Goal: Task Accomplishment & Management: Manage account settings

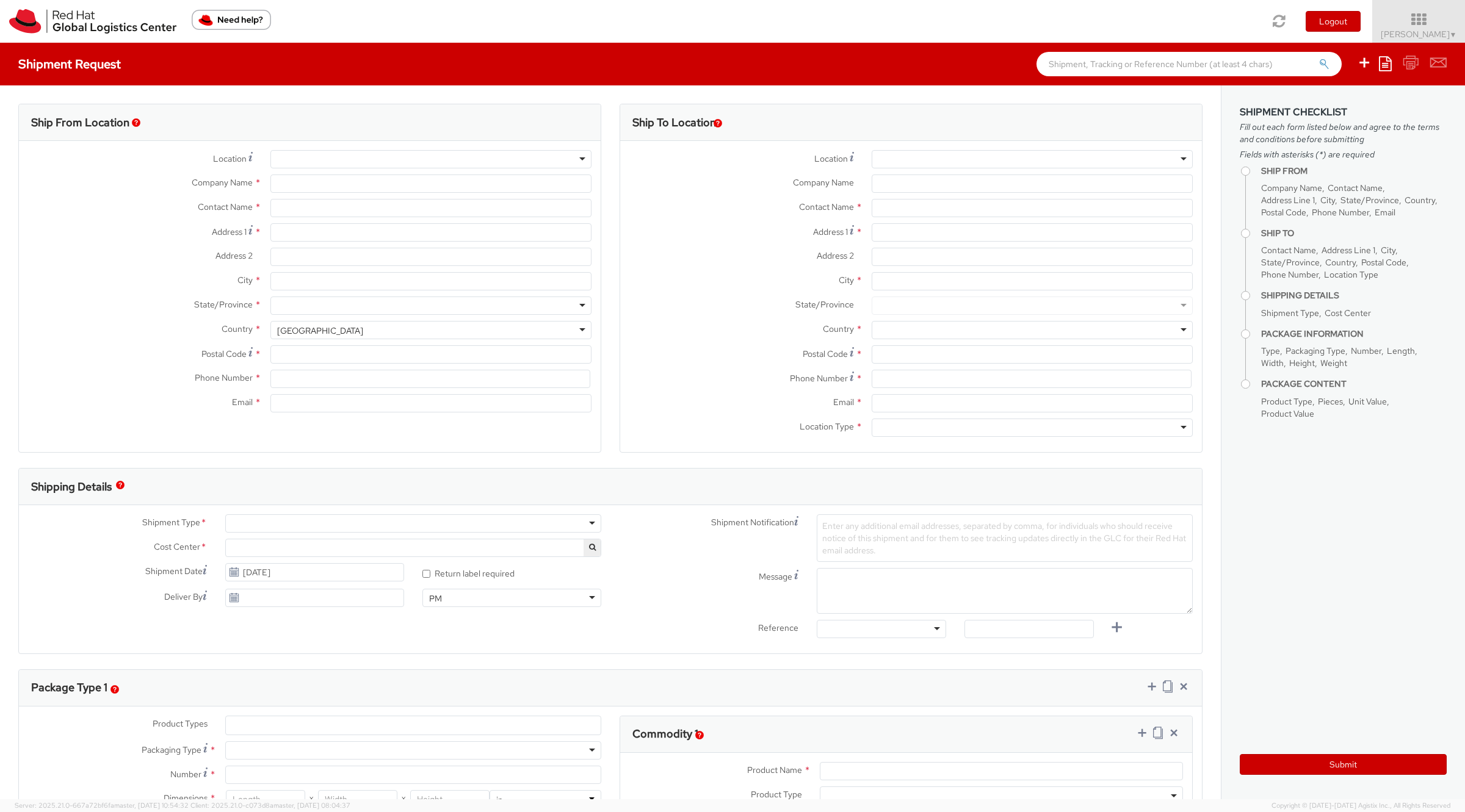
select select "901"
select select
click at [1432, 39] on link "Soojung Mansberger ▼" at bounding box center [1418, 21] width 92 height 42
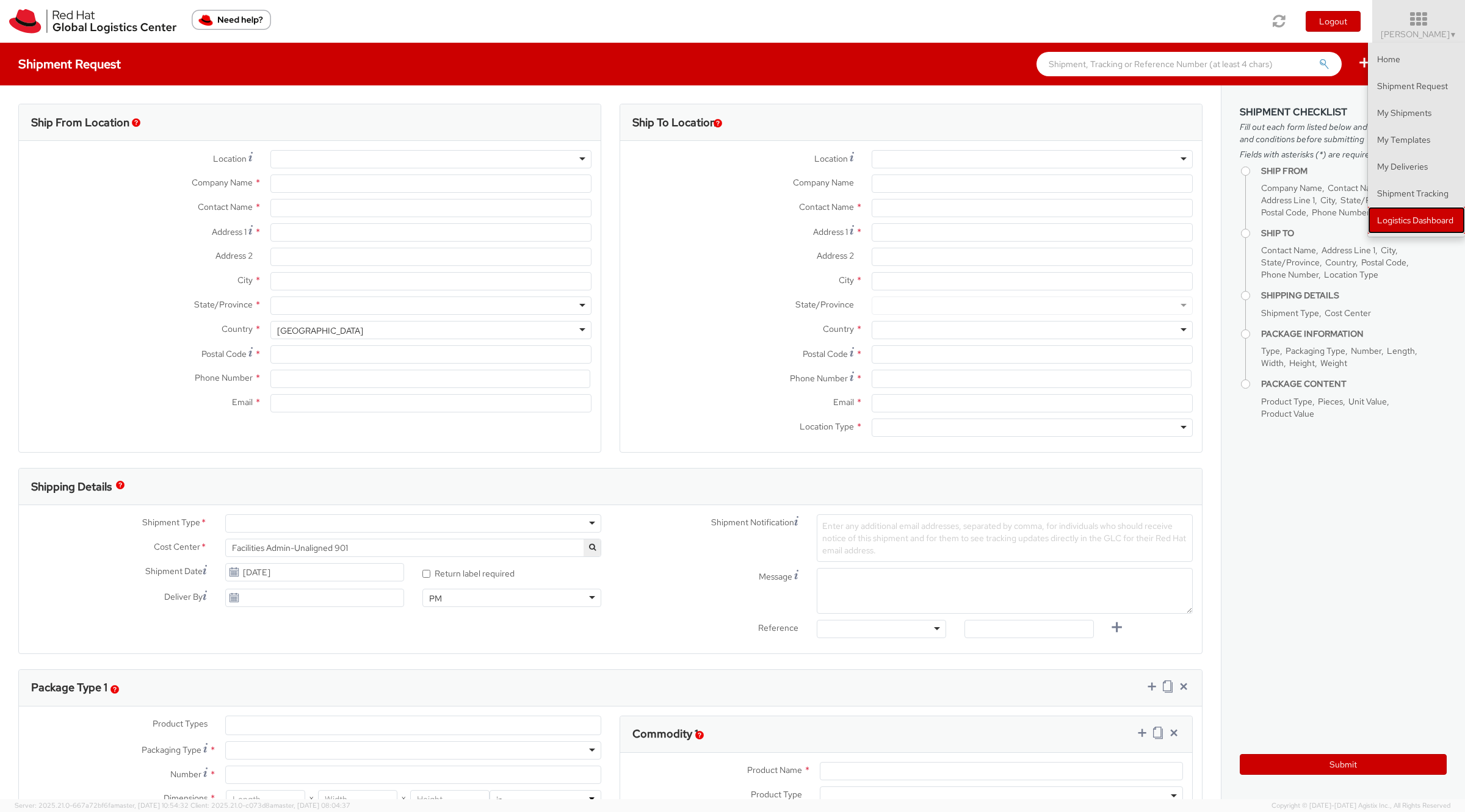
click at [1381, 215] on link "Logistics Dashboard" at bounding box center [1416, 221] width 97 height 27
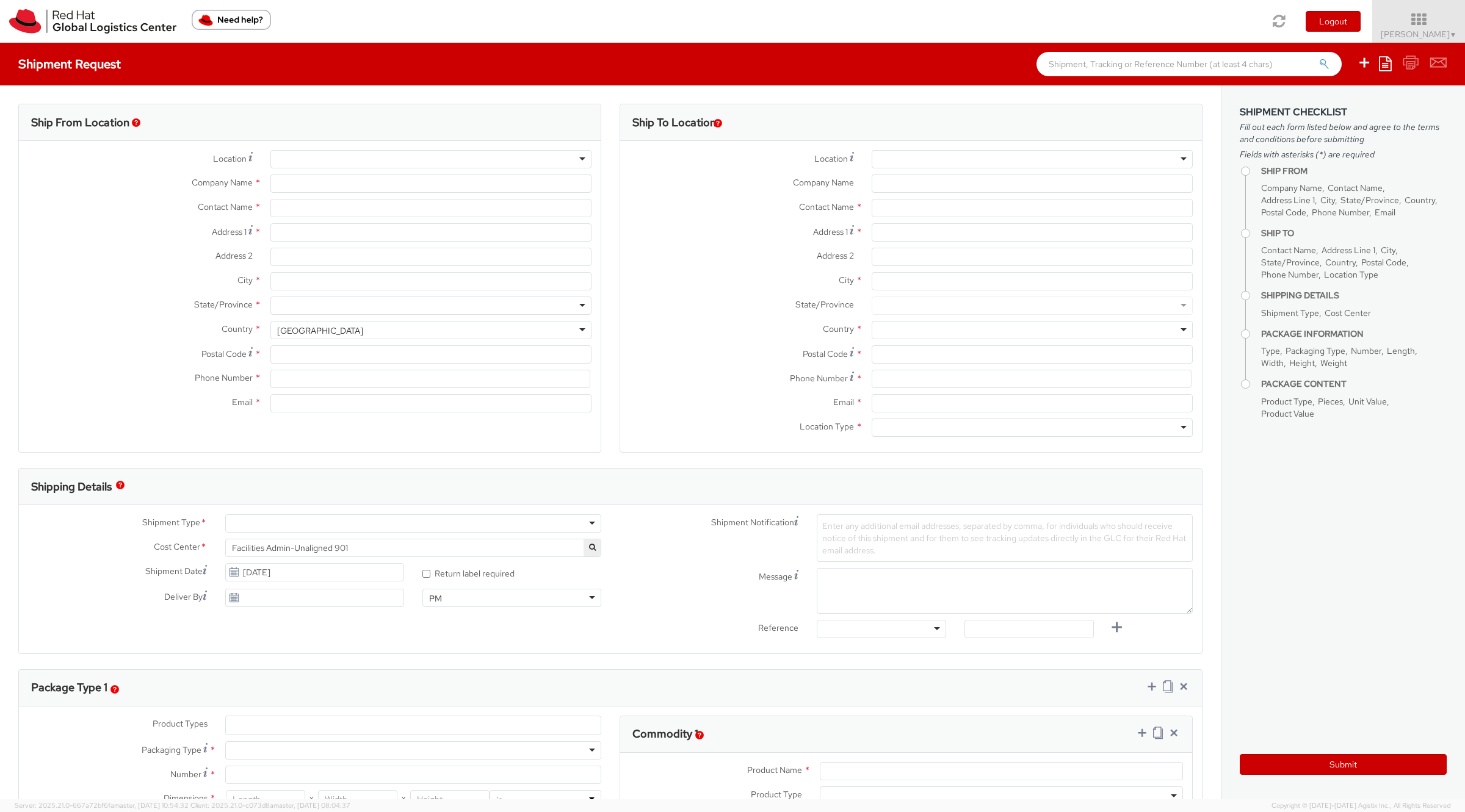
type input "Red Hat, Inc."
type input "[PERSON_NAME]"
type input "100 East Davie Street"
type input "RALEIGH"
type input "27601"
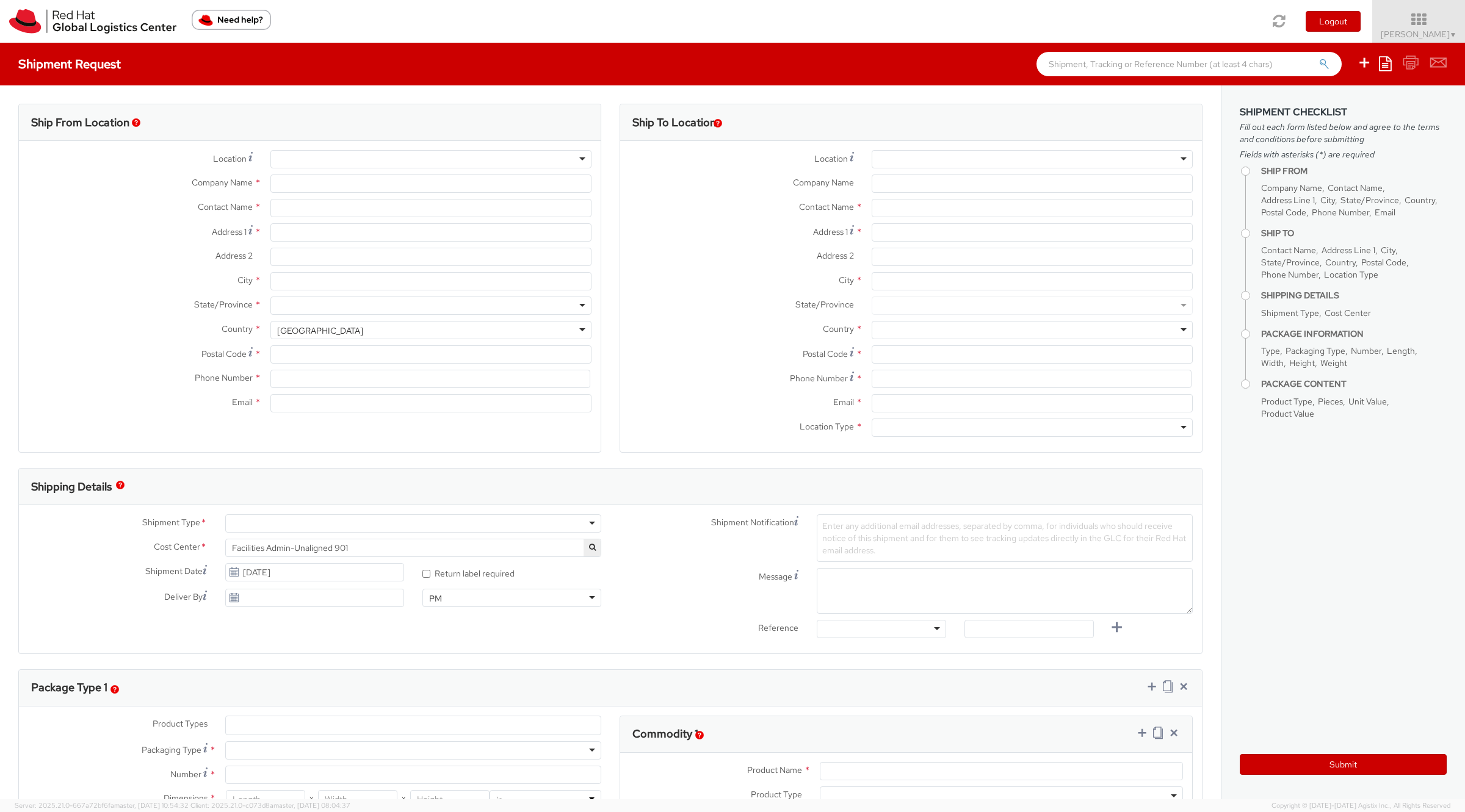
type input "919-754-4950"
type input "solee@redhat.com"
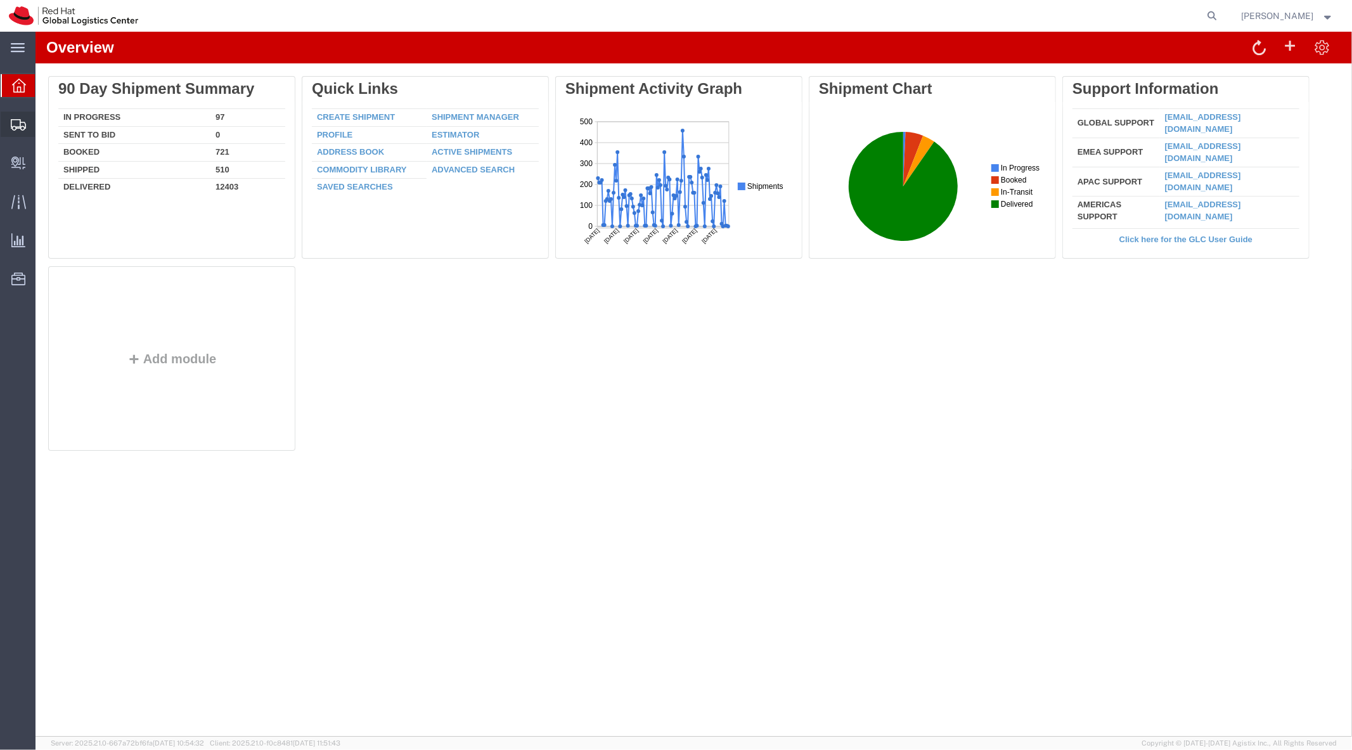
click at [0, 0] on span "Shipment Manager" at bounding box center [0, 0] width 0 height 0
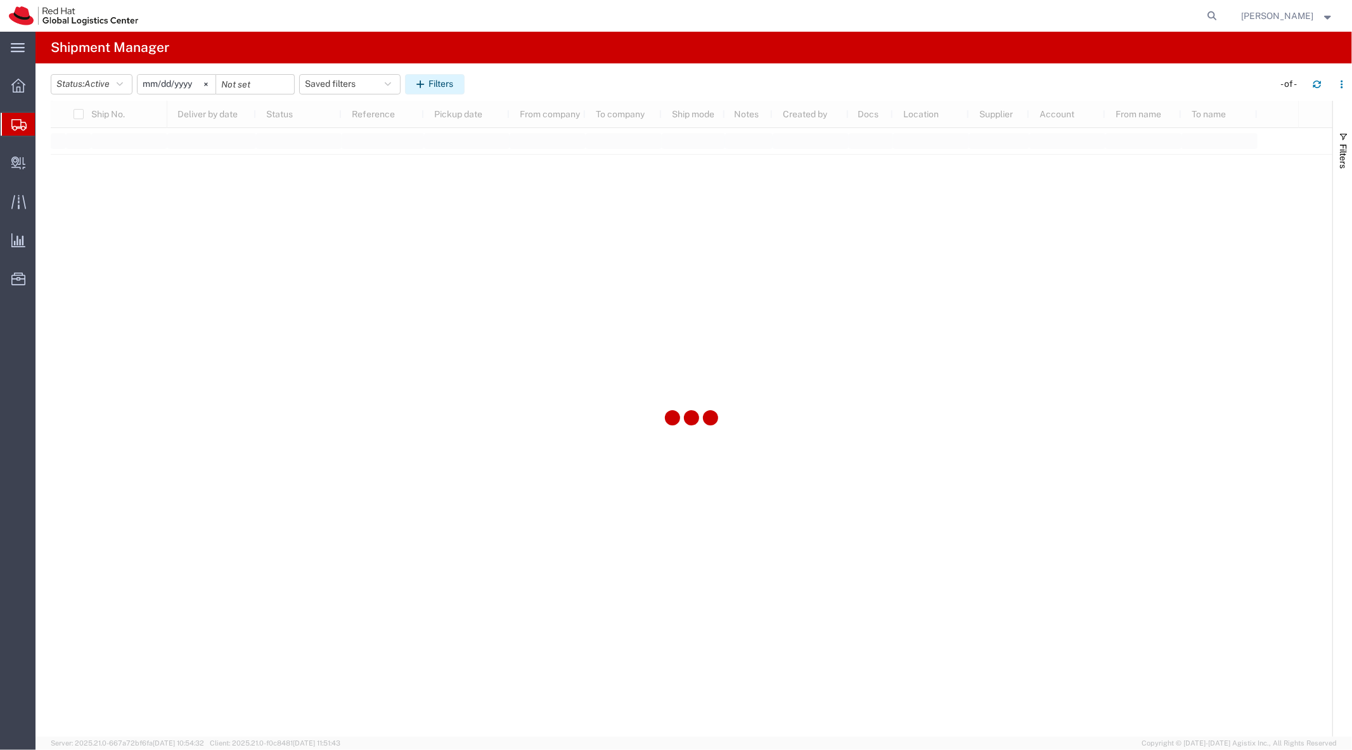
click at [464, 87] on button "Filters" at bounding box center [435, 84] width 60 height 20
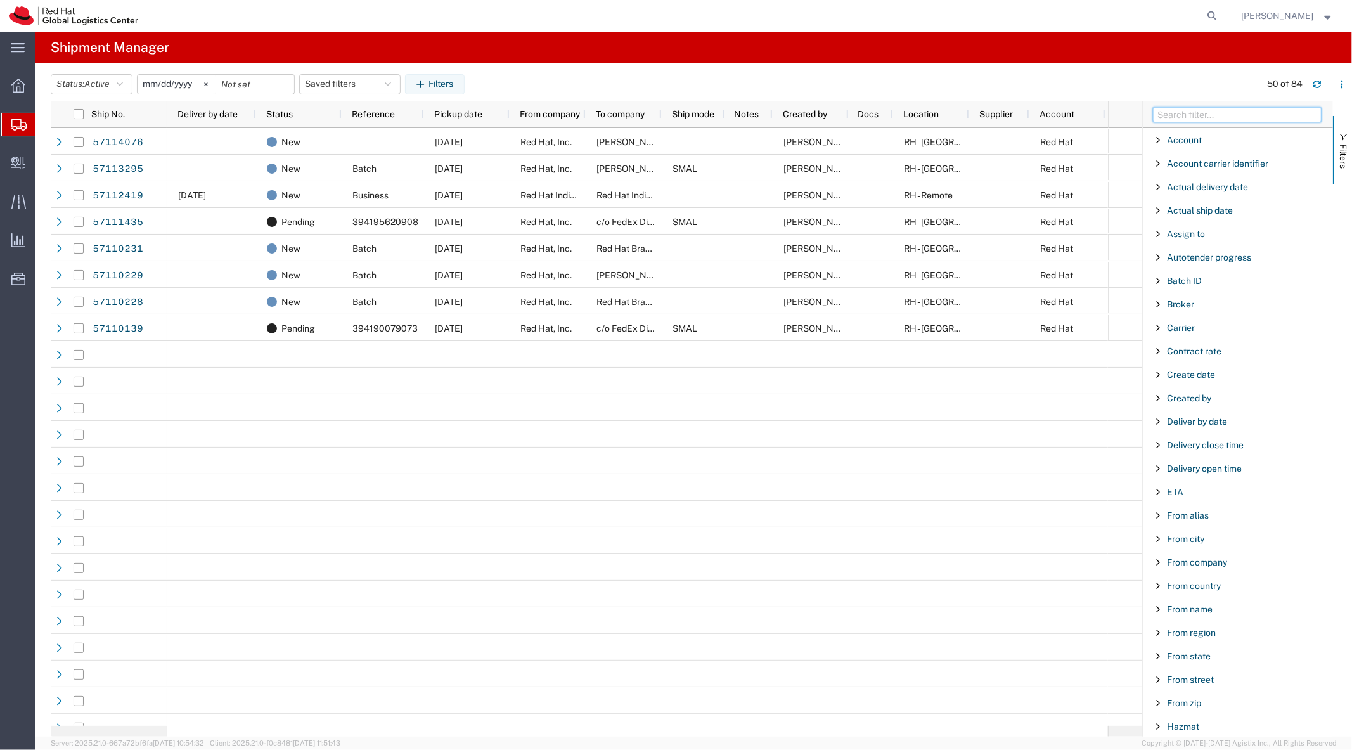
click at [1233, 120] on input "Filter Columns Input" at bounding box center [1237, 114] width 169 height 15
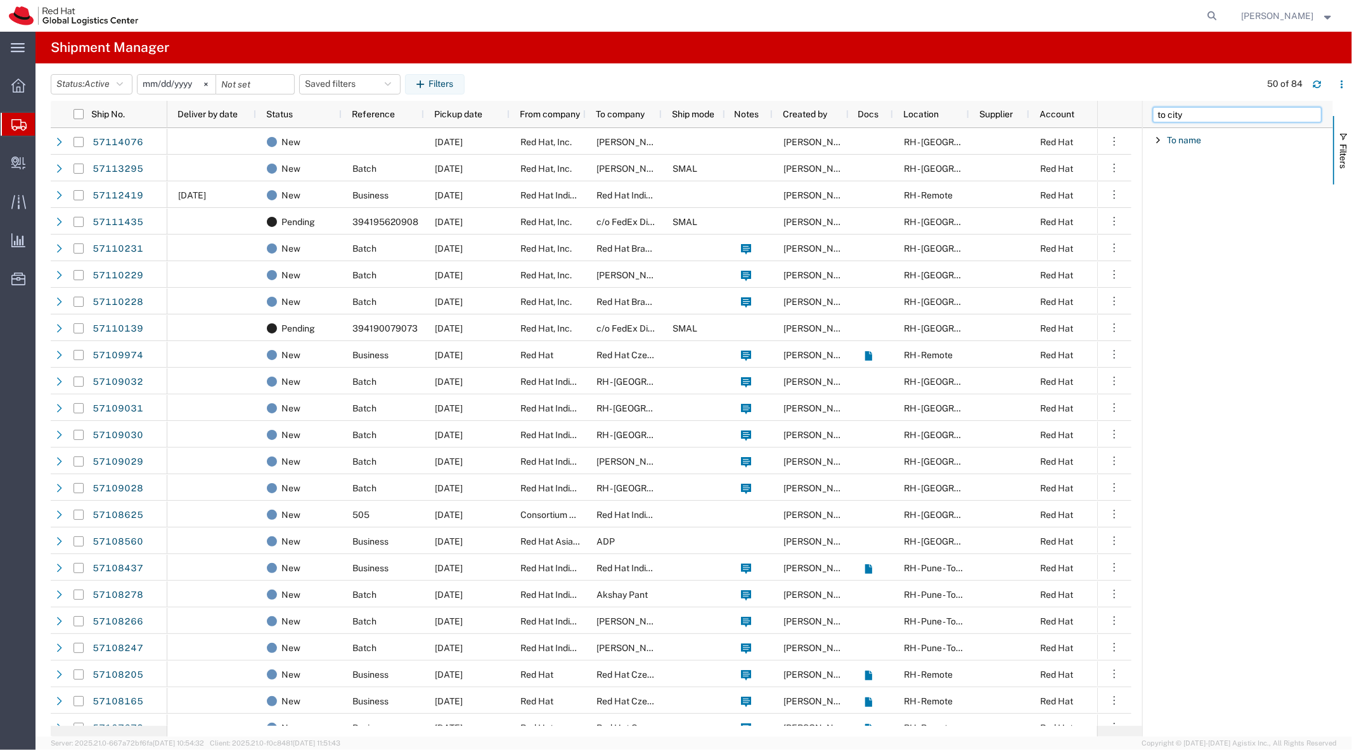
type input "to city"
click at [1179, 141] on span "To city" at bounding box center [1180, 140] width 26 height 10
type input "chicago"
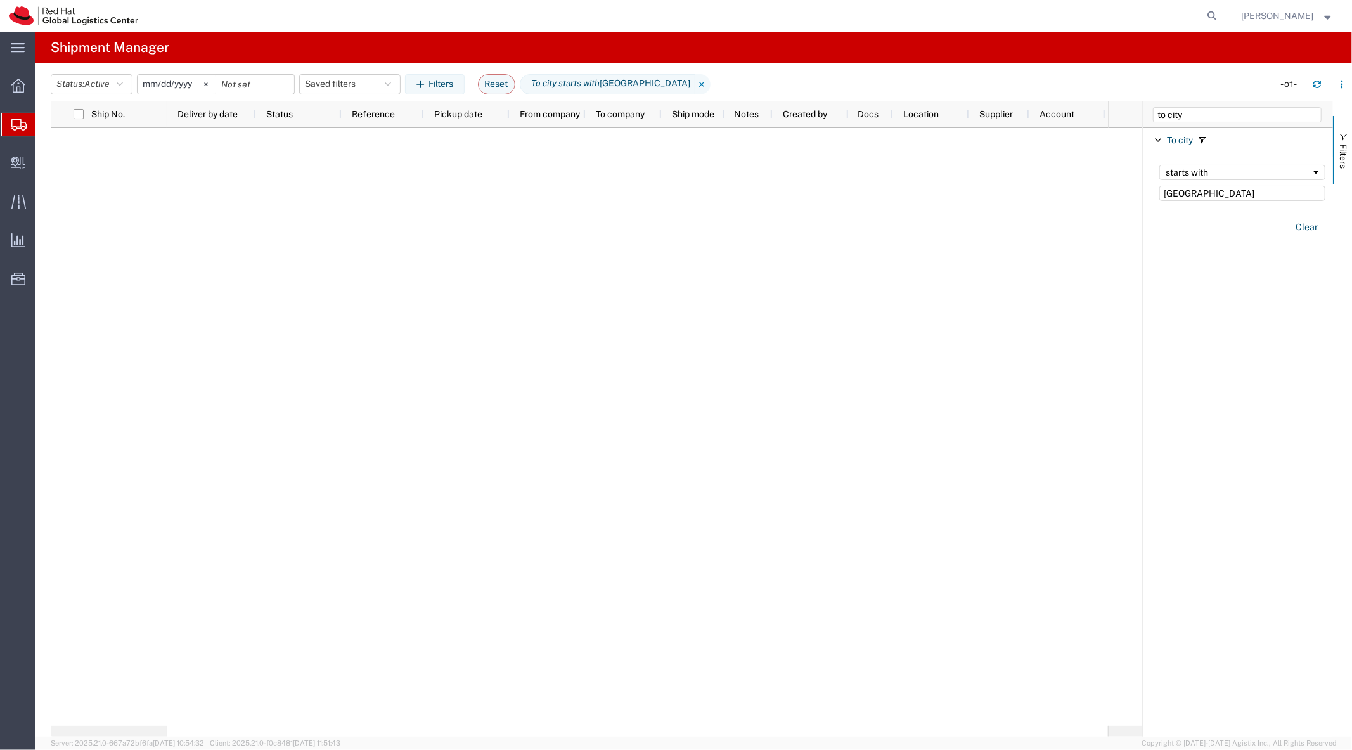
click at [1186, 195] on input "chicago" at bounding box center [1242, 193] width 166 height 15
click at [102, 91] on button "Status: Active" at bounding box center [92, 84] width 82 height 20
click at [109, 146] on span "All" at bounding box center [125, 151] width 148 height 20
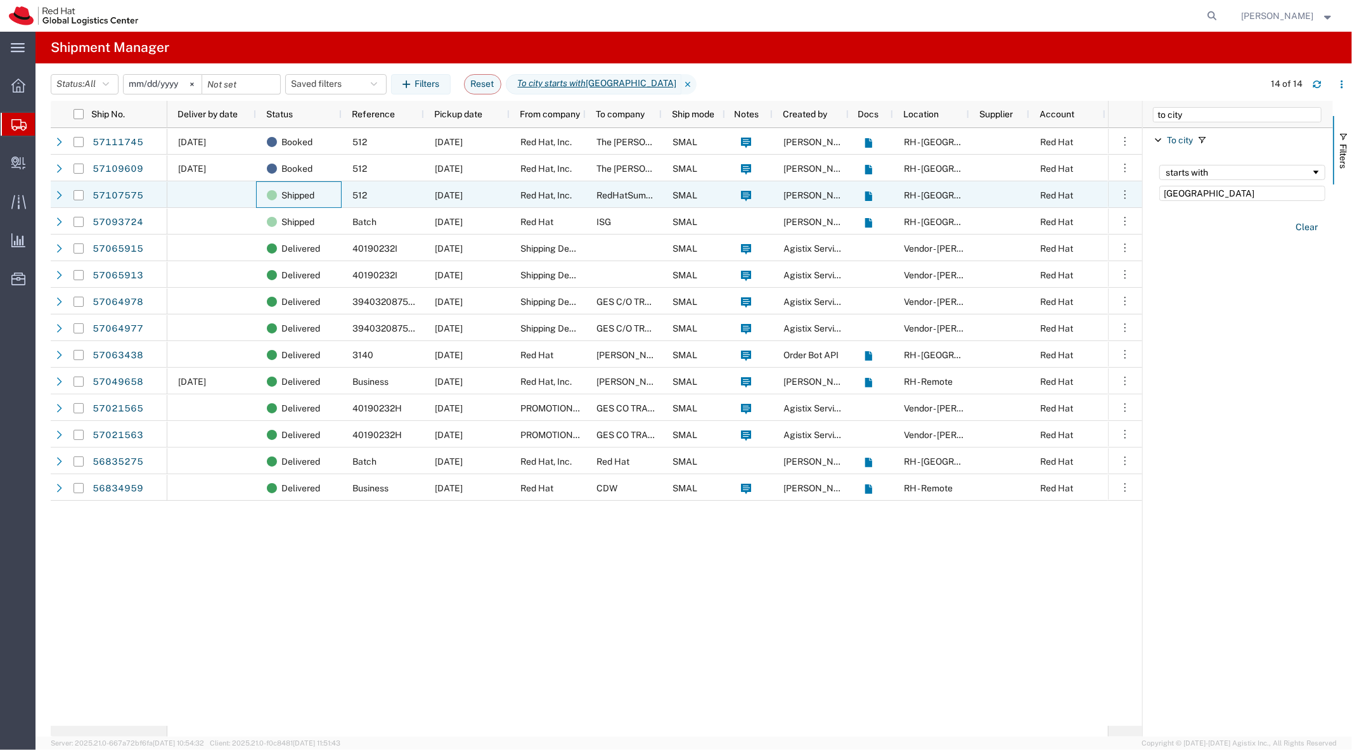
click at [256, 193] on div "Shipped" at bounding box center [299, 194] width 86 height 27
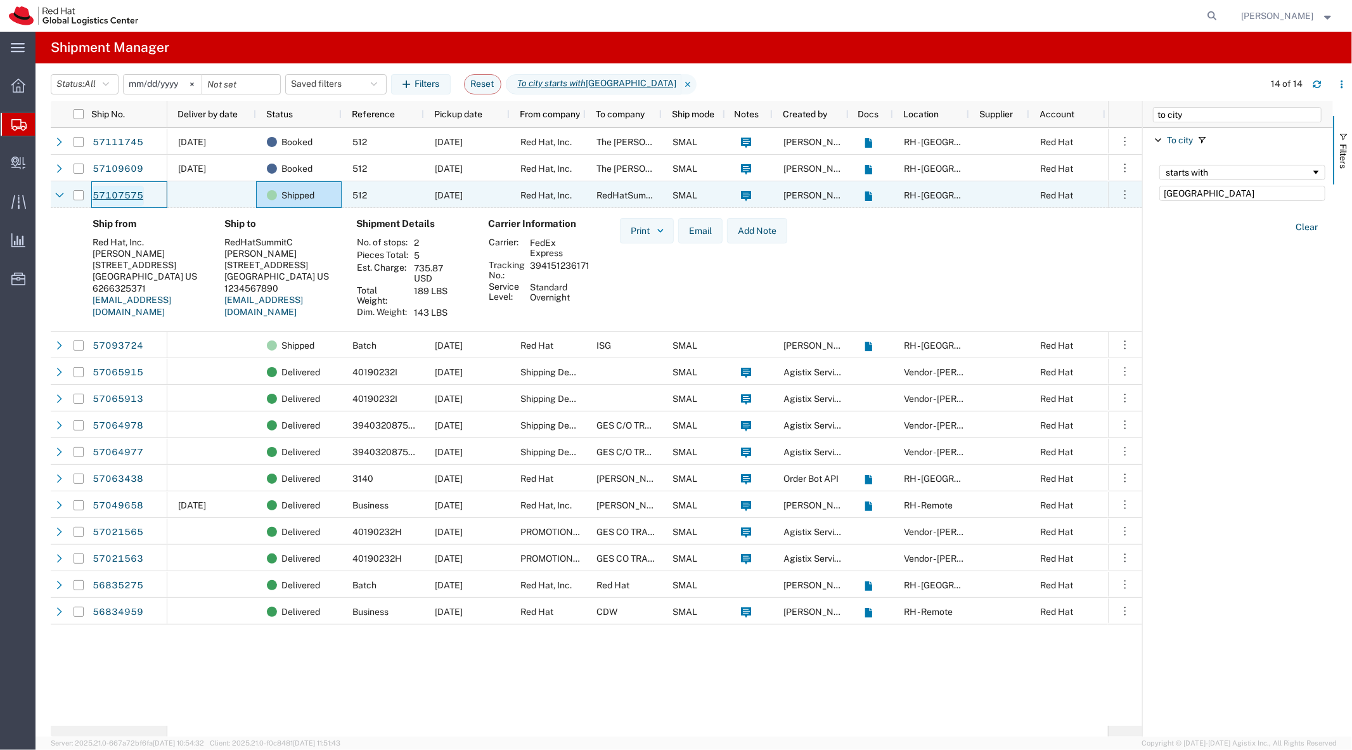
click at [118, 195] on link "57107575" at bounding box center [118, 196] width 52 height 20
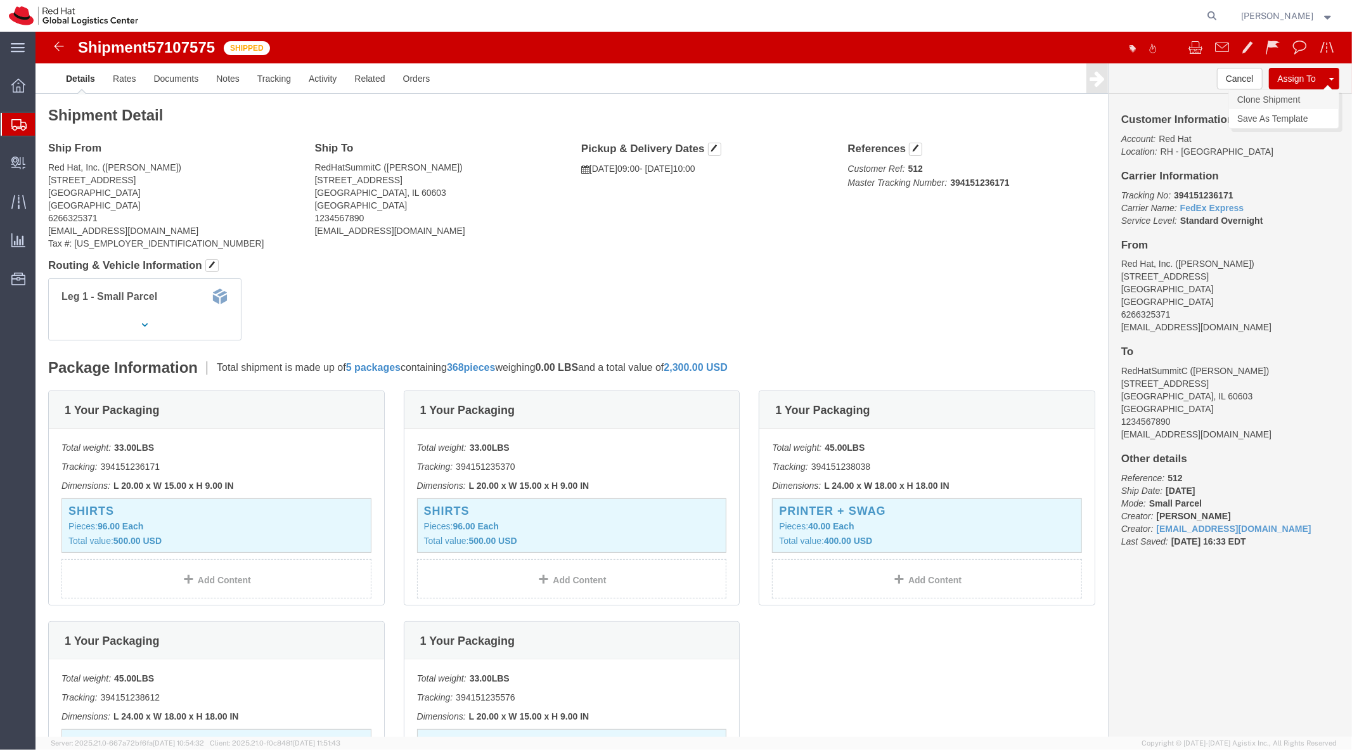
click link "Clone Shipment"
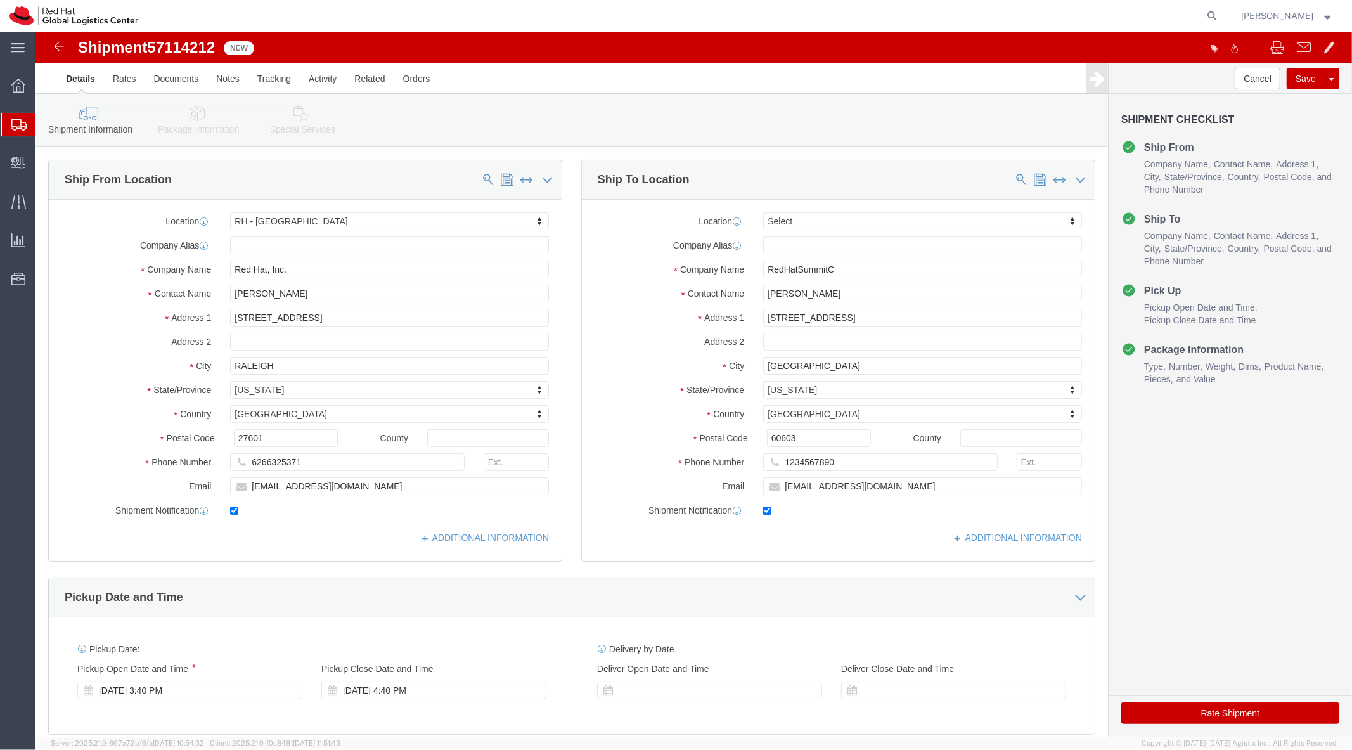
select select "38014"
select select
click link "Package Information"
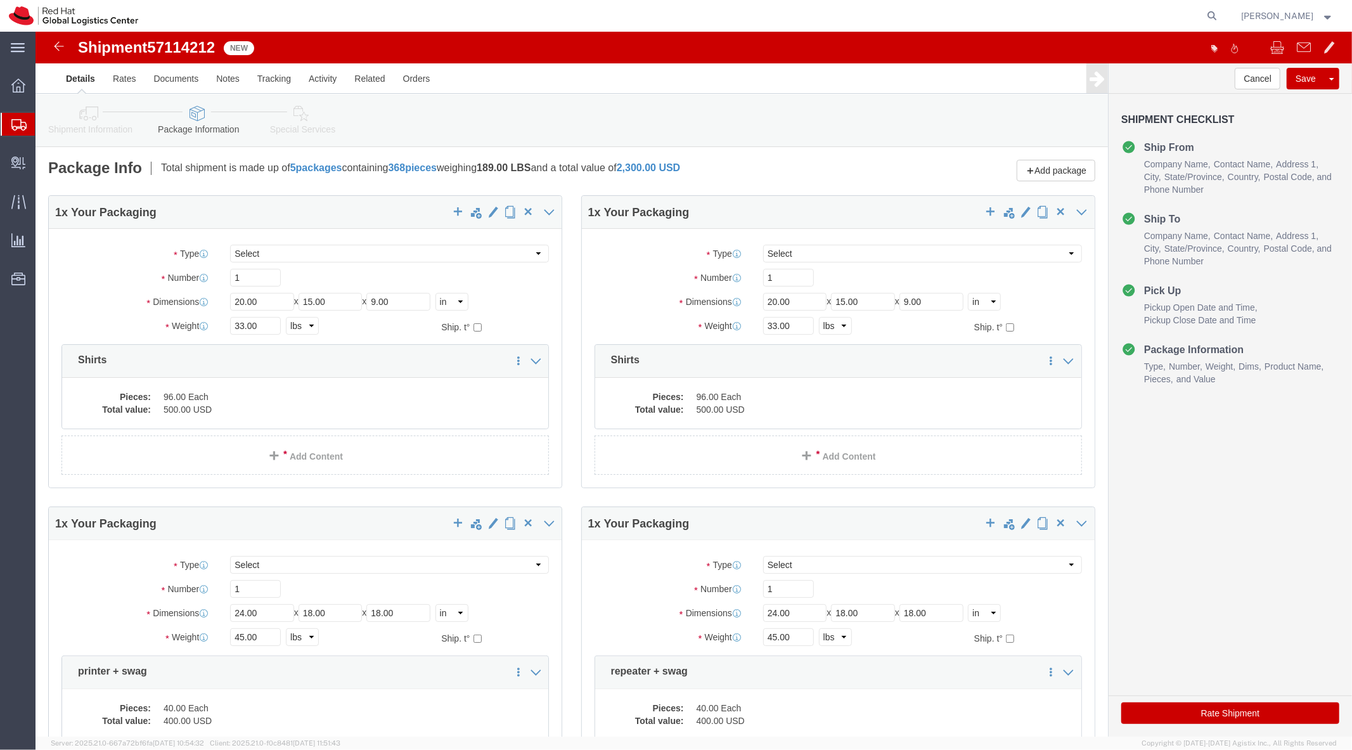
click icon
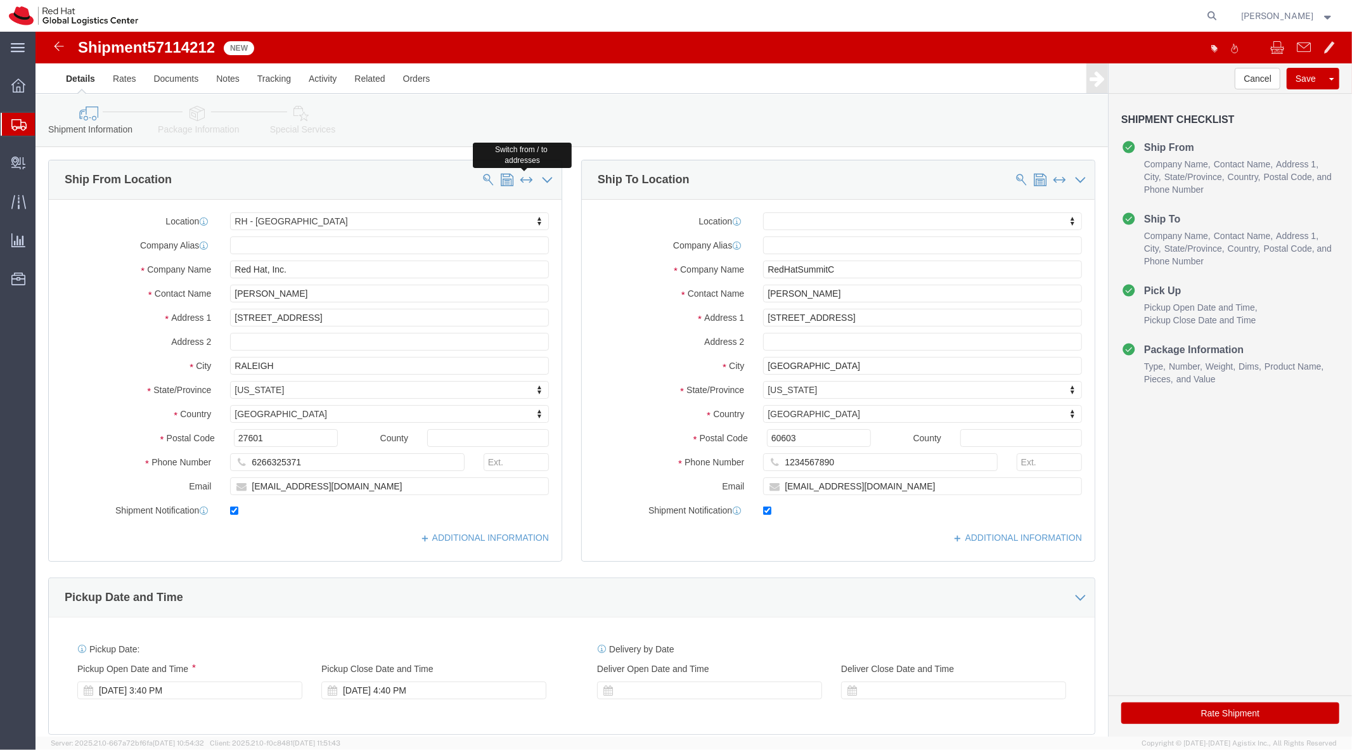
click button
type input "RedHatSummitC"
type input "Lisa Harmes"
type input "17 E Monroe St"
type input "Chicago"
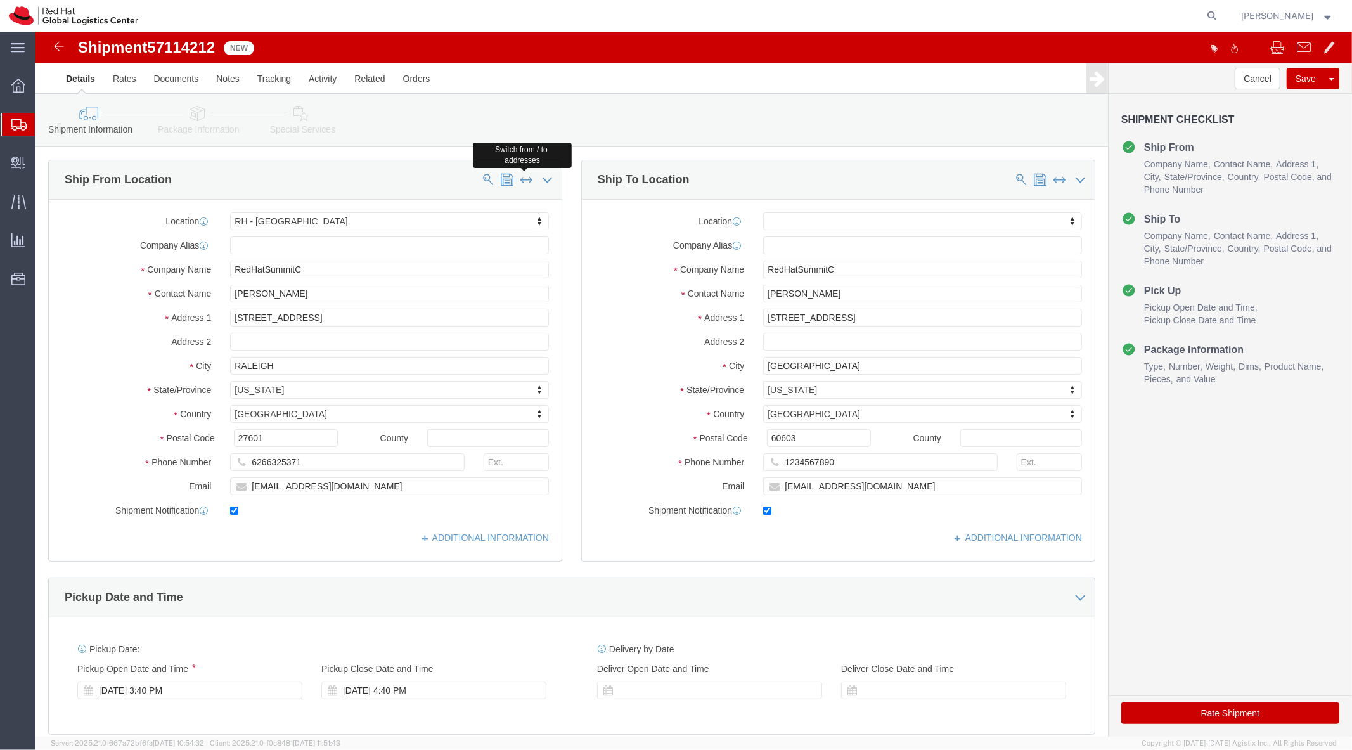
select select "IL"
type input "60603"
type input "1234567890"
type input "lharmes@redhat.com"
select select "38014"
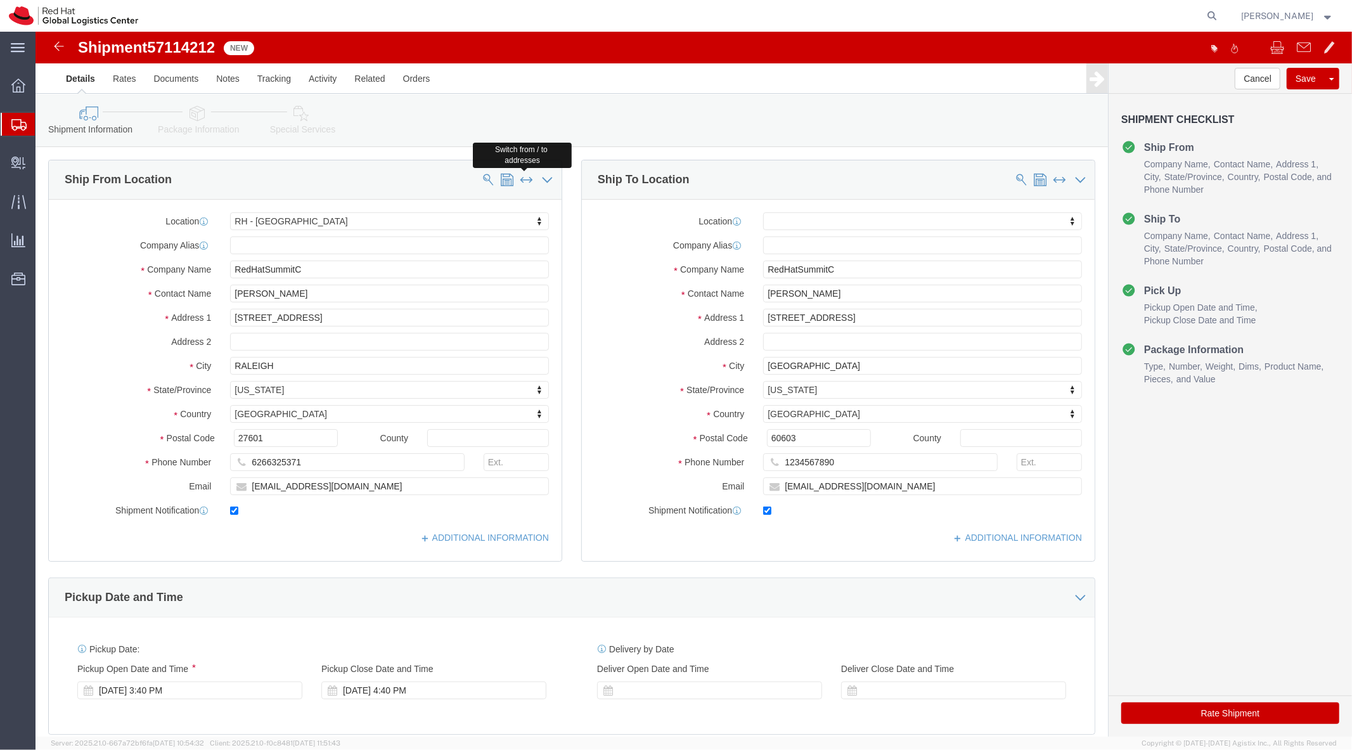
type input "Red Hat, Inc."
type input "Lauren Leibel"
type input "100 East Davie Street"
type input "RALEIGH"
select select "NC"
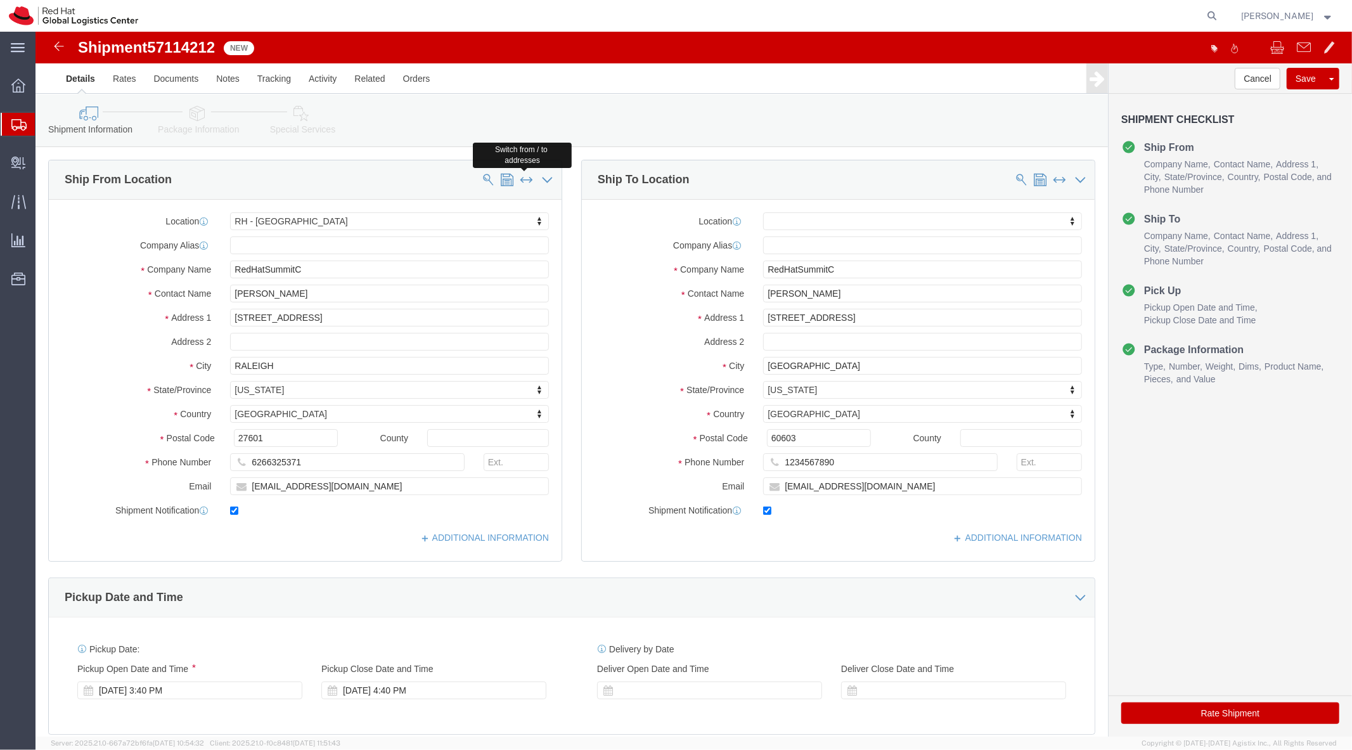
type input "27601"
type input "6266325371"
type input "lleibel@redhat.com"
click icon
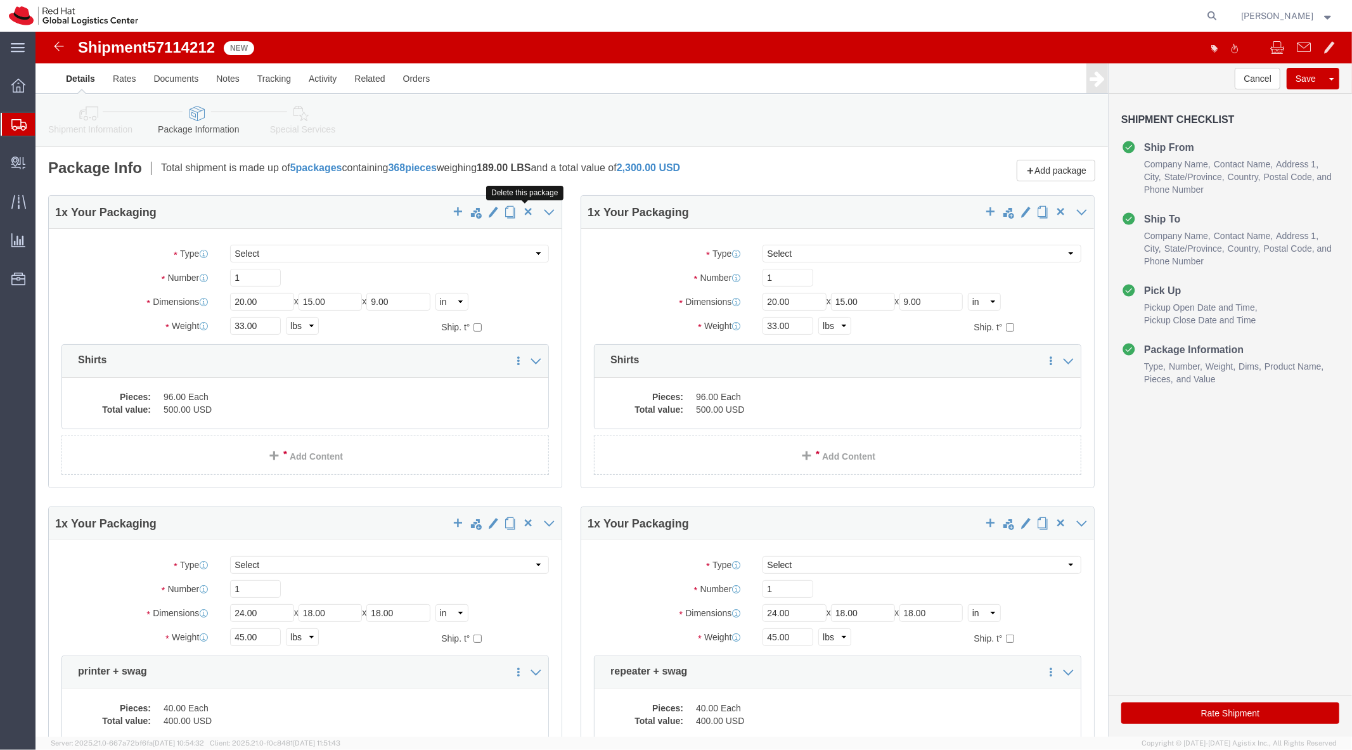
click span "button"
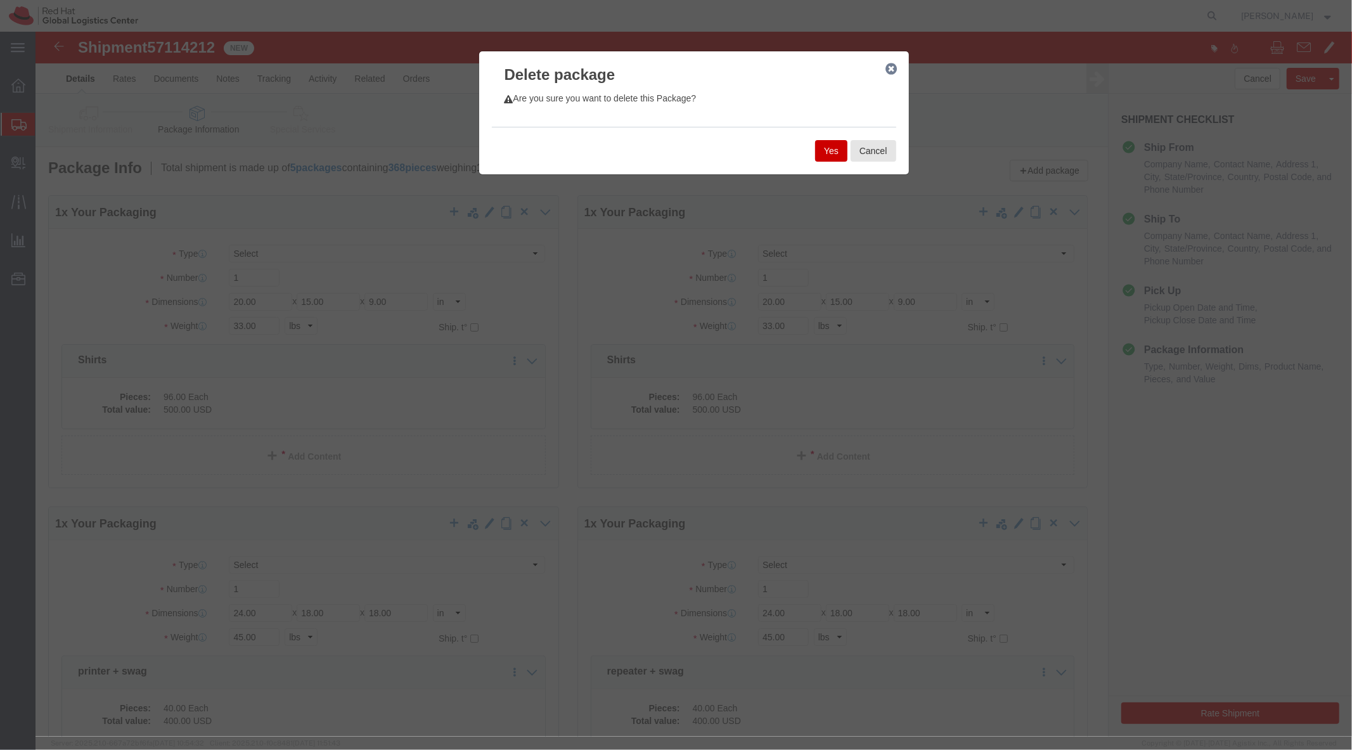
click button "Yes"
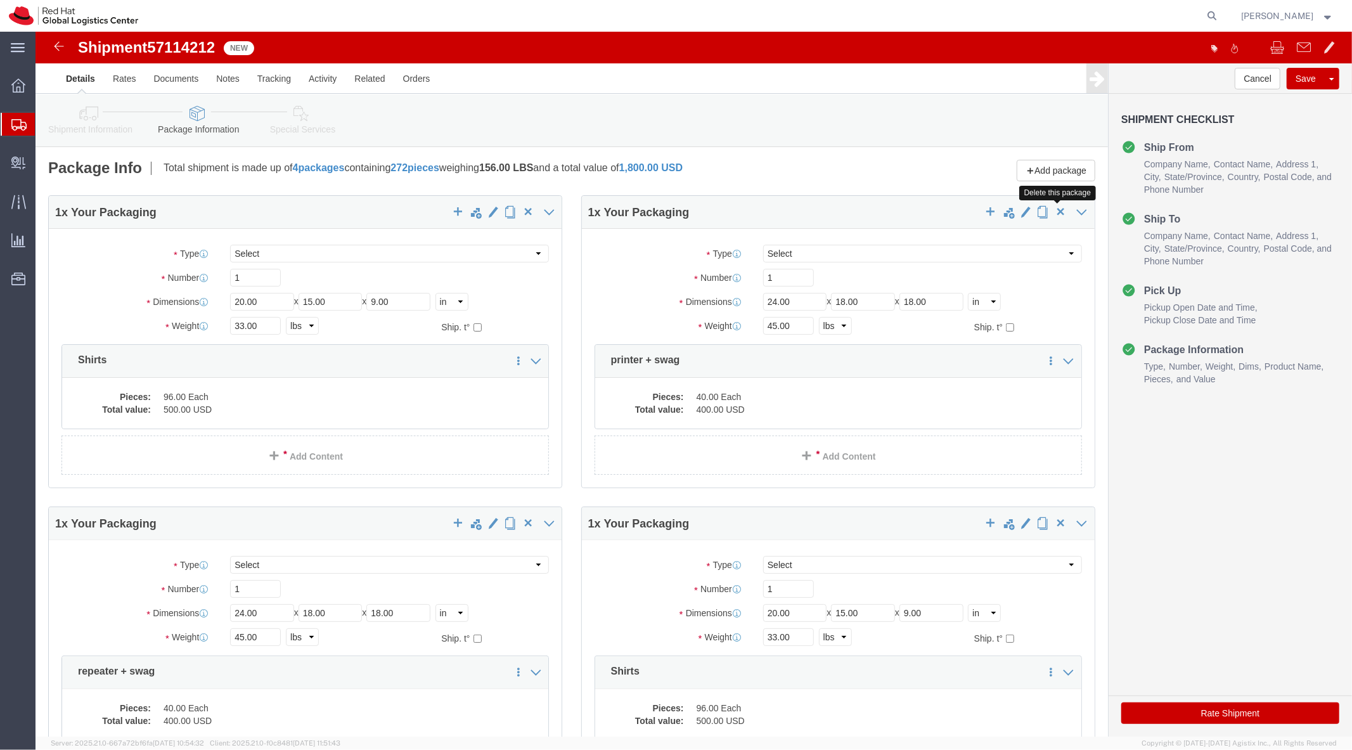
click span "button"
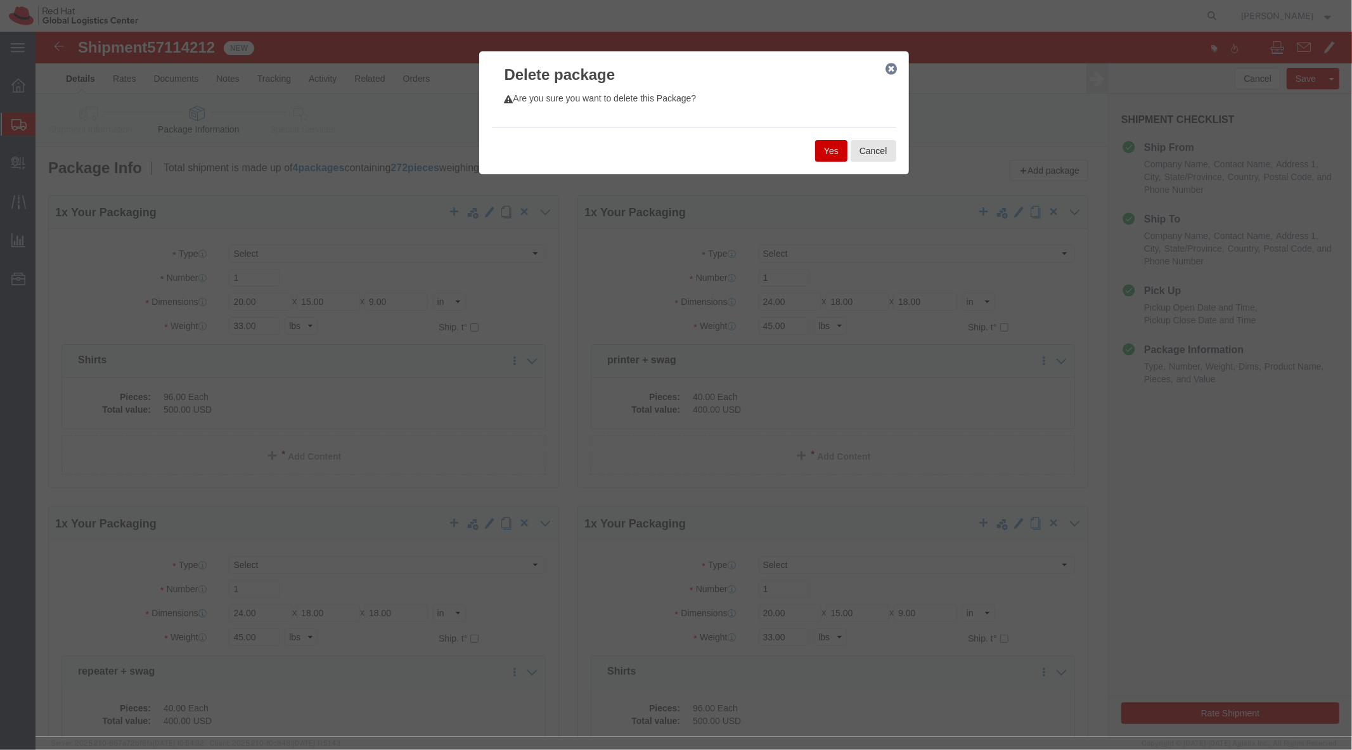
click button "Yes"
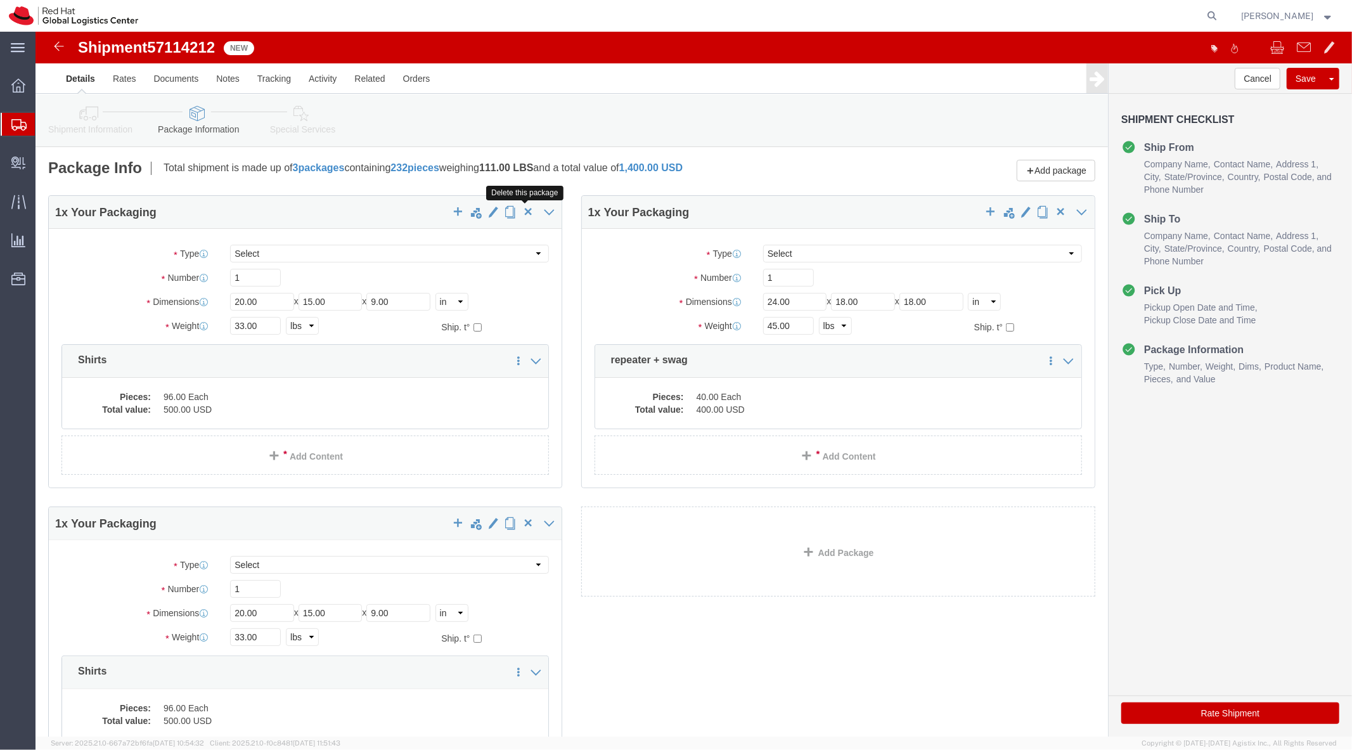
click span "button"
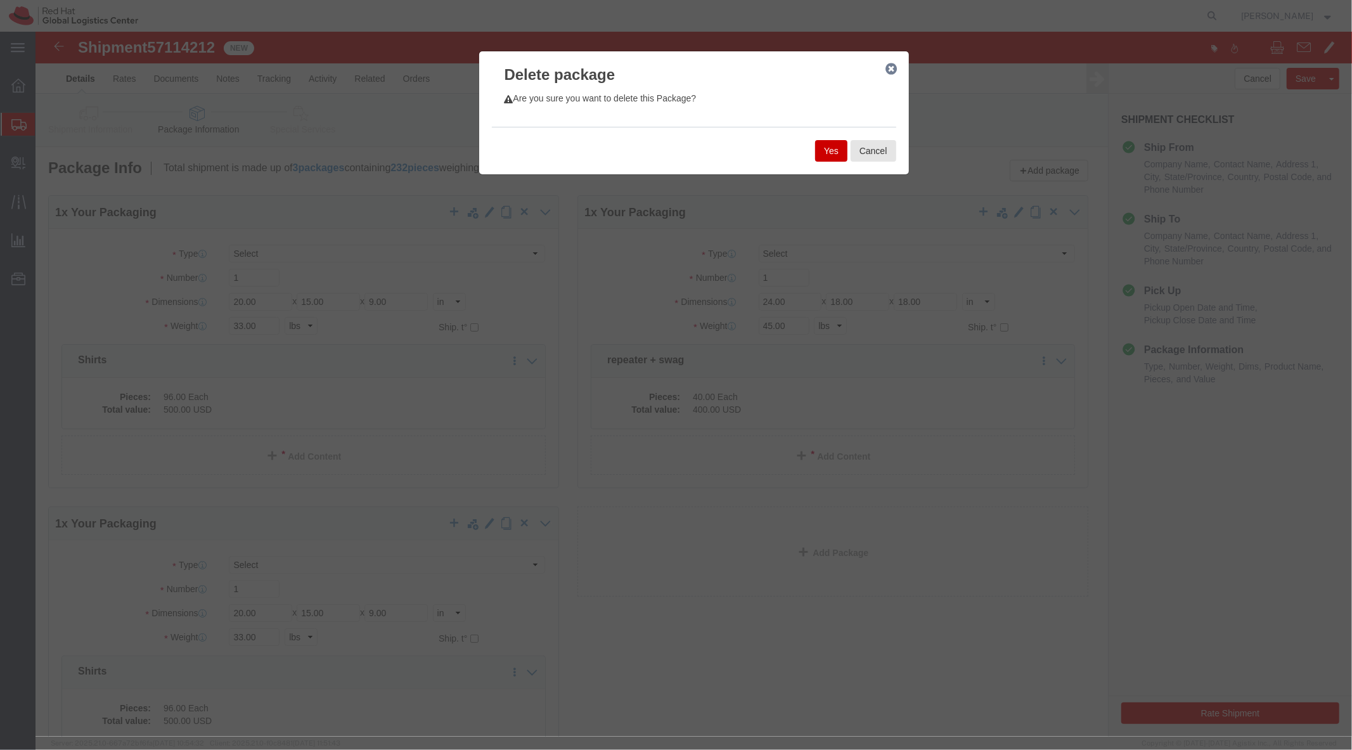
click button "Yes"
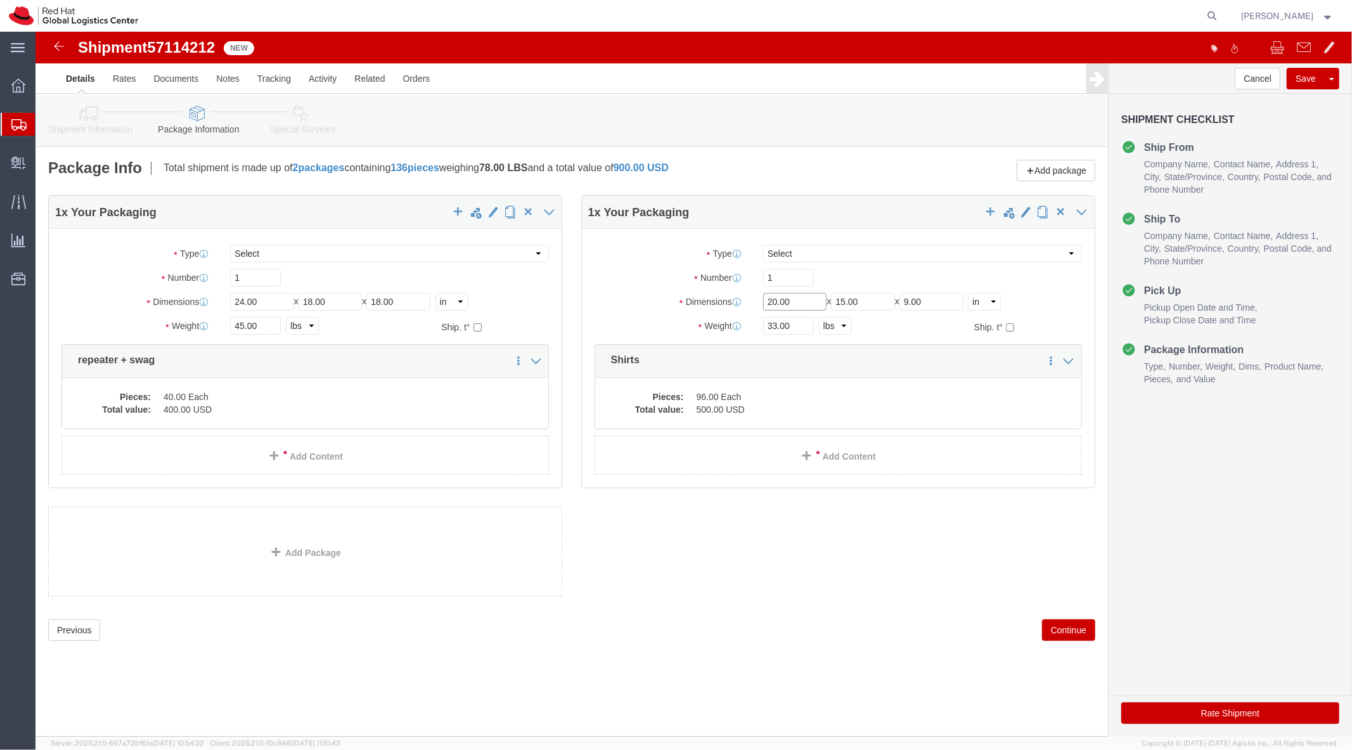
click input "20.00"
type input "24"
type input "18"
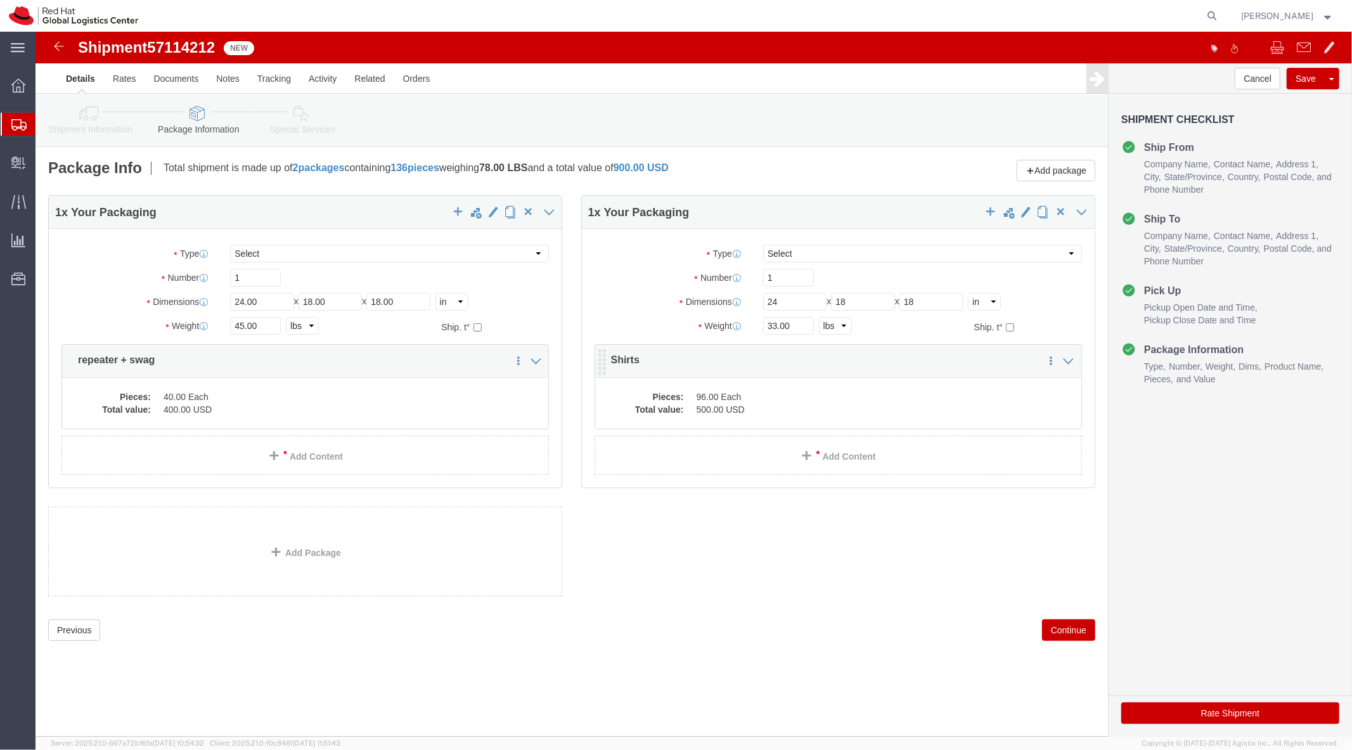
click p "Shirts"
click icon
click div "Pieces: 40.00 Each Total value: 400.00 USD"
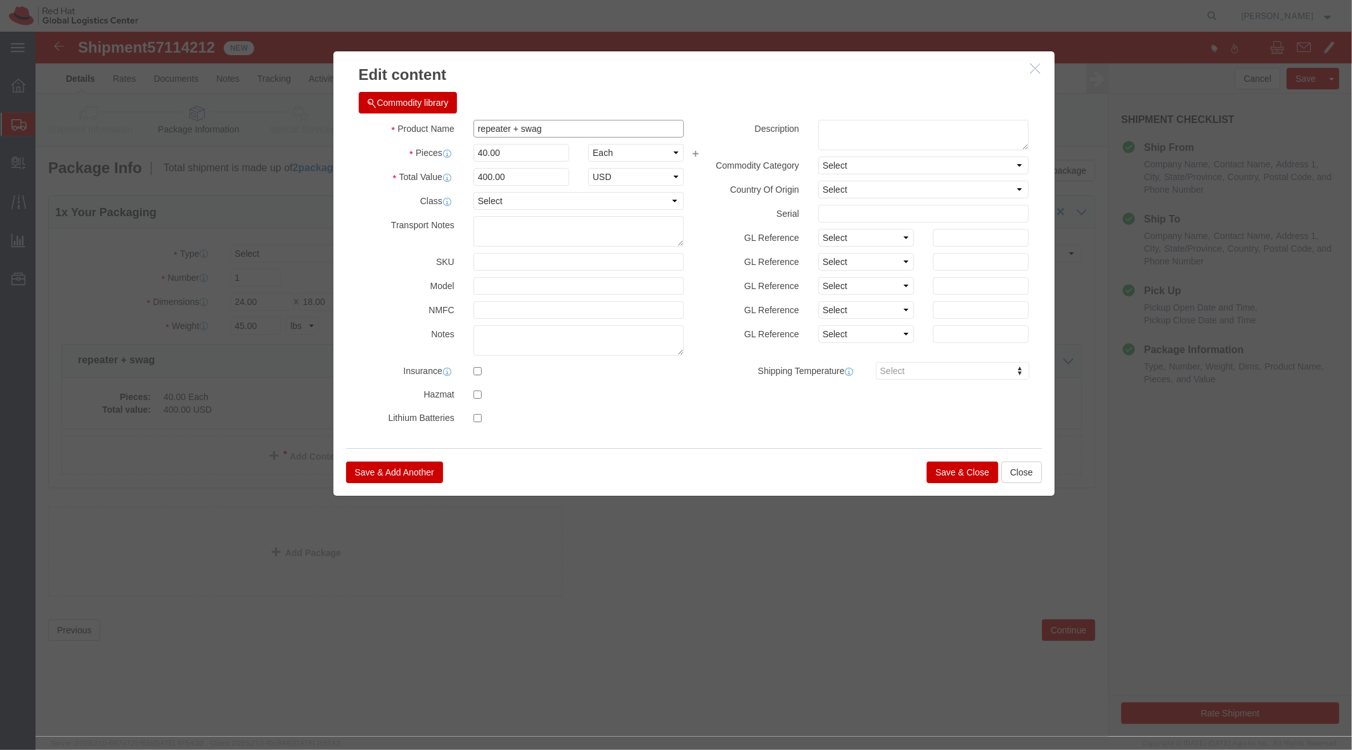
click input "repeater + swag"
type input "Swag returns"
click div
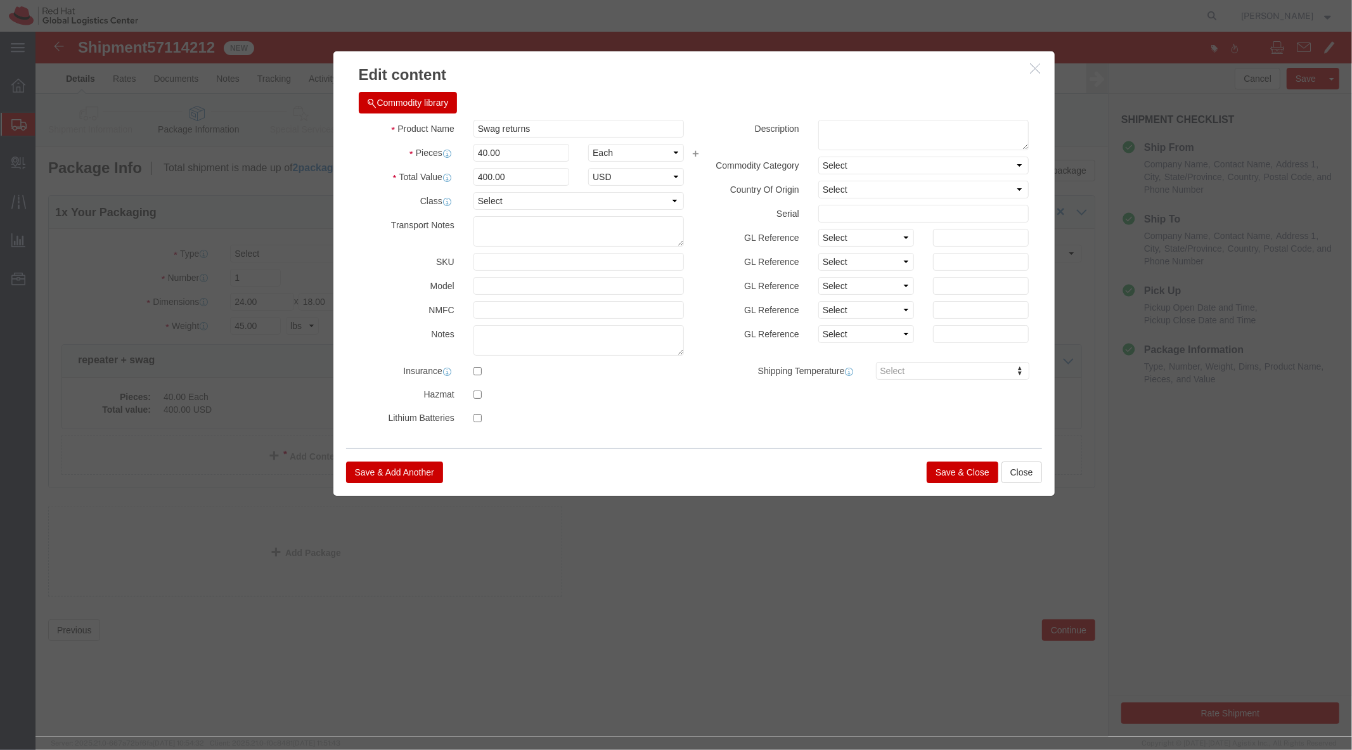
click button "Save & Close"
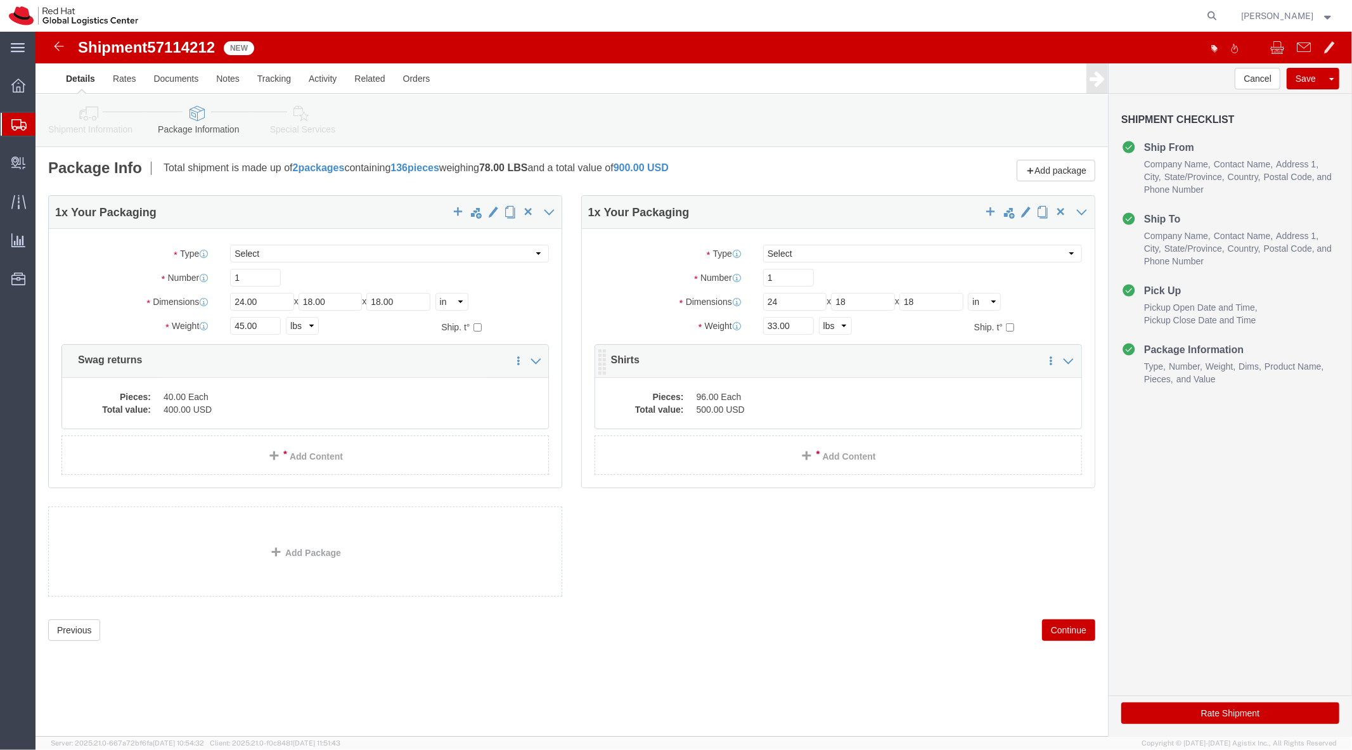
click div "Save in commodity library Clone this content Delete this content Shirts"
click div "Pieces: 96.00 Each Total value: 500.00 USD"
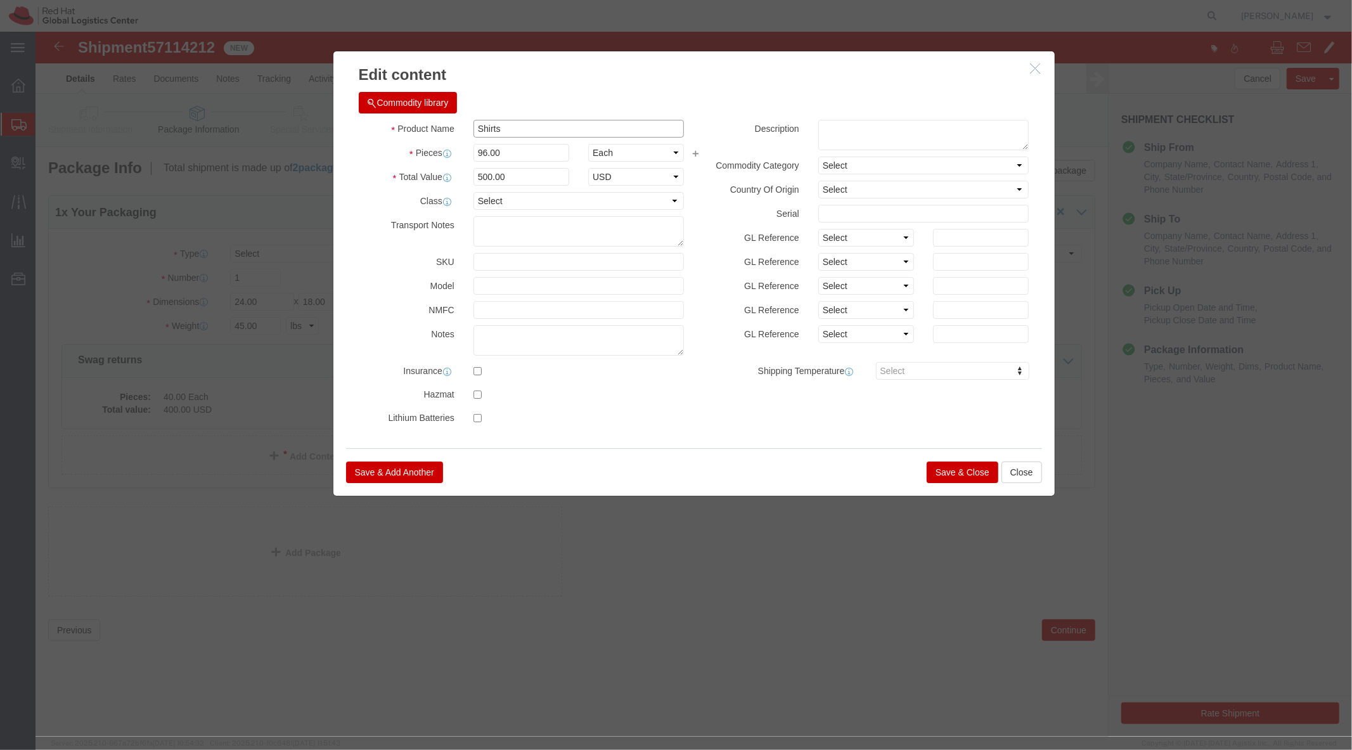
click input "Shirts"
type input "Swag returns"
click button "Save & Close"
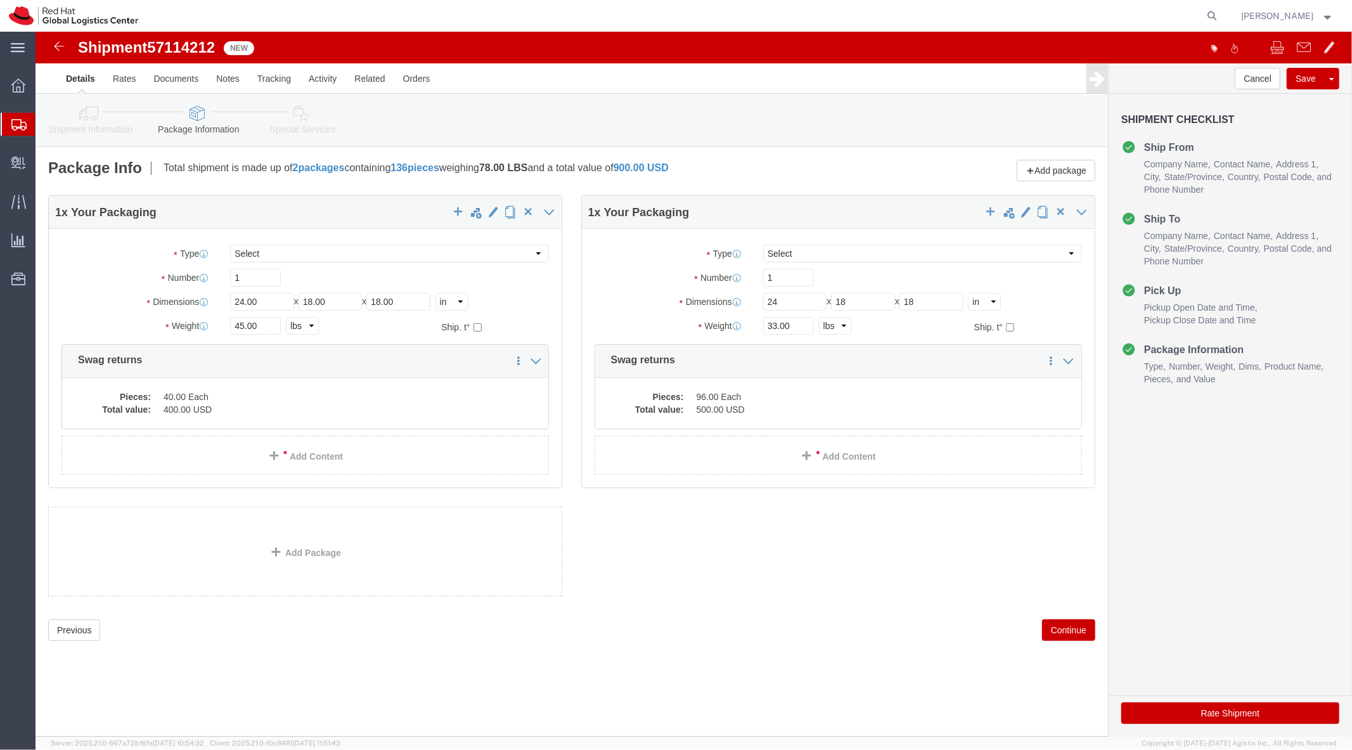
click button "Rate Shipment"
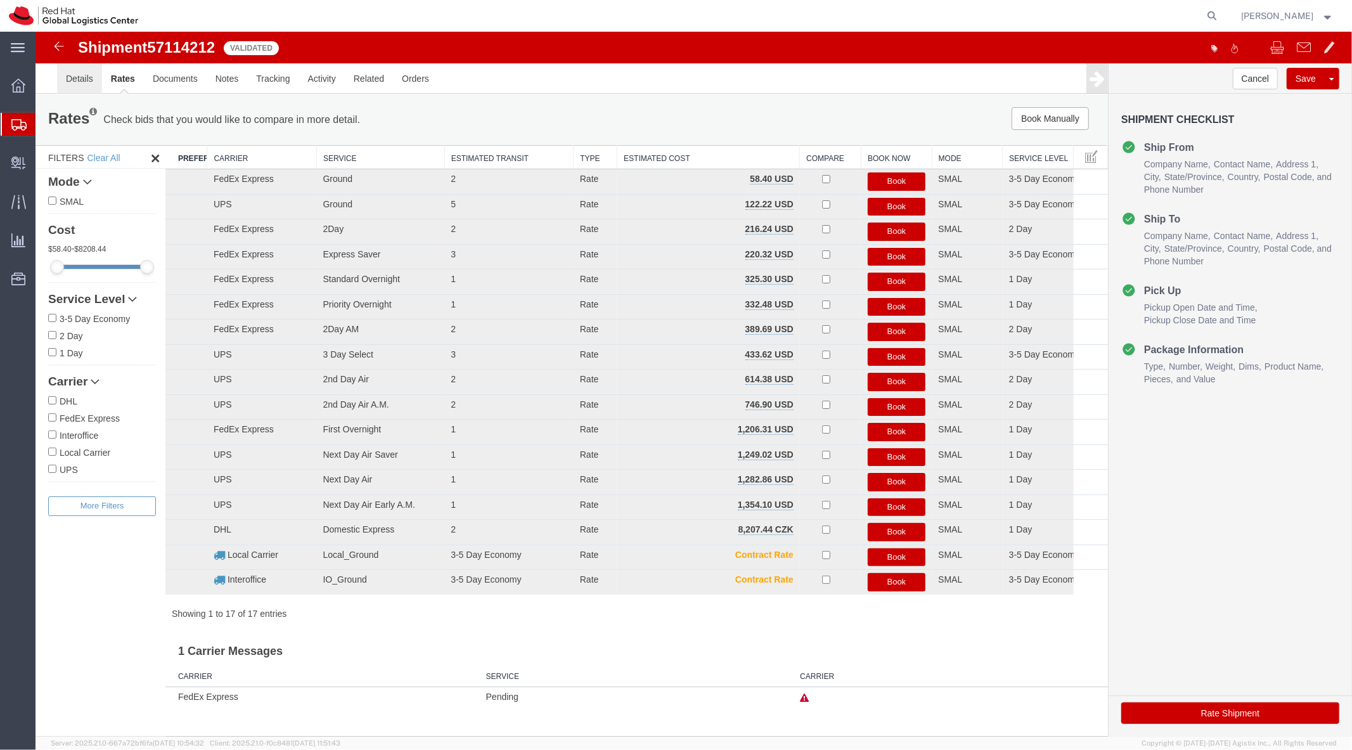
click at [74, 85] on link "Details" at bounding box center [78, 78] width 45 height 30
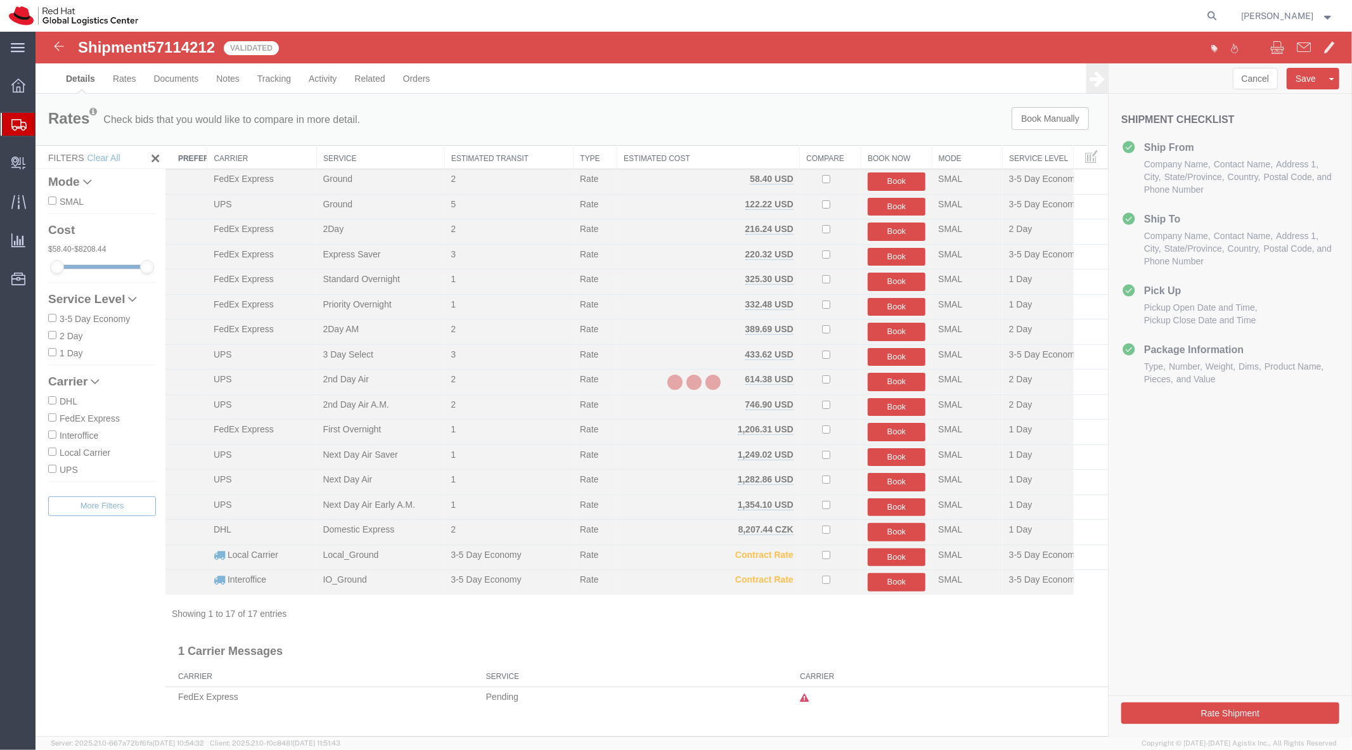
select select "38014"
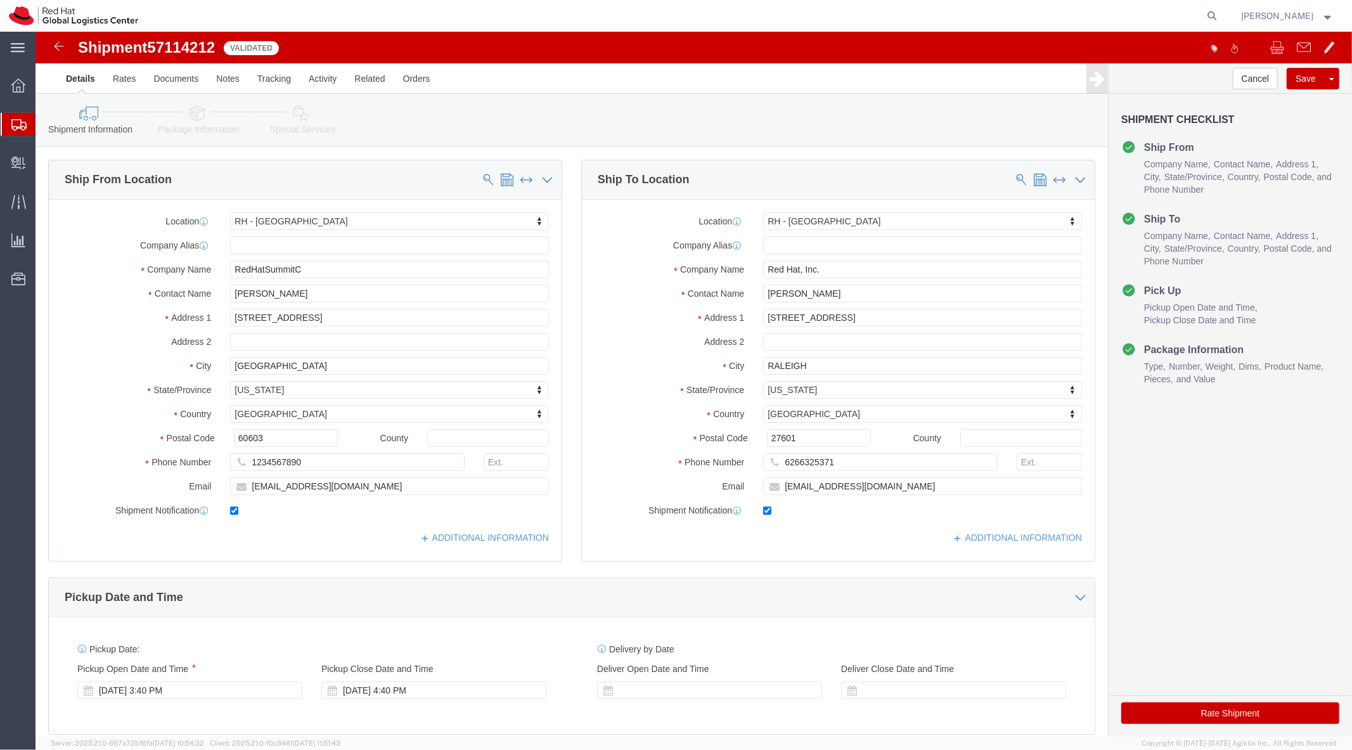
click label "Contact Name"
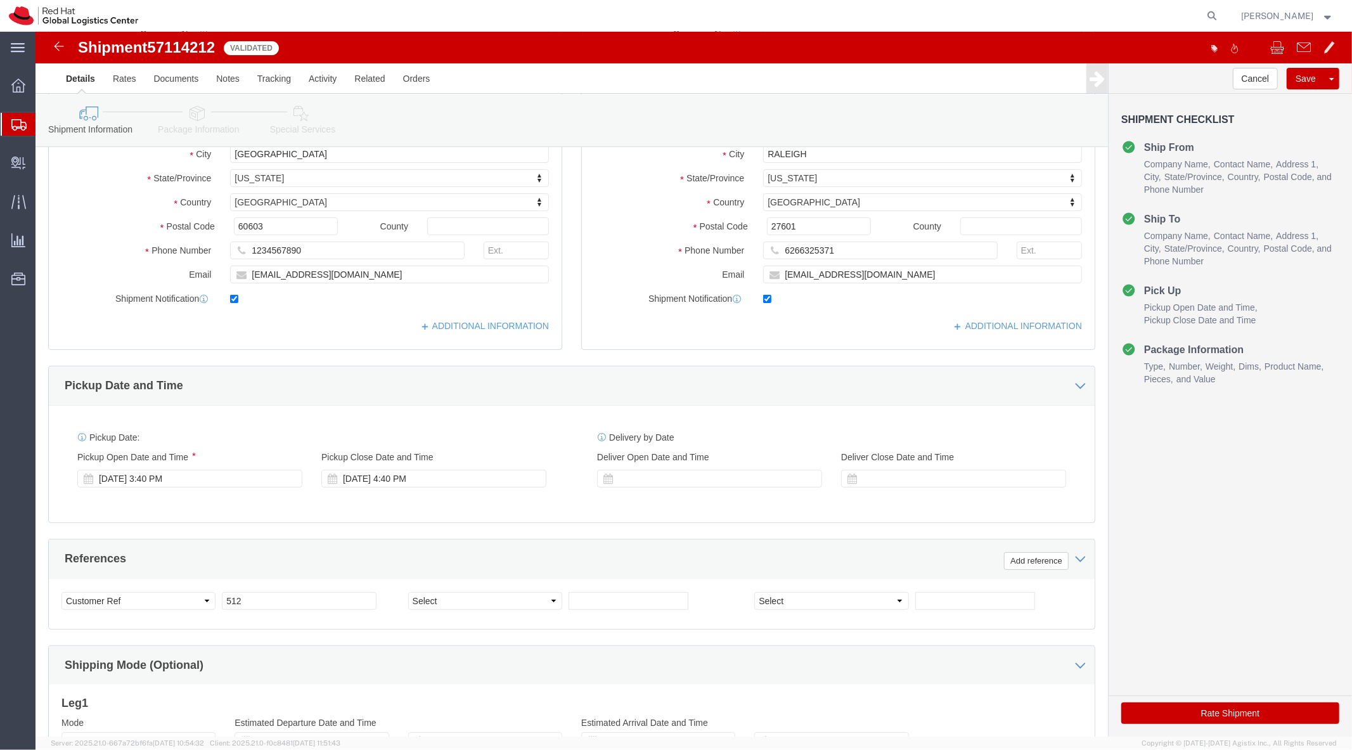
scroll to position [212, 0]
click div "Oct 13 2025 3:40 PM"
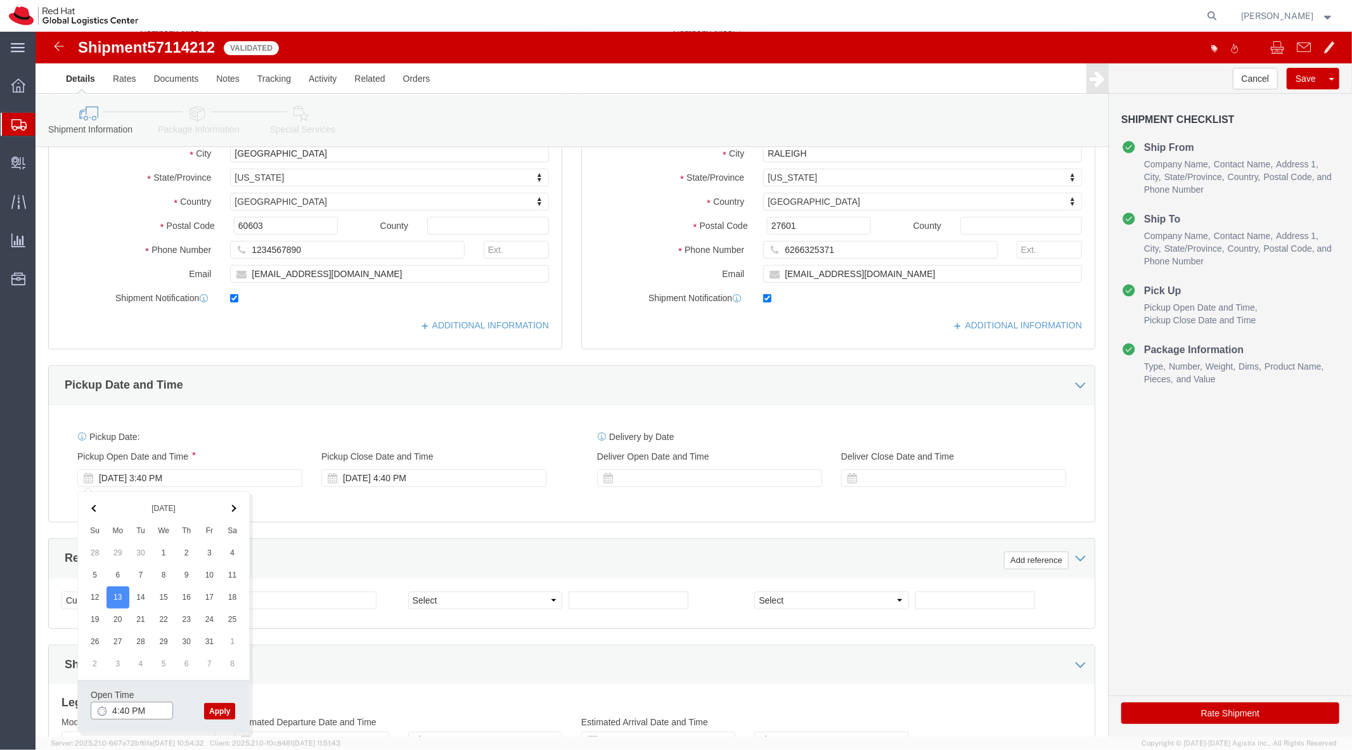
click input "4:40 PM"
click input "4:0 PM"
click input "3:0 PM"
click div "Open Time 3:00 PM Oct 13 2025 3:40 PM - Oct 13 2025 3:40 PM Cancel Apply"
click input "3:00 PM"
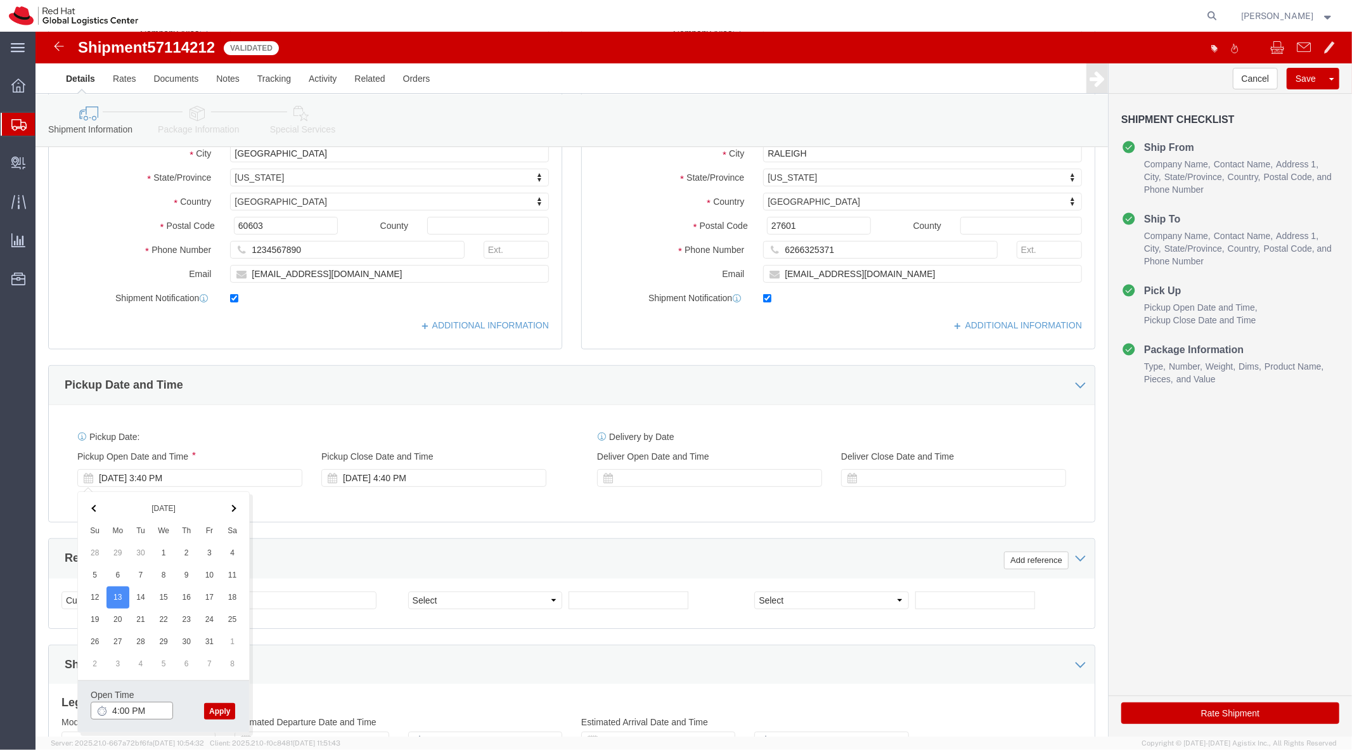
type input "4:00 PM"
click button "Apply"
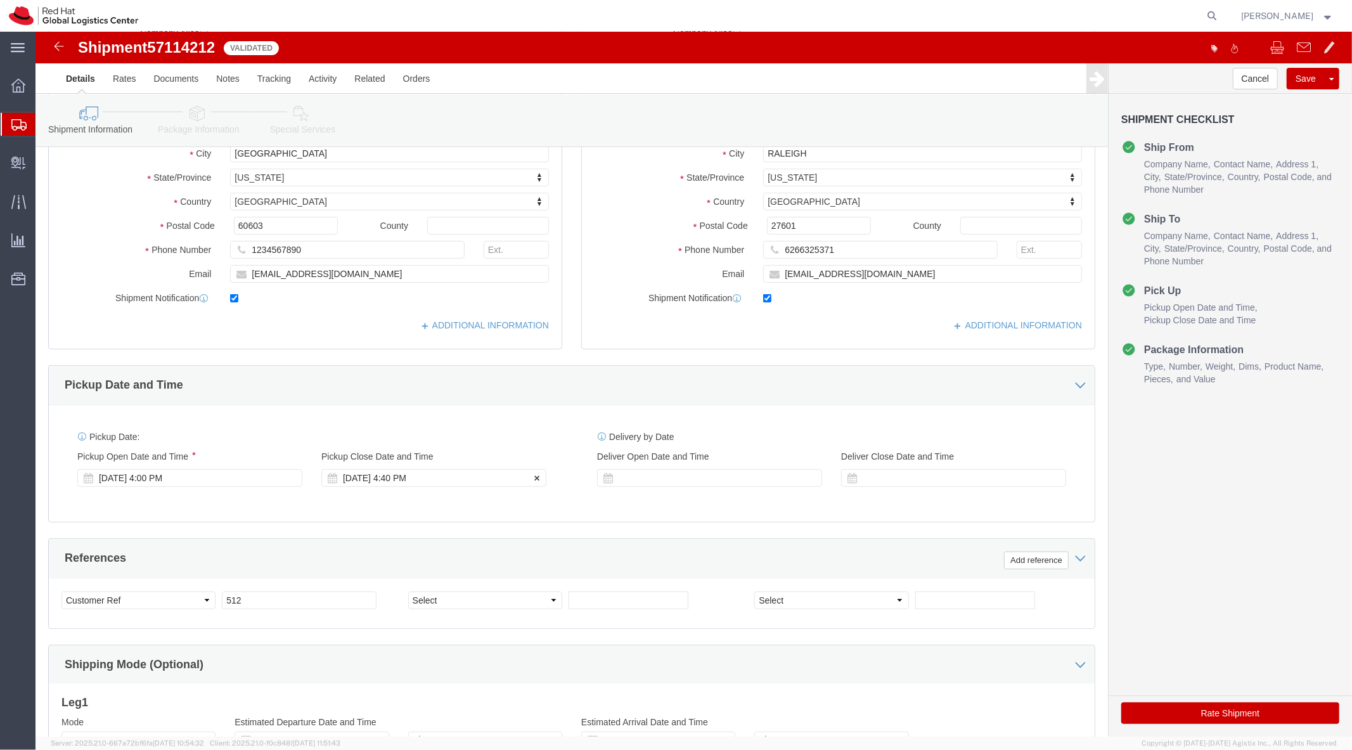
click div "Oct 13 2025 4:40 PM"
click input "7:40 PM"
click button "Apply"
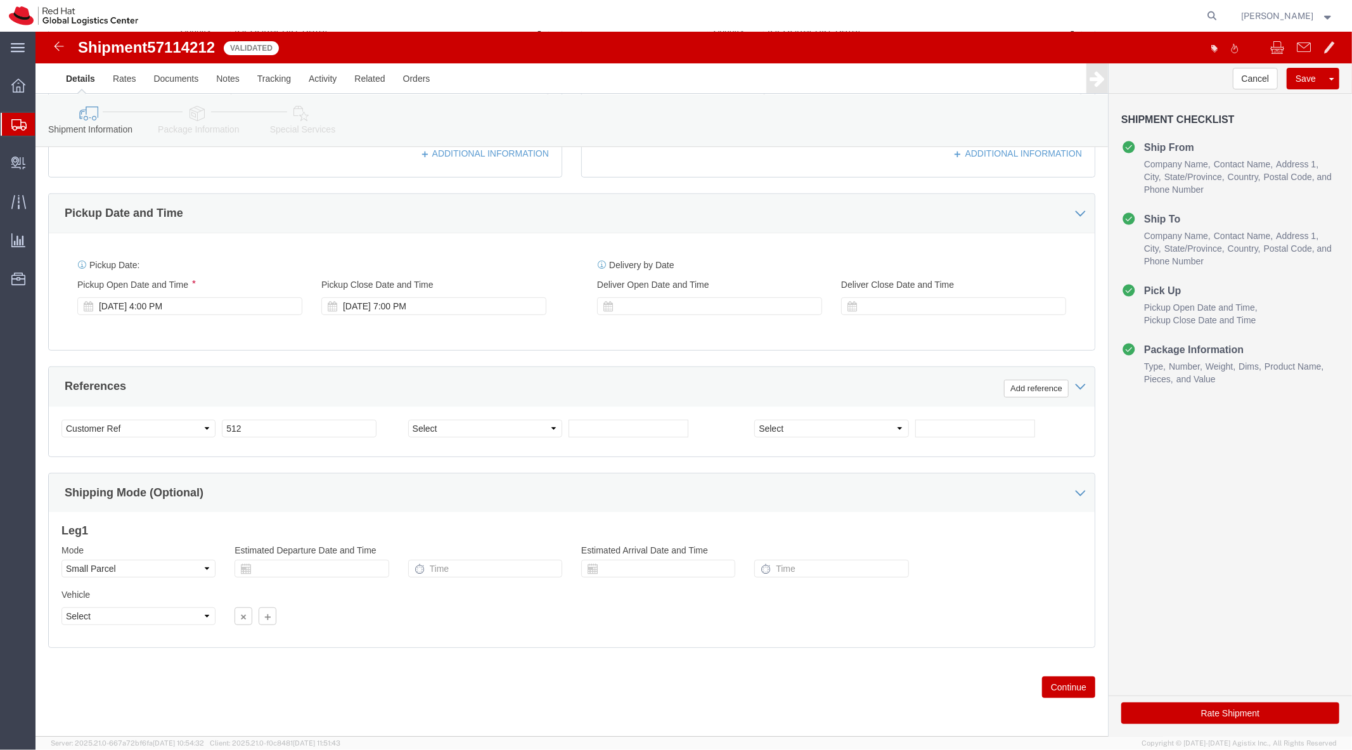
scroll to position [0, 0]
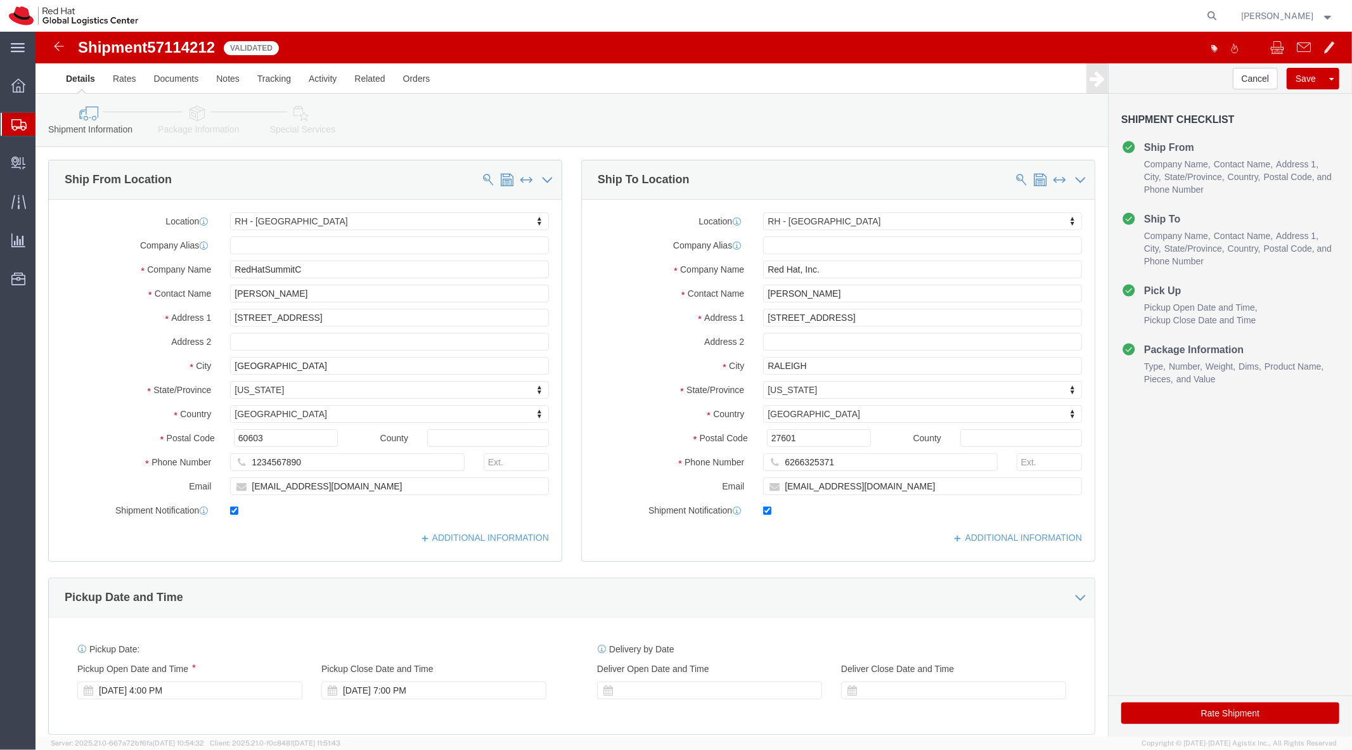
click link "Package Information"
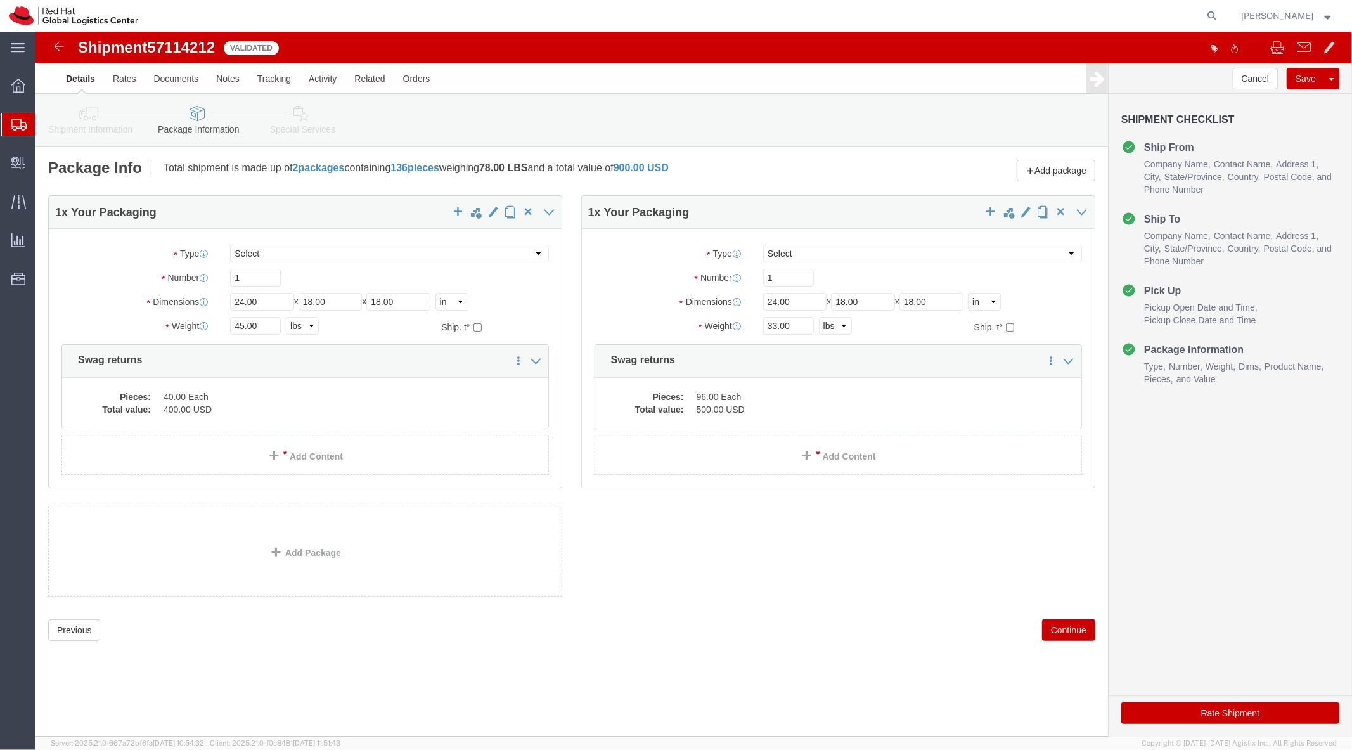
click link "Shipment Information"
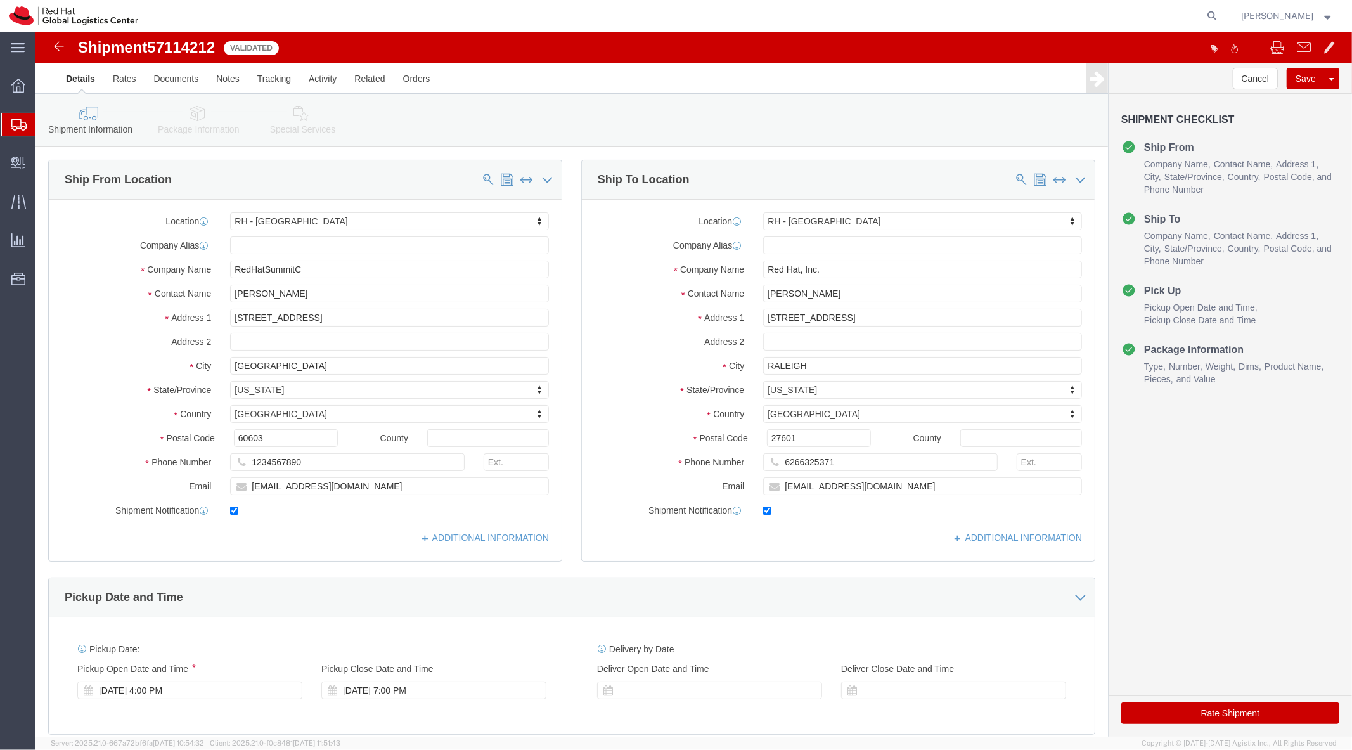
click link "Package Information"
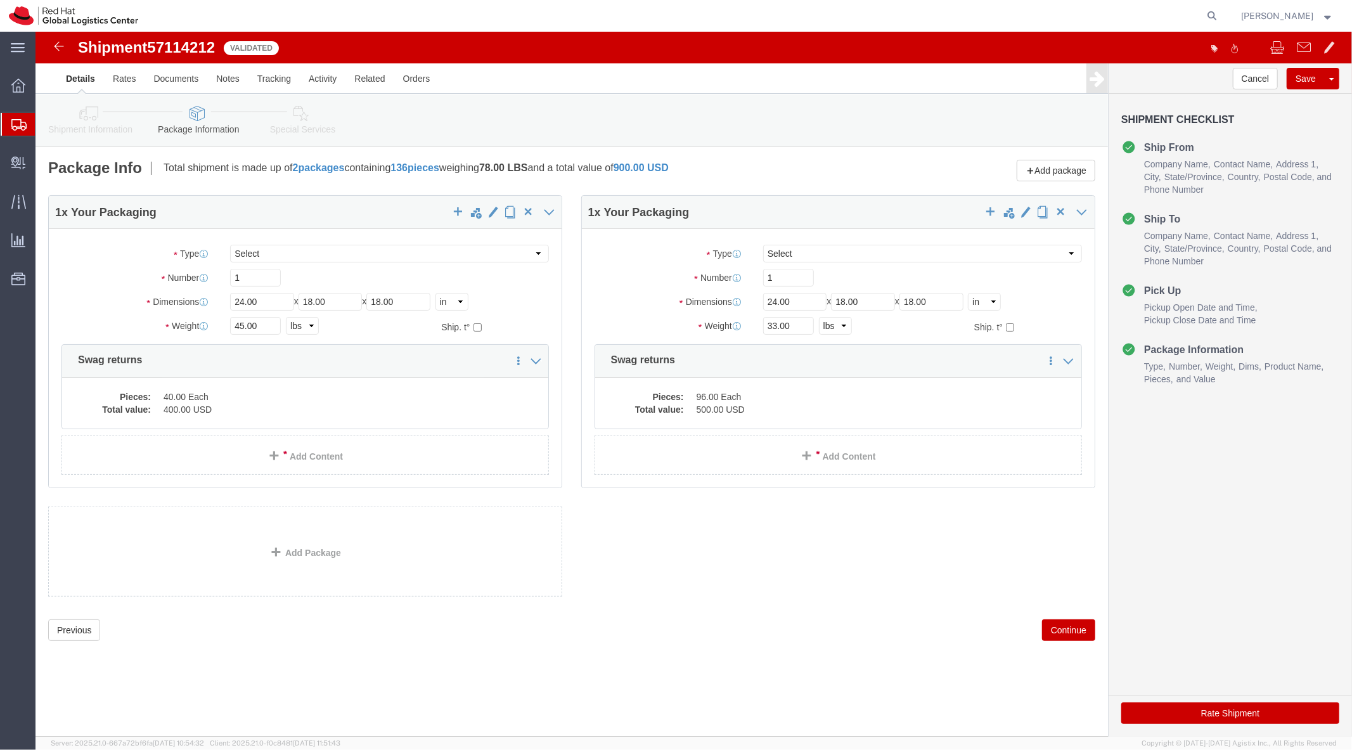
click icon
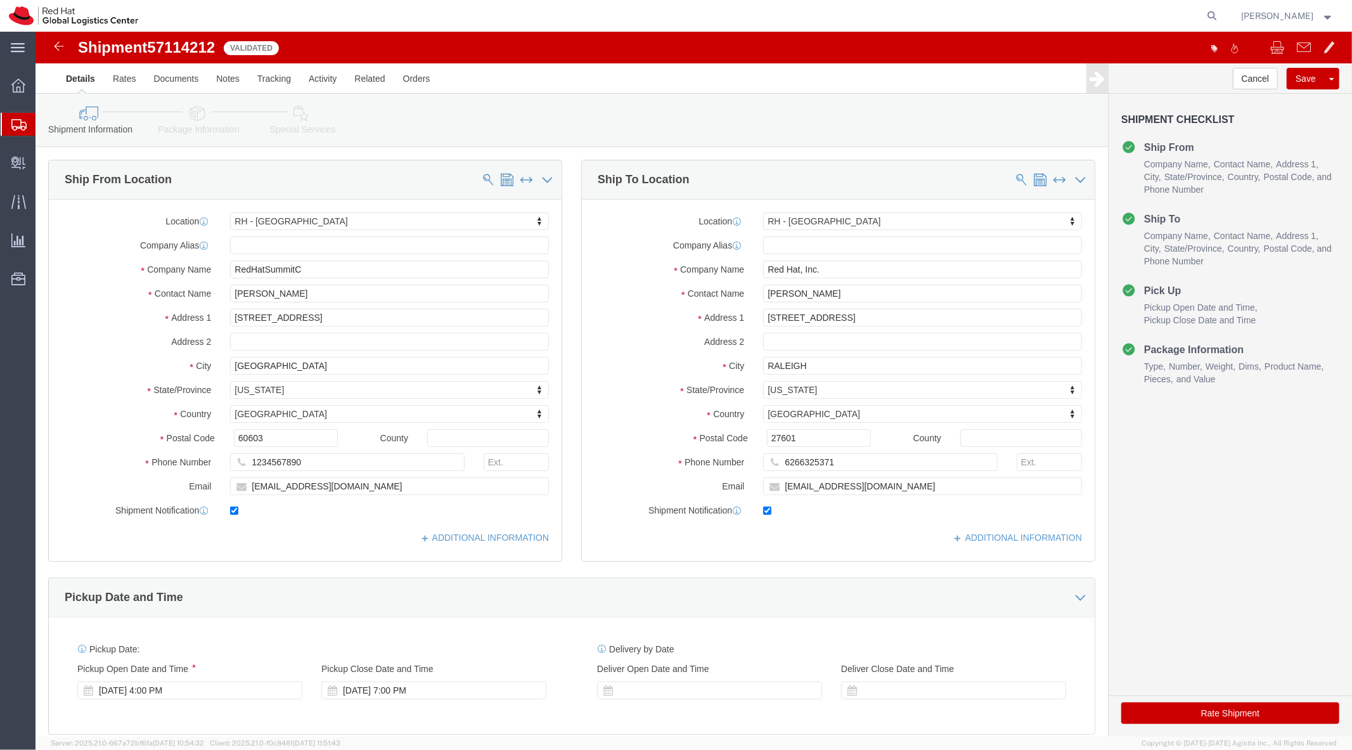
click li "Package Information"
click icon
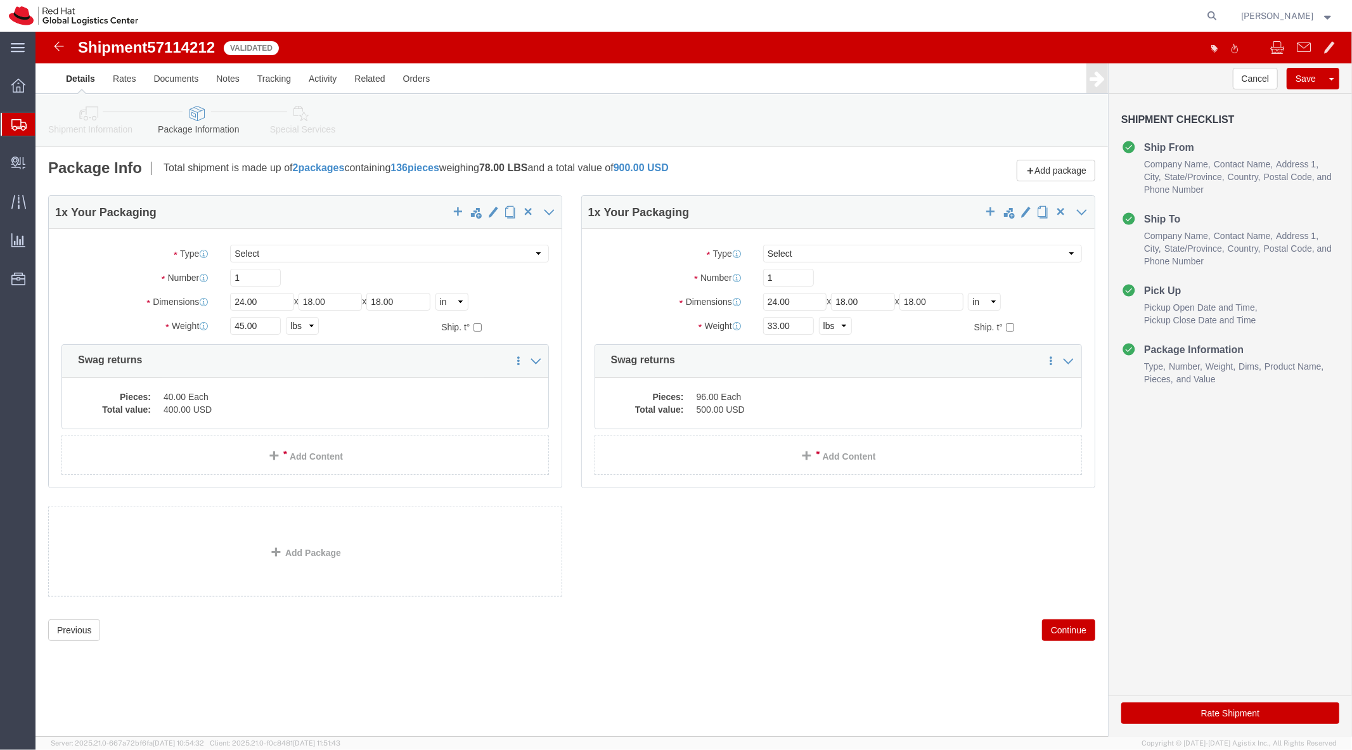
click link "Shipment Information"
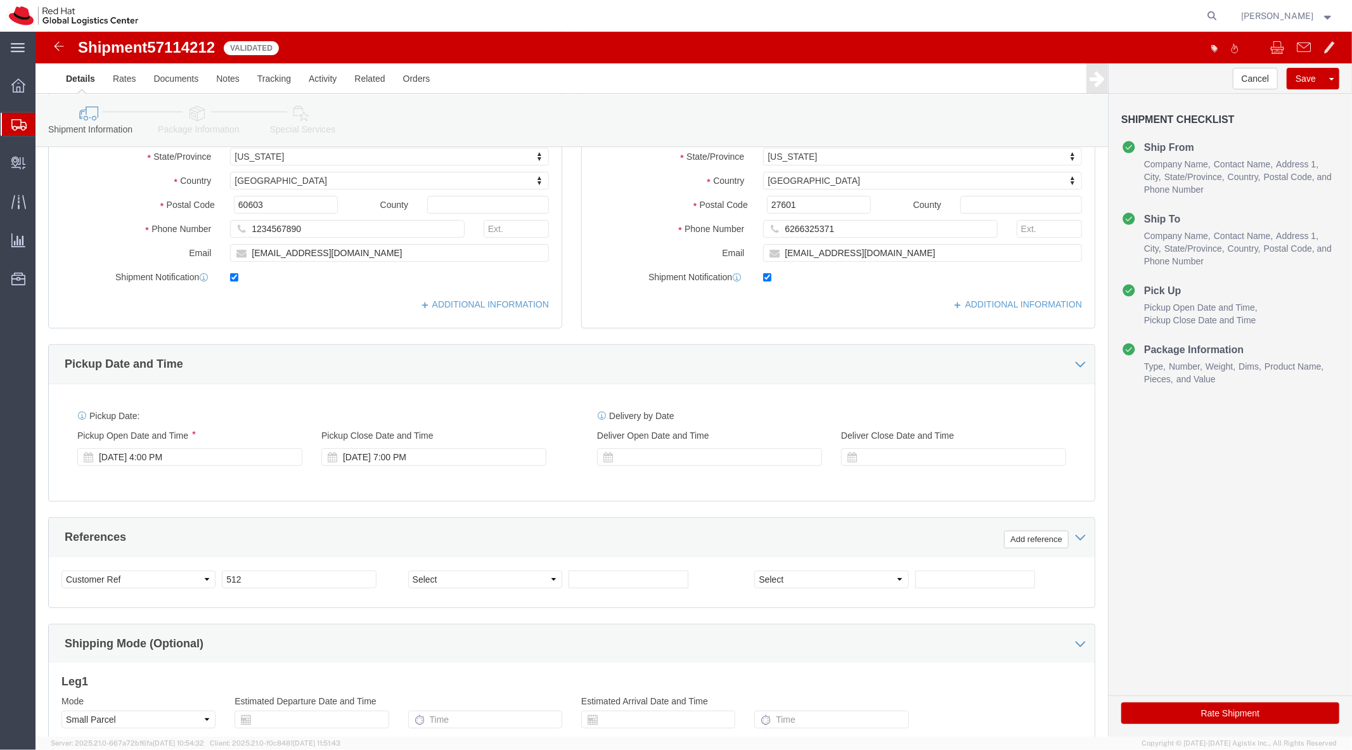
scroll to position [234, 0]
click div "Oct 13 2025 4:00 PM"
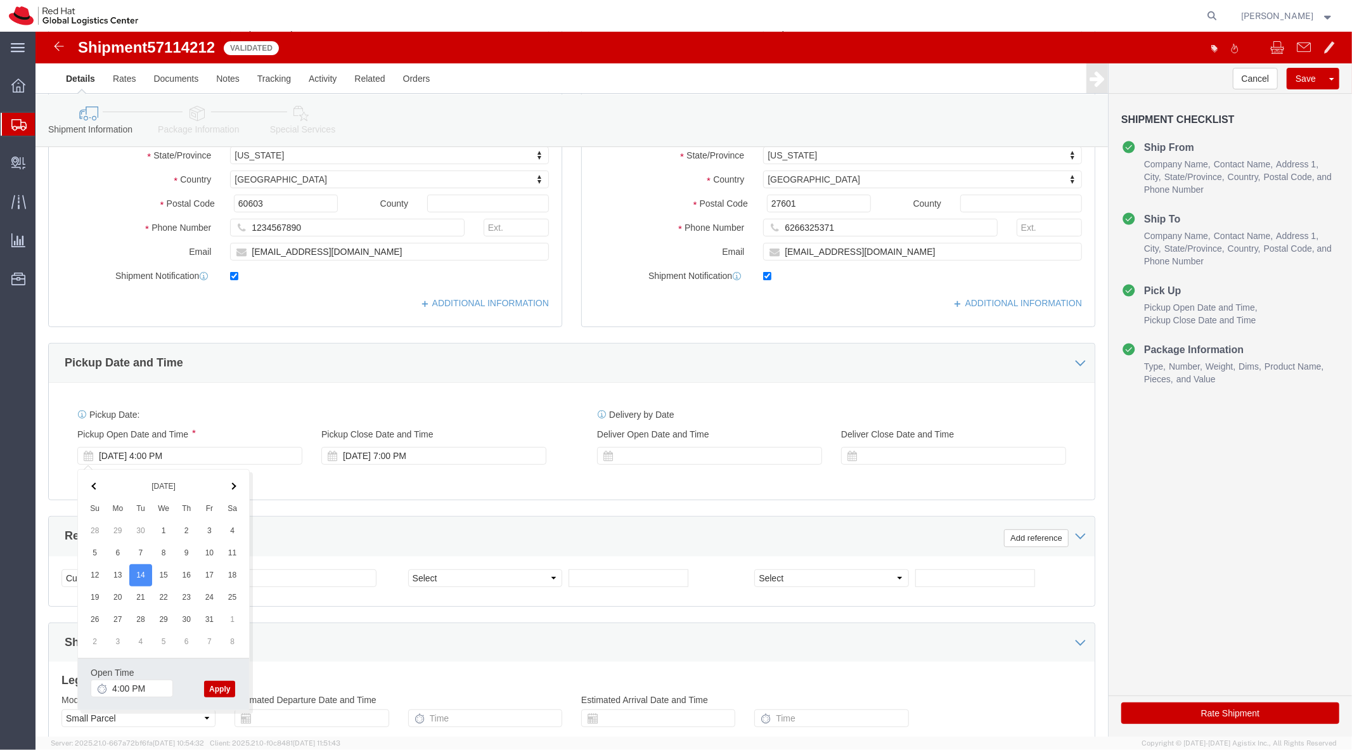
click button "Apply"
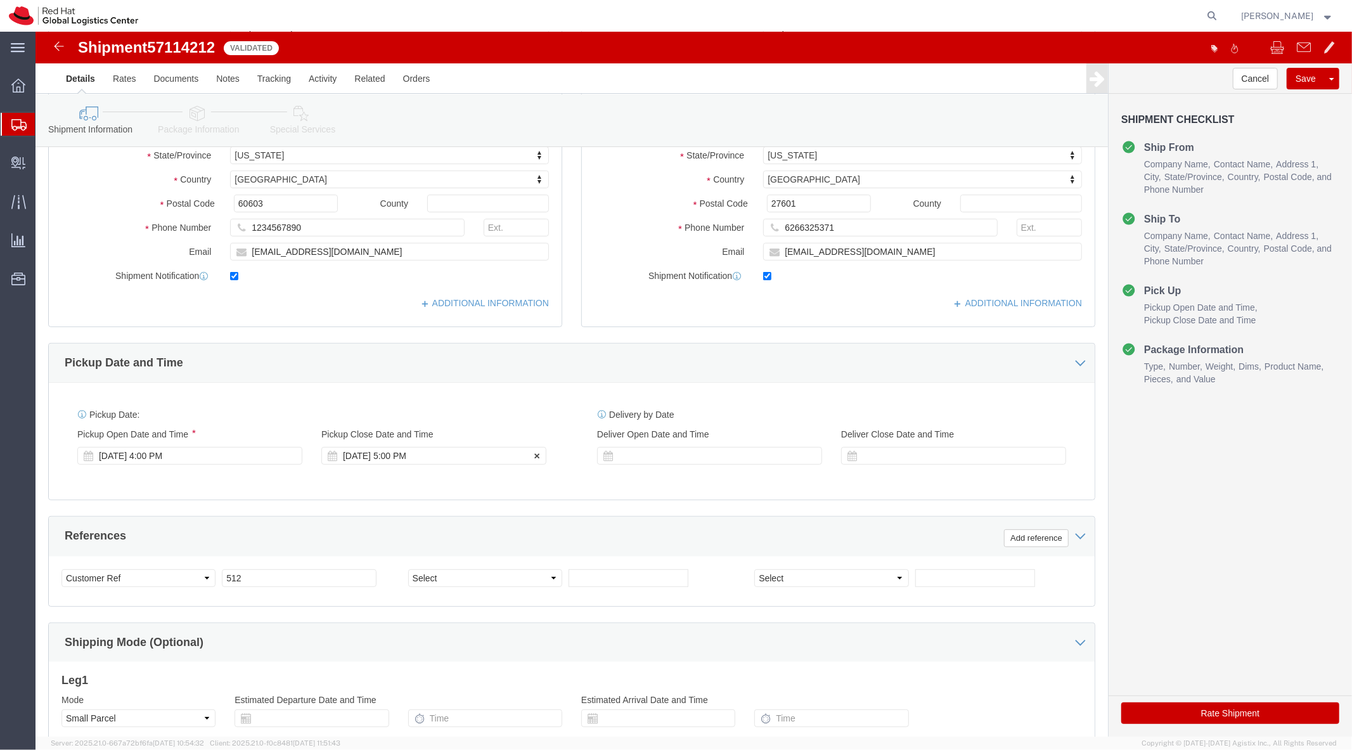
click div "Oct 14 2025 5:00 PM"
type input "7:00 PM"
click button "Apply"
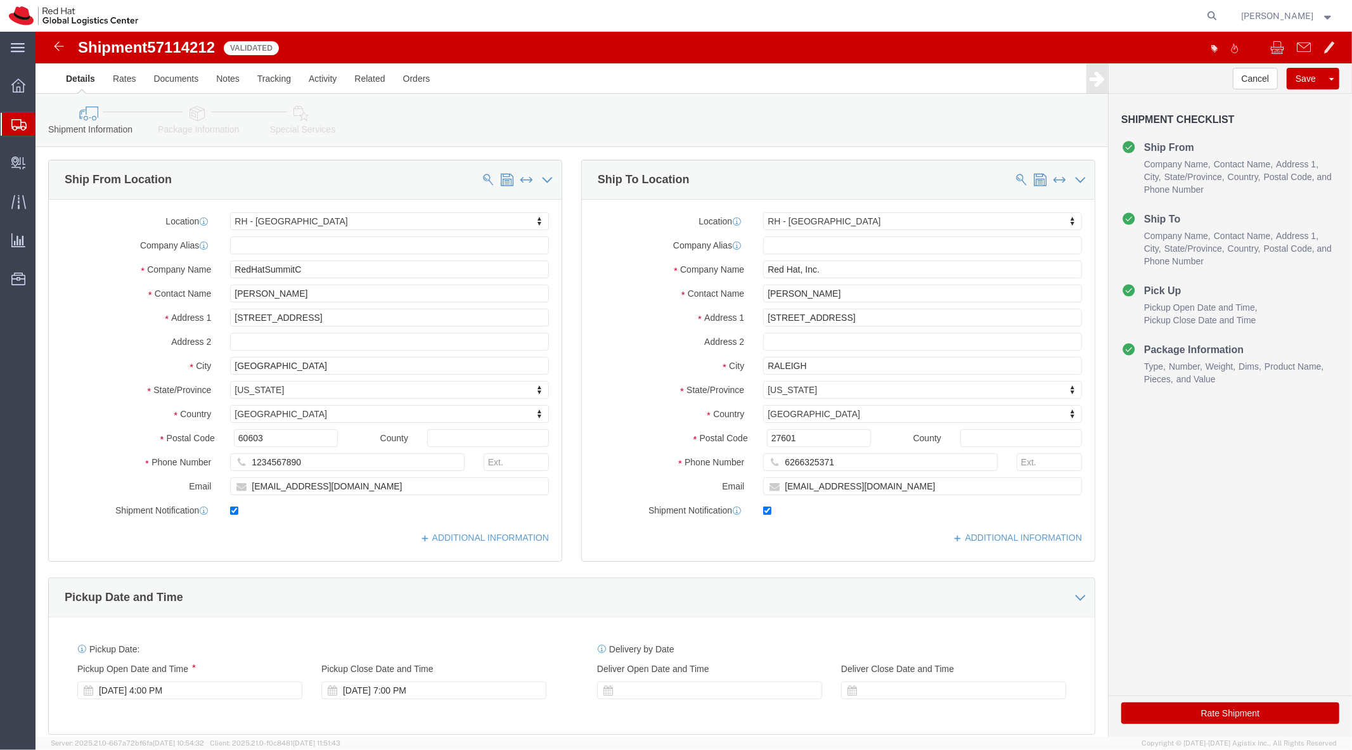
click button "Rate Shipment"
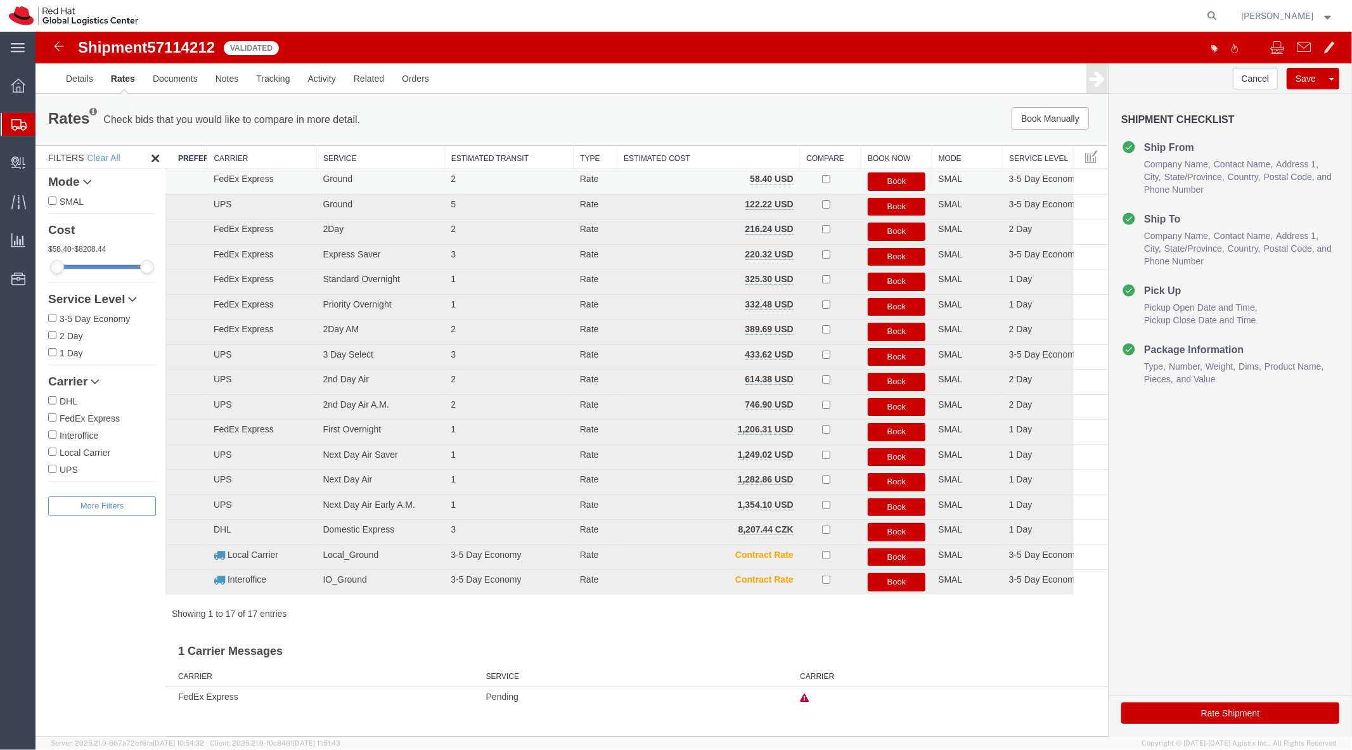
click at [897, 181] on button "Book" at bounding box center [896, 181] width 58 height 18
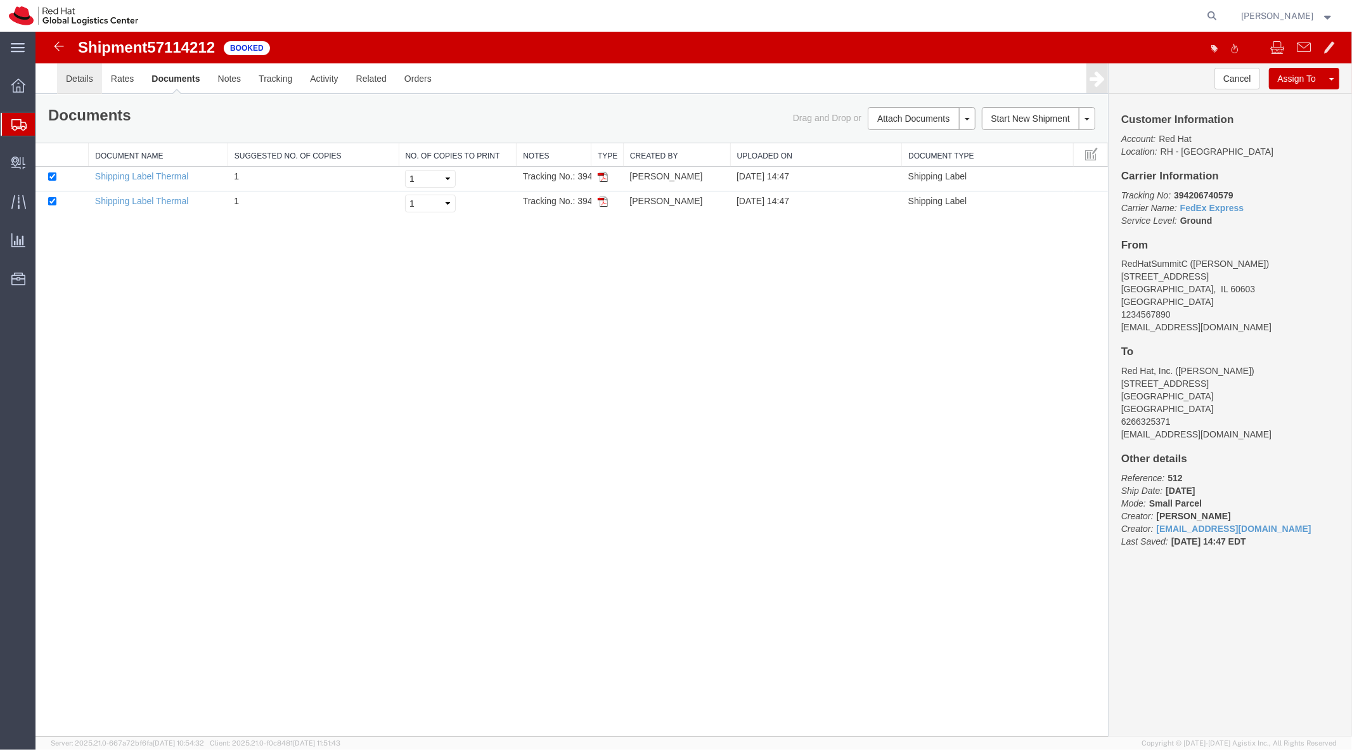
drag, startPoint x: 110, startPoint y: 108, endPoint x: 74, endPoint y: 76, distance: 47.6
click at [74, 76] on link "Details" at bounding box center [78, 78] width 45 height 30
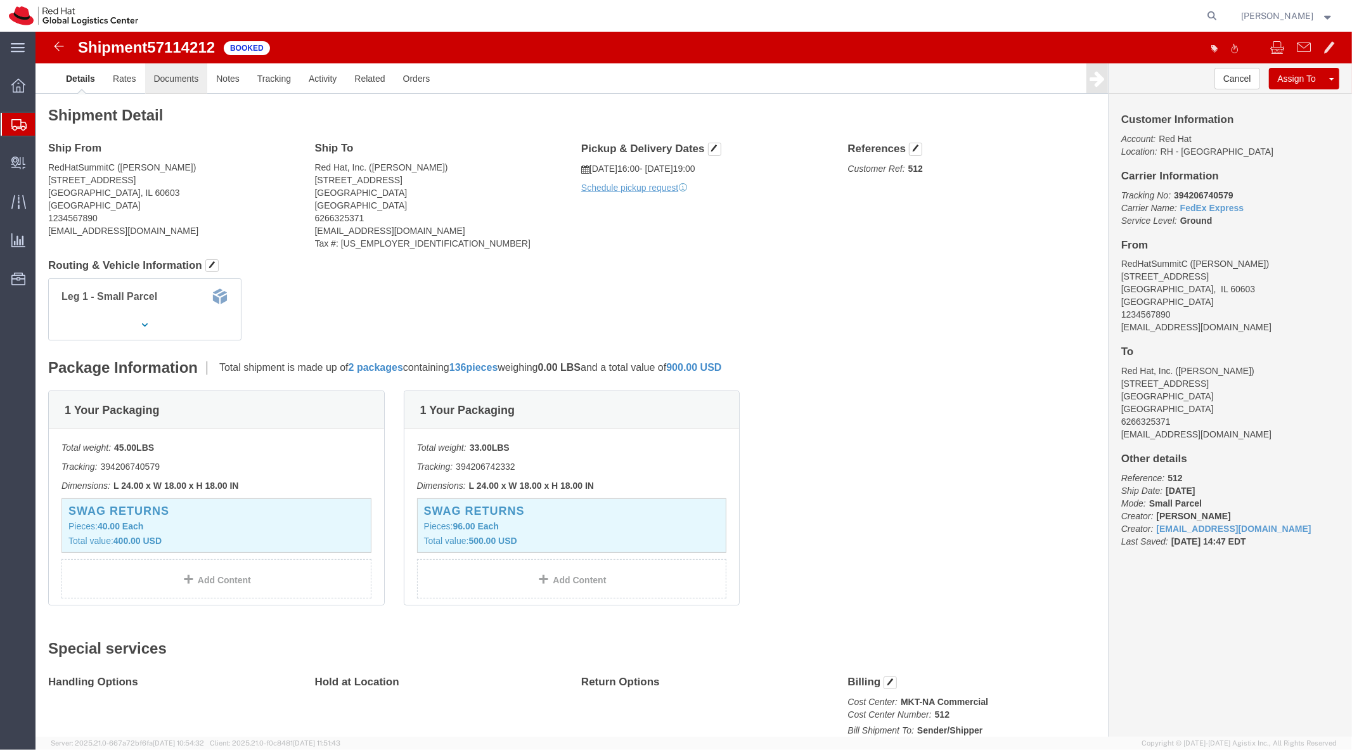
click link "Documents"
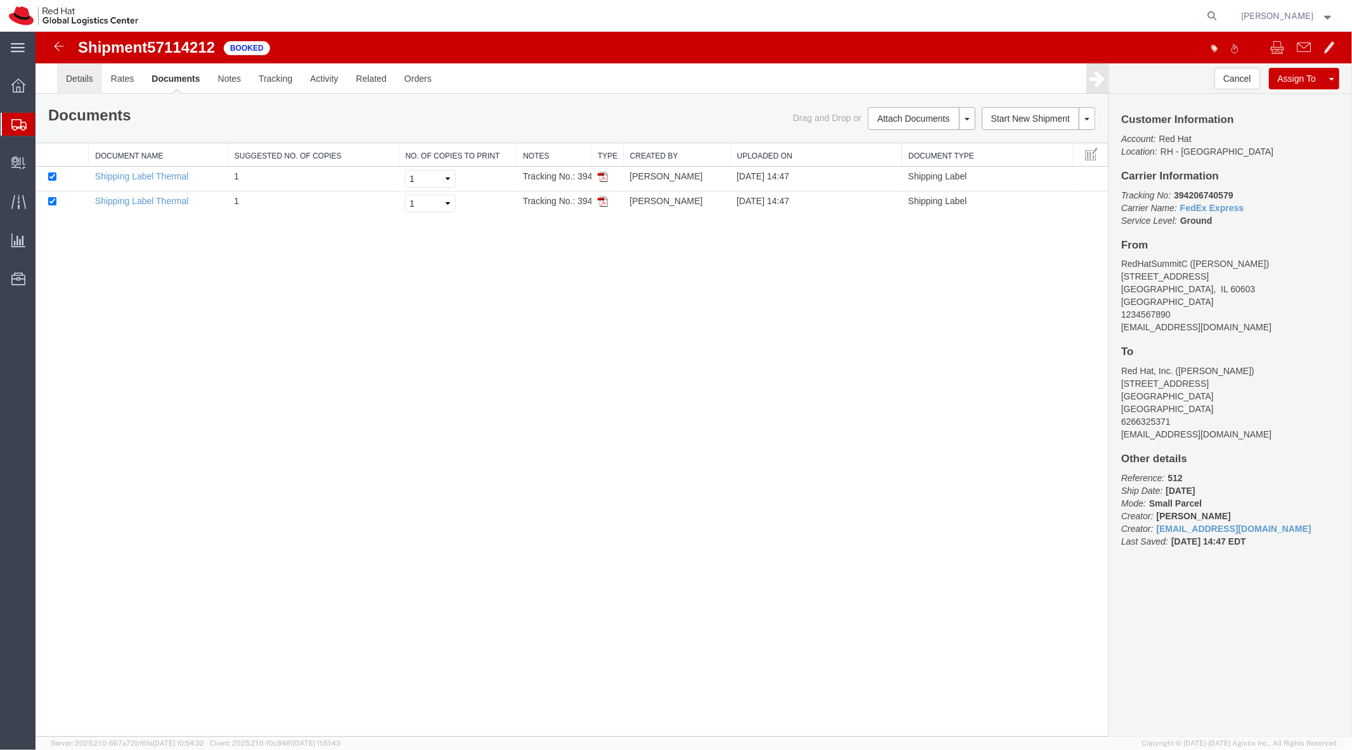
click at [84, 83] on link "Details" at bounding box center [78, 78] width 45 height 30
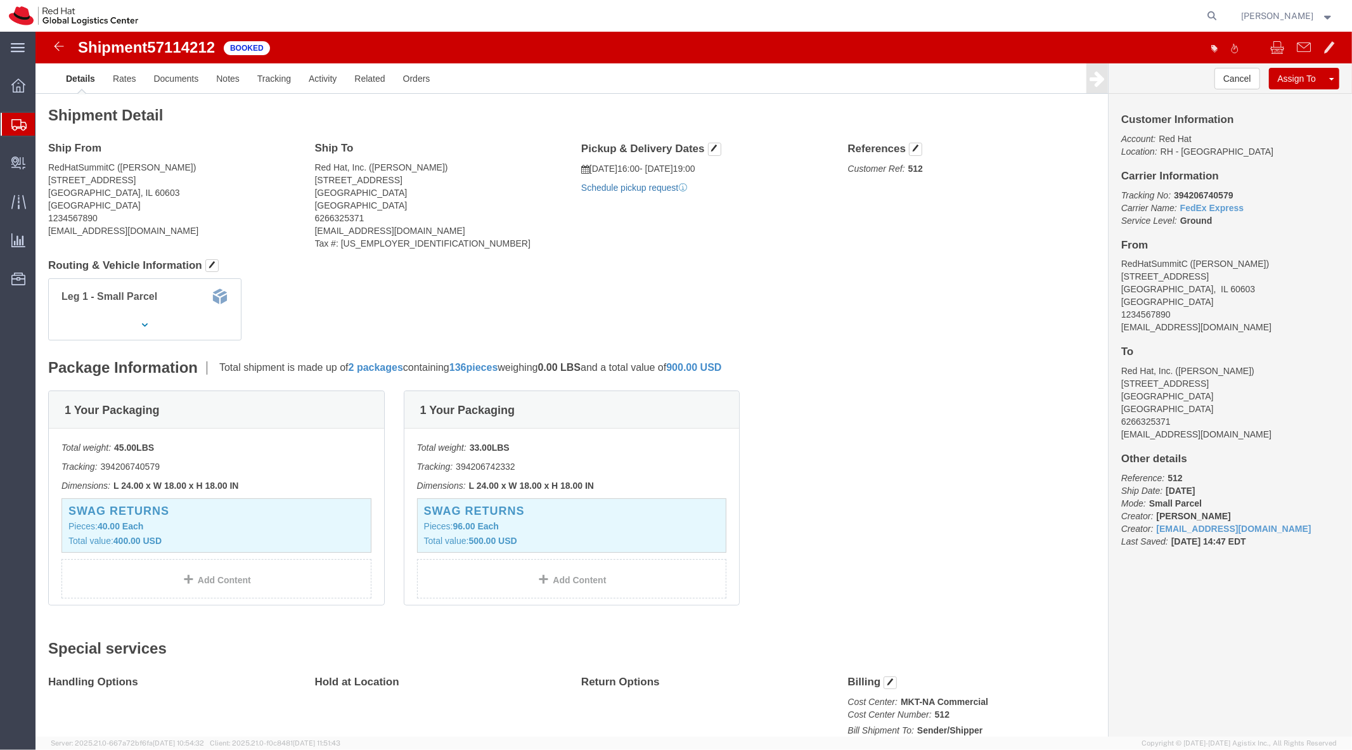
click link "Schedule pickup request"
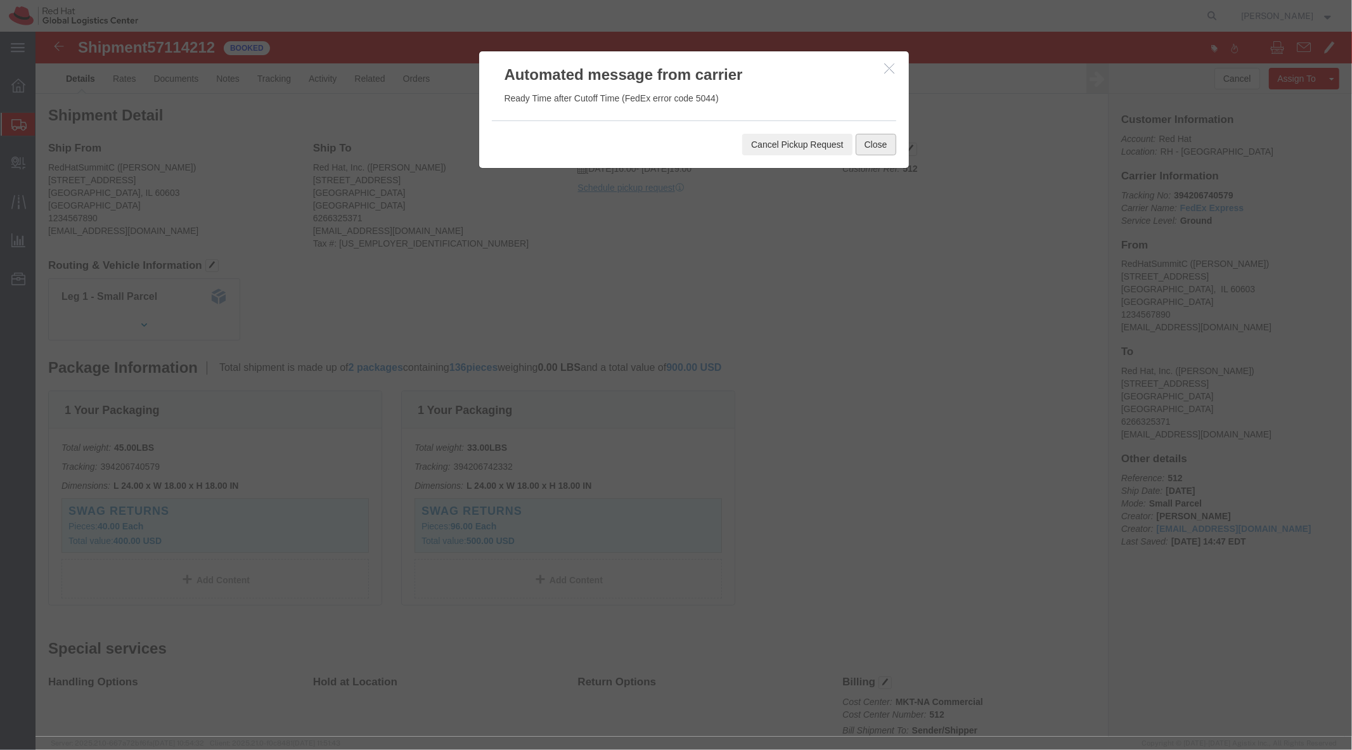
drag, startPoint x: 806, startPoint y: 114, endPoint x: 840, endPoint y: 103, distance: 36.1
click div "Cancel Pickup Request Close"
click button "Close"
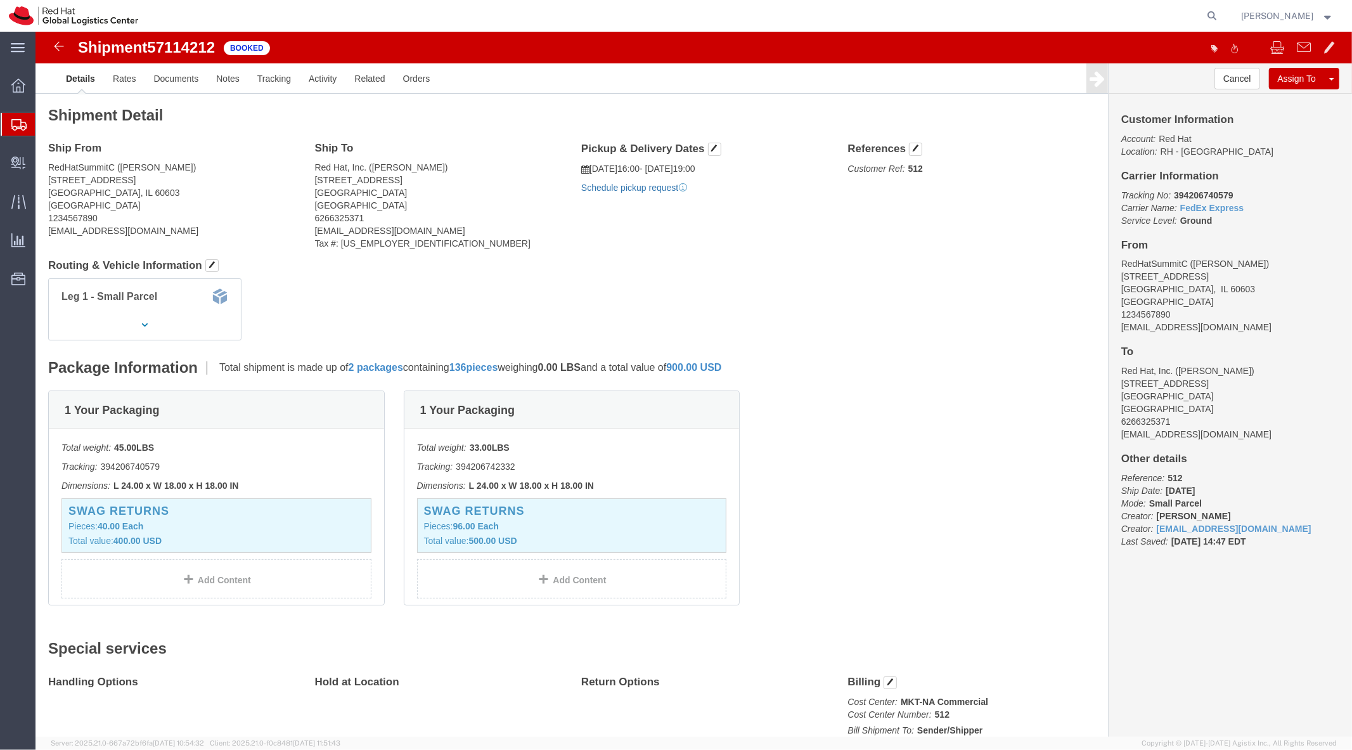
click link "Schedule pickup request"
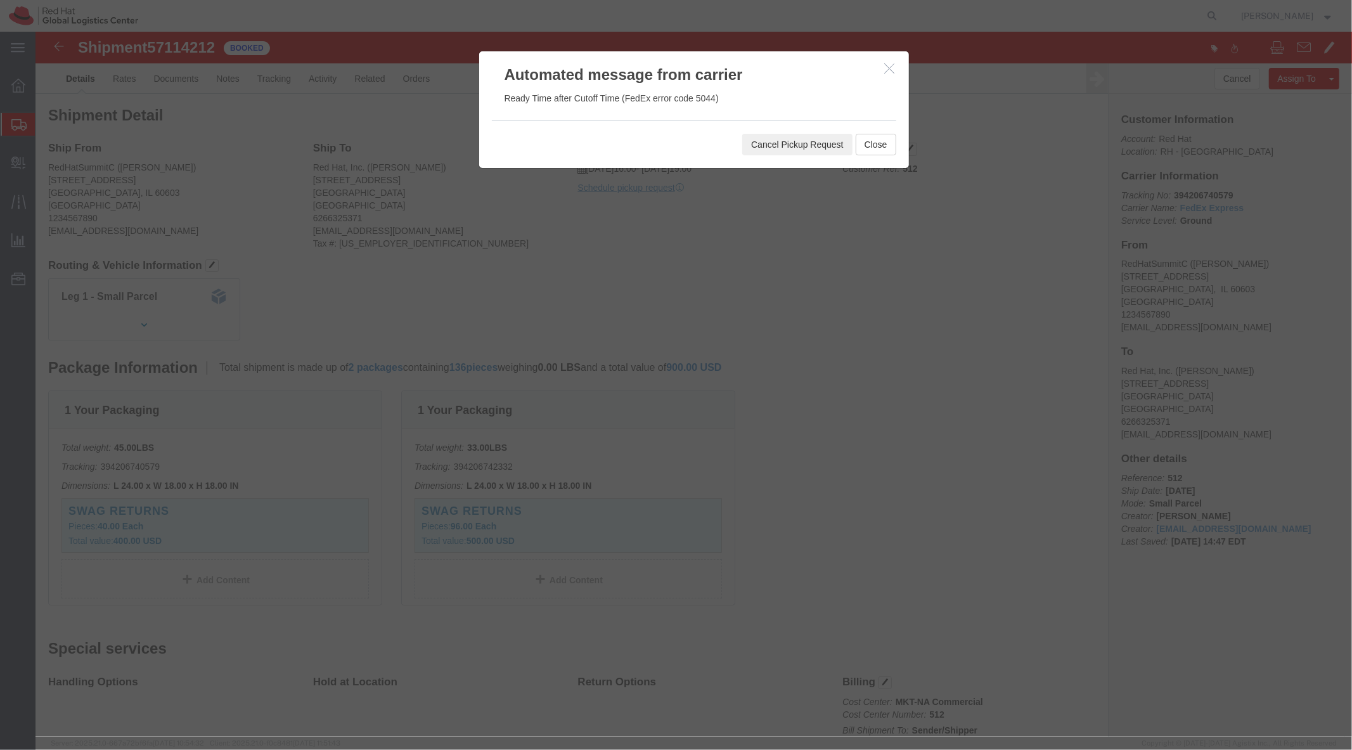
drag, startPoint x: 779, startPoint y: 104, endPoint x: 779, endPoint y: 131, distance: 26.6
click div "Cancel Pickup Request Close"
click button "Cancel Pickup Request"
click button "Close"
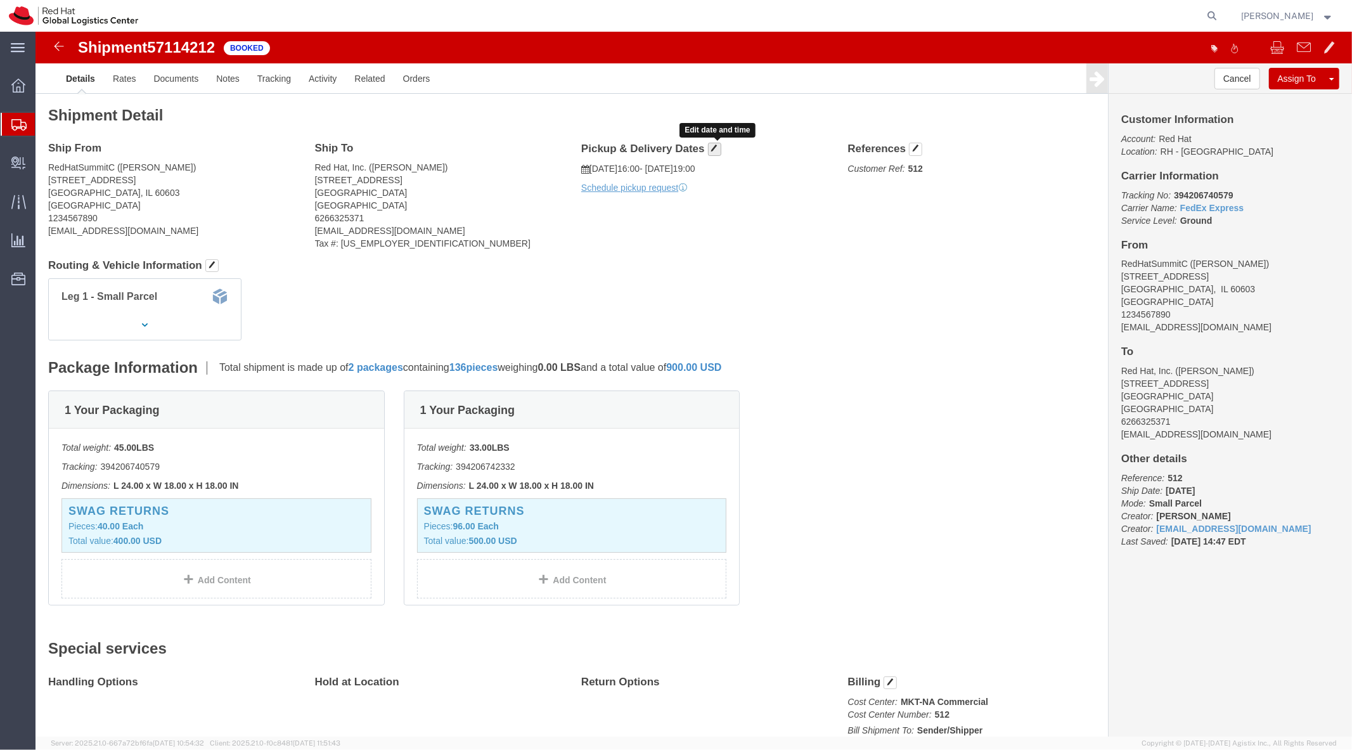
click button "button"
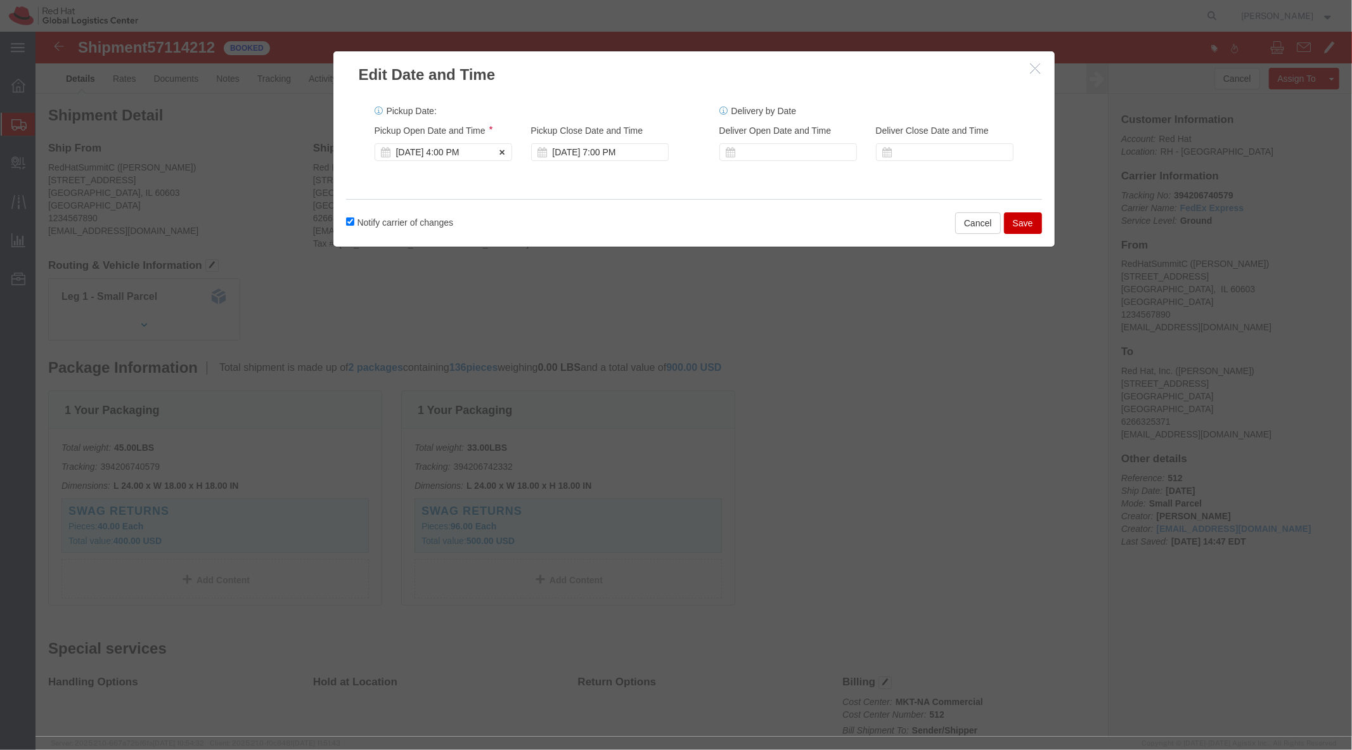
click div "Oct 14 2025 4:00 PM"
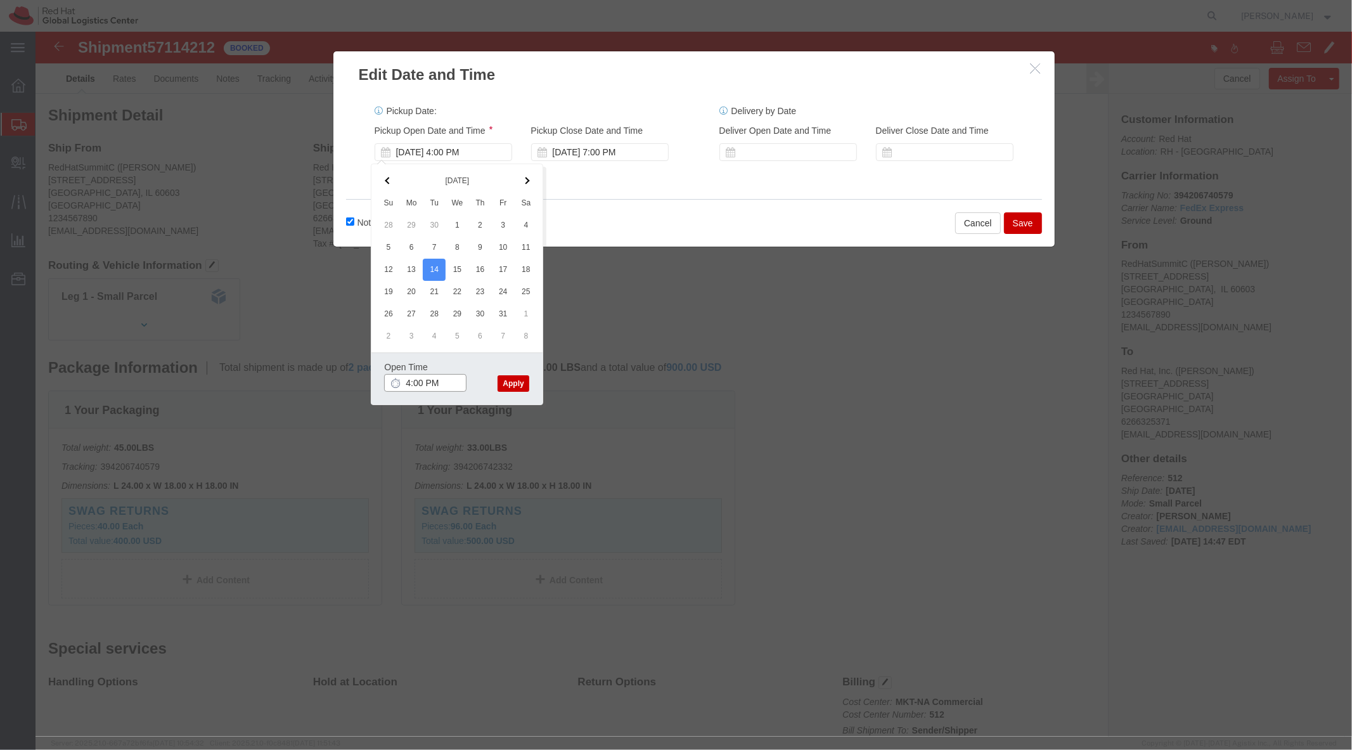
click input "4:00 PM"
type input "3:00 PM"
click button "Apply"
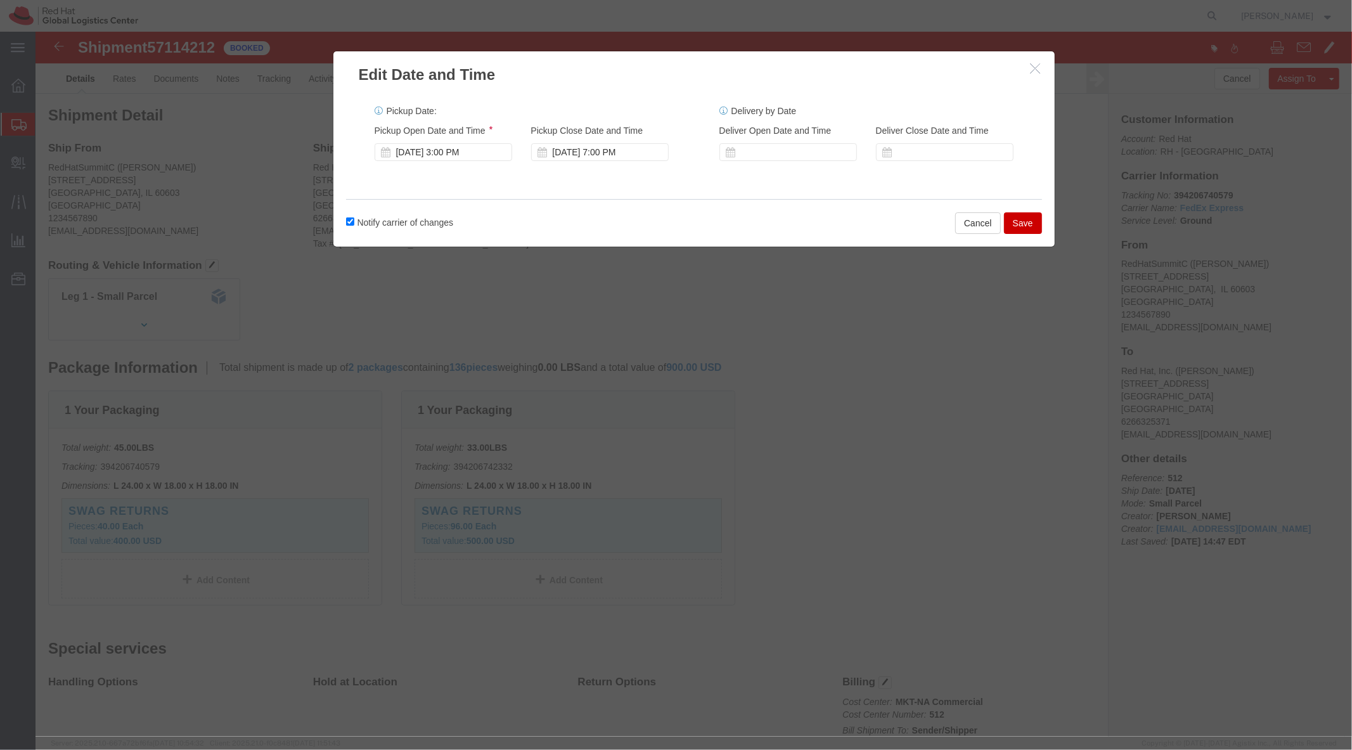
click button "Save"
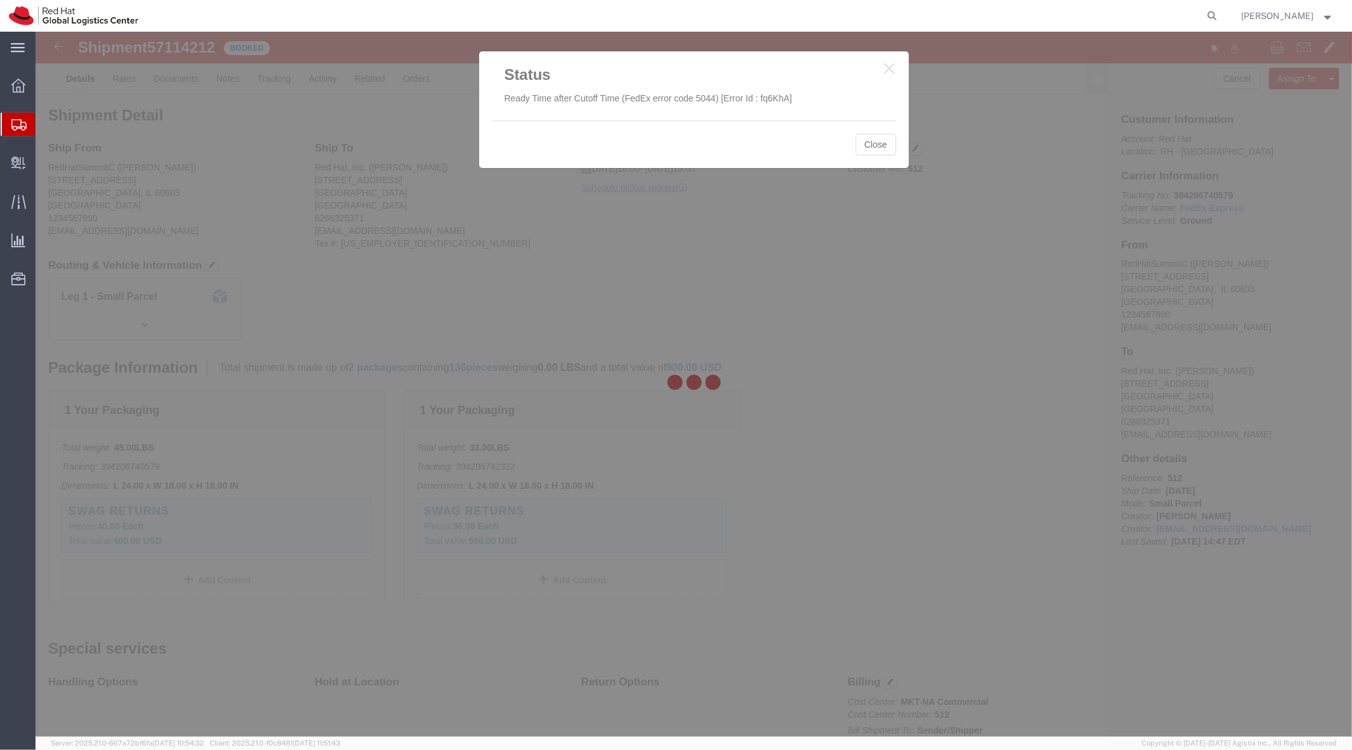
click at [880, 139] on div at bounding box center [693, 384] width 1316 height 705
click at [867, 153] on div at bounding box center [693, 384] width 1316 height 705
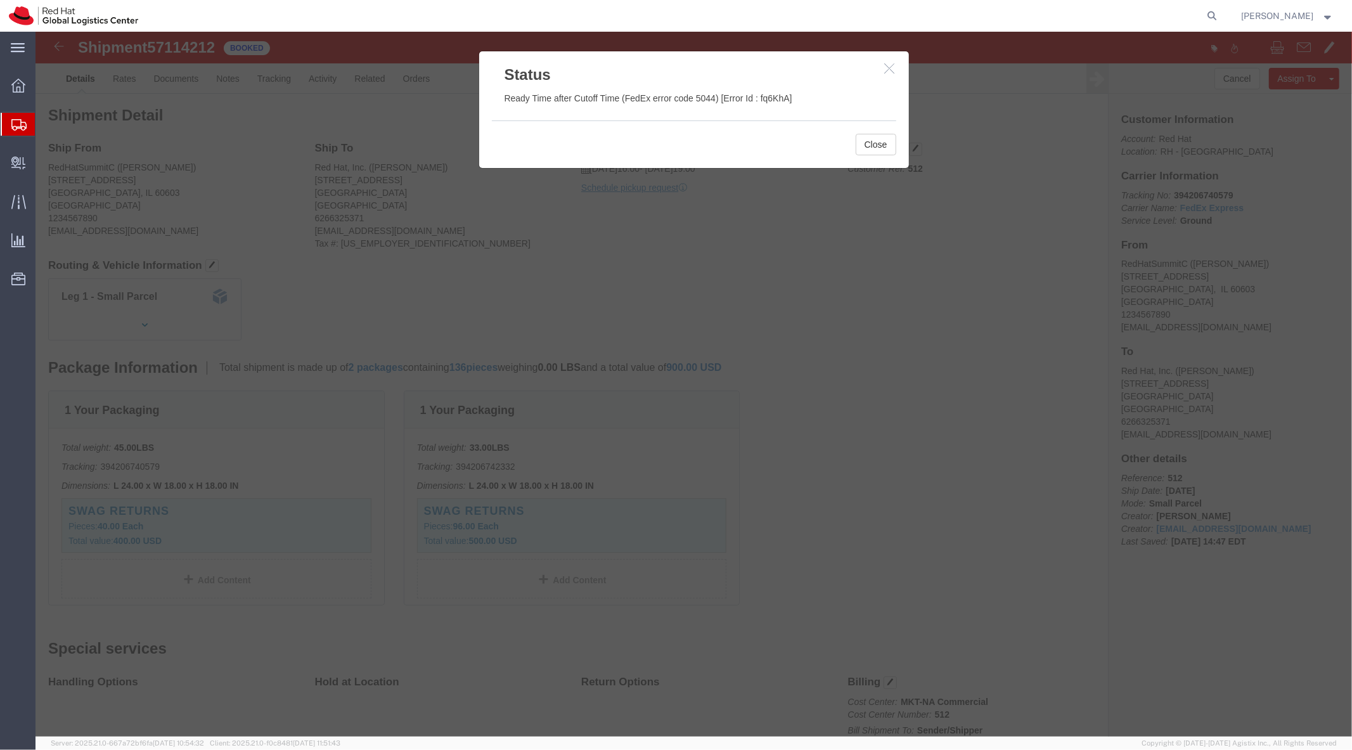
click form "Ready Time after Cutoff Time (FedEx error code 5044) [Error Id : fq6KhA]"
drag, startPoint x: 460, startPoint y: 62, endPoint x: 677, endPoint y: 70, distance: 217.5
click div "Ready Time after Cutoff Time (FedEx error code 5044) [Error Id : fq6KhA]"
copy form "Ready Time after Cutoff Time (FedEx error code 5044"
click h3 "Status"
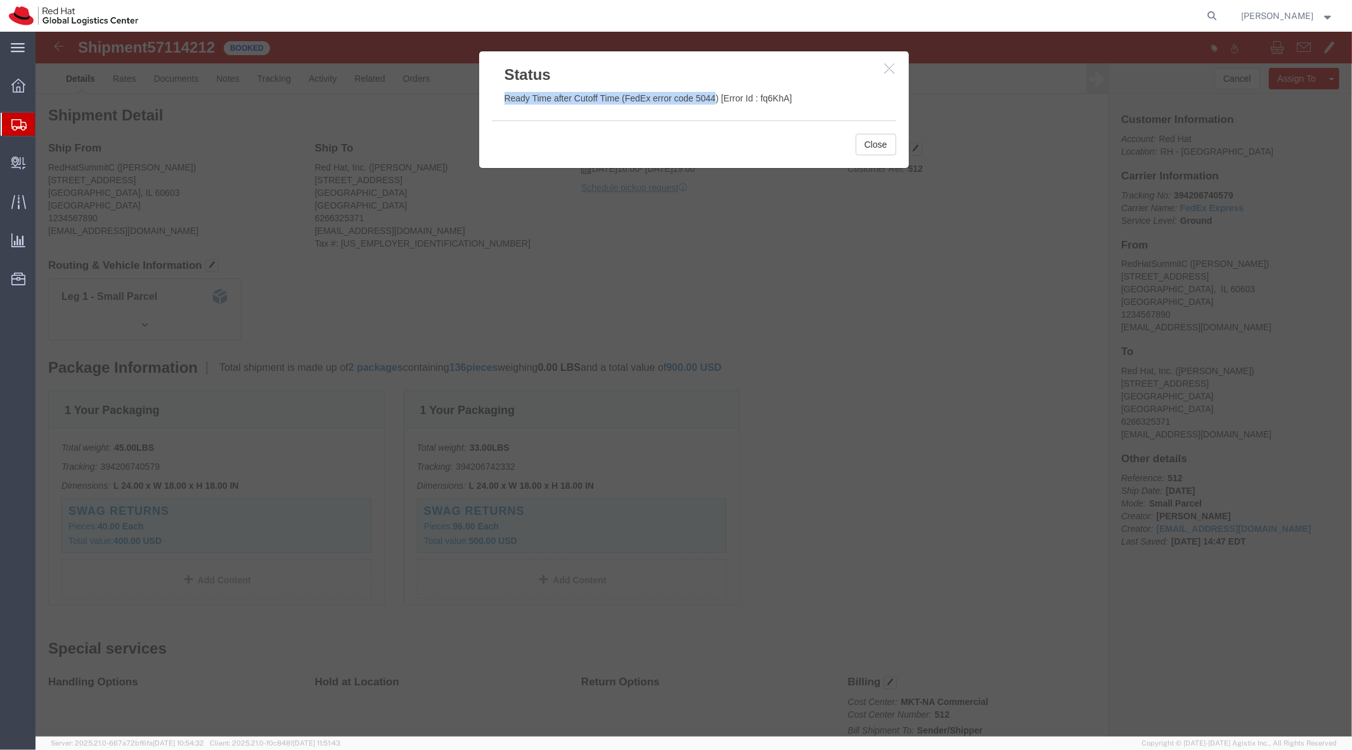
click h3 "Status"
click icon "button"
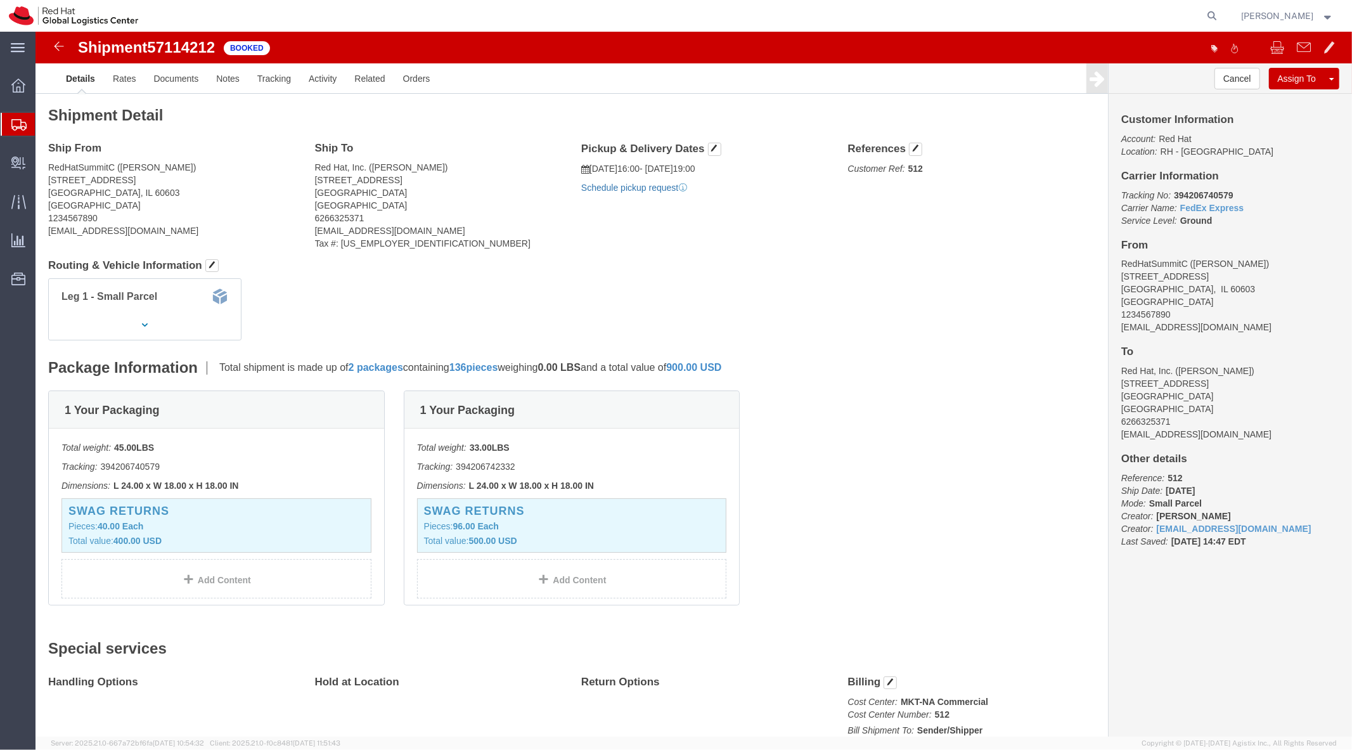
click link "Schedule pickup request"
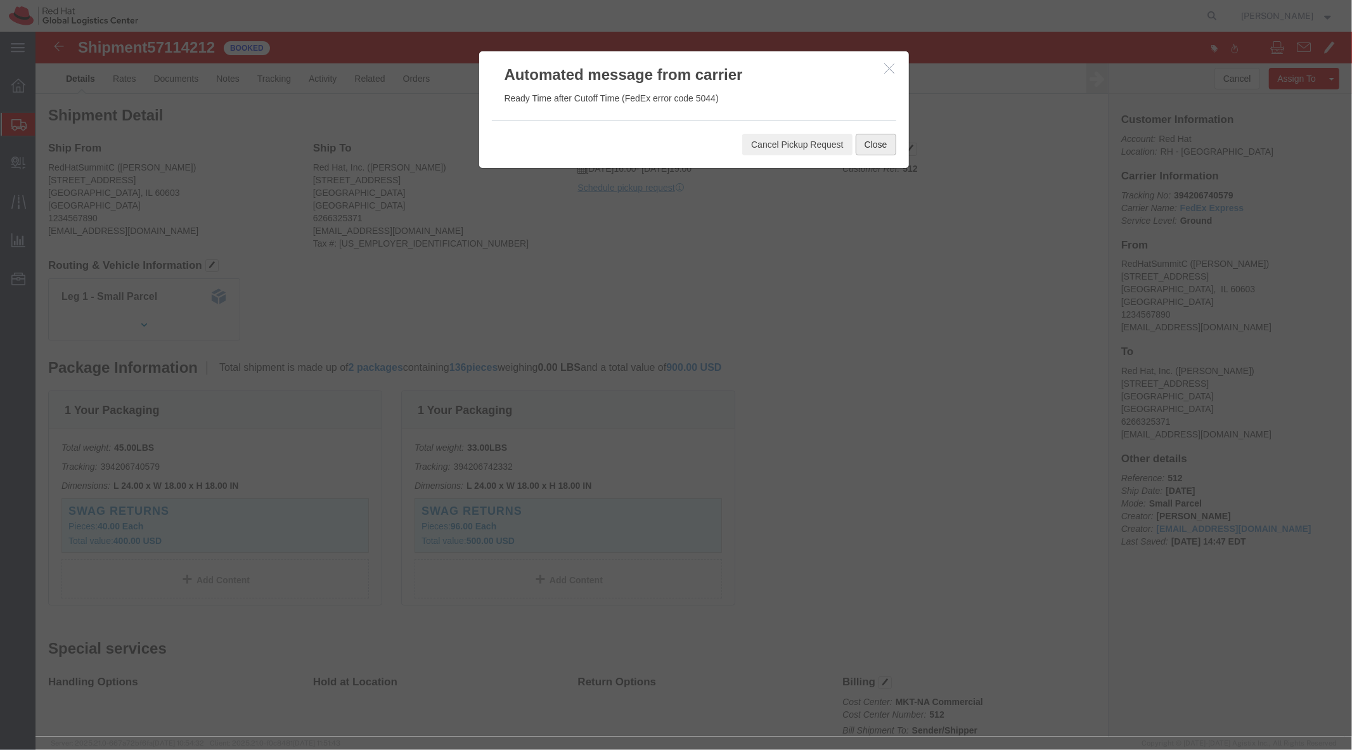
click button "Close"
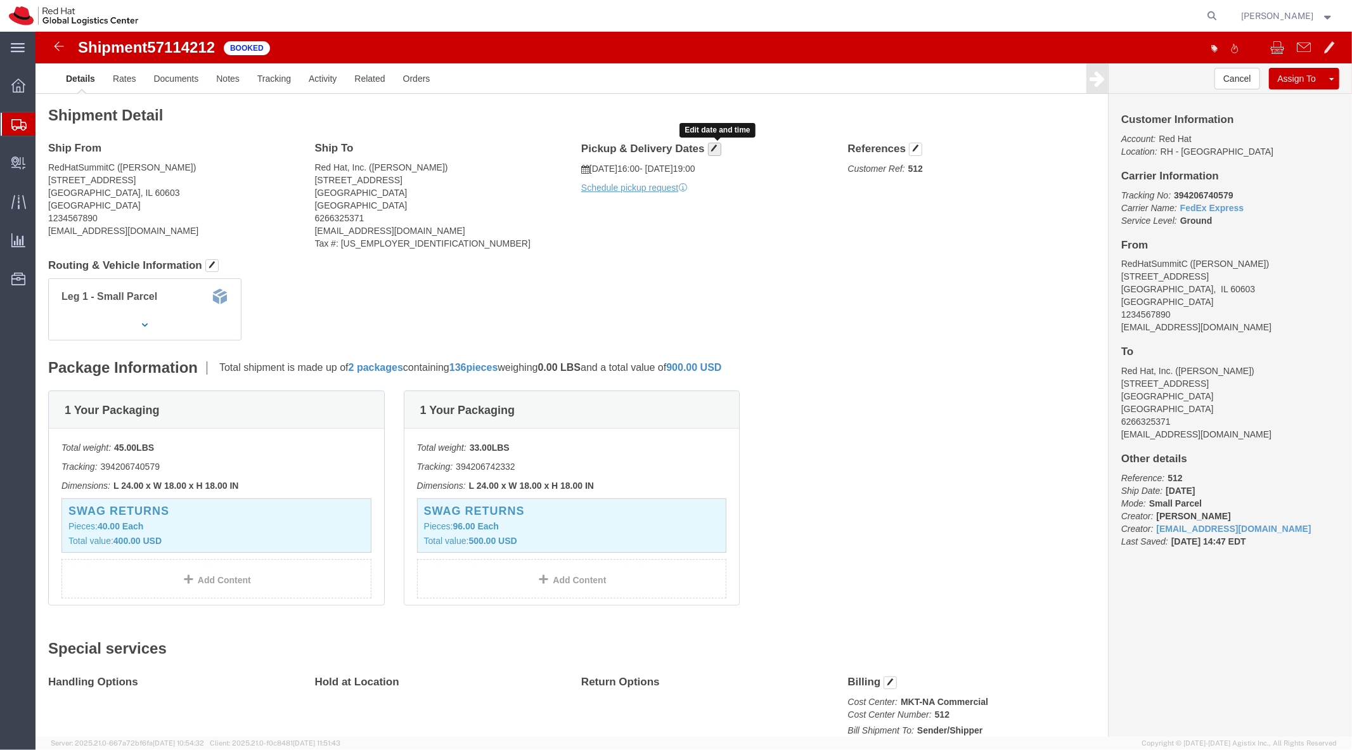
click button "button"
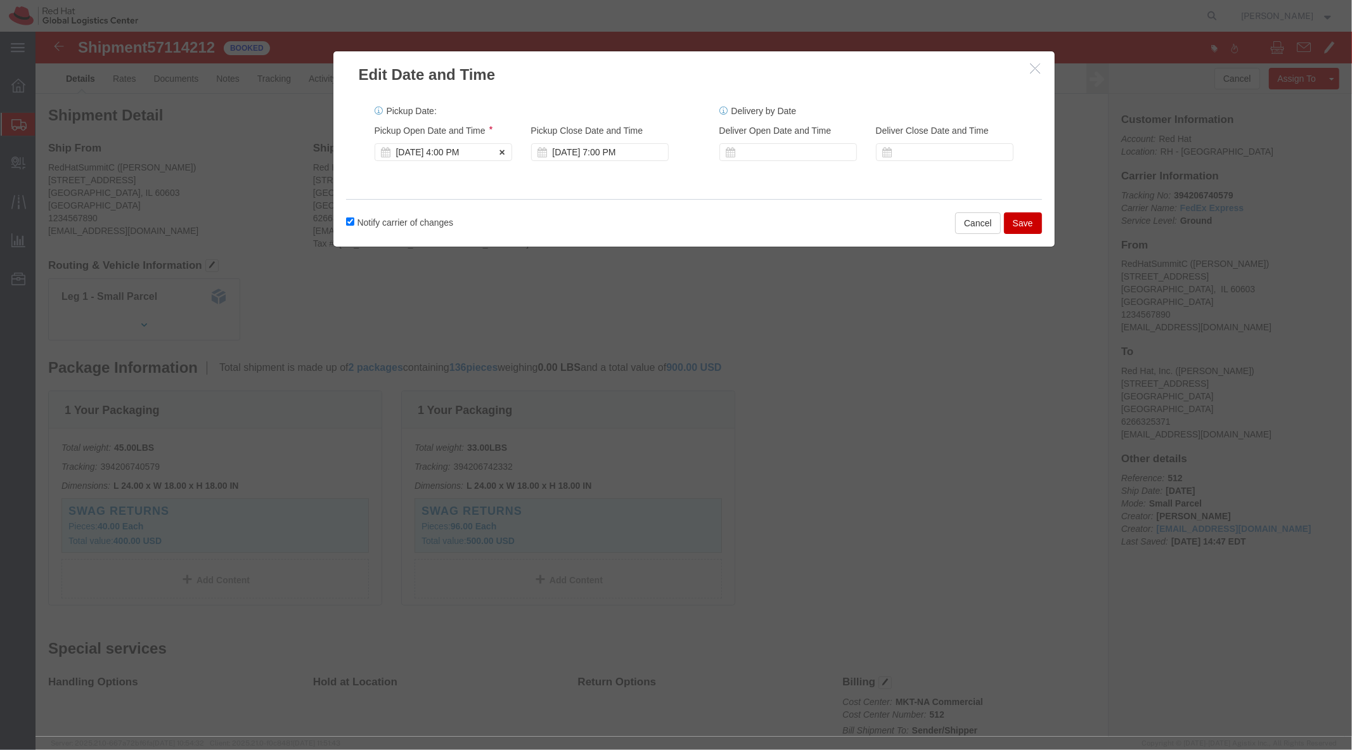
click div "Oct 14 2025 4:00 PM"
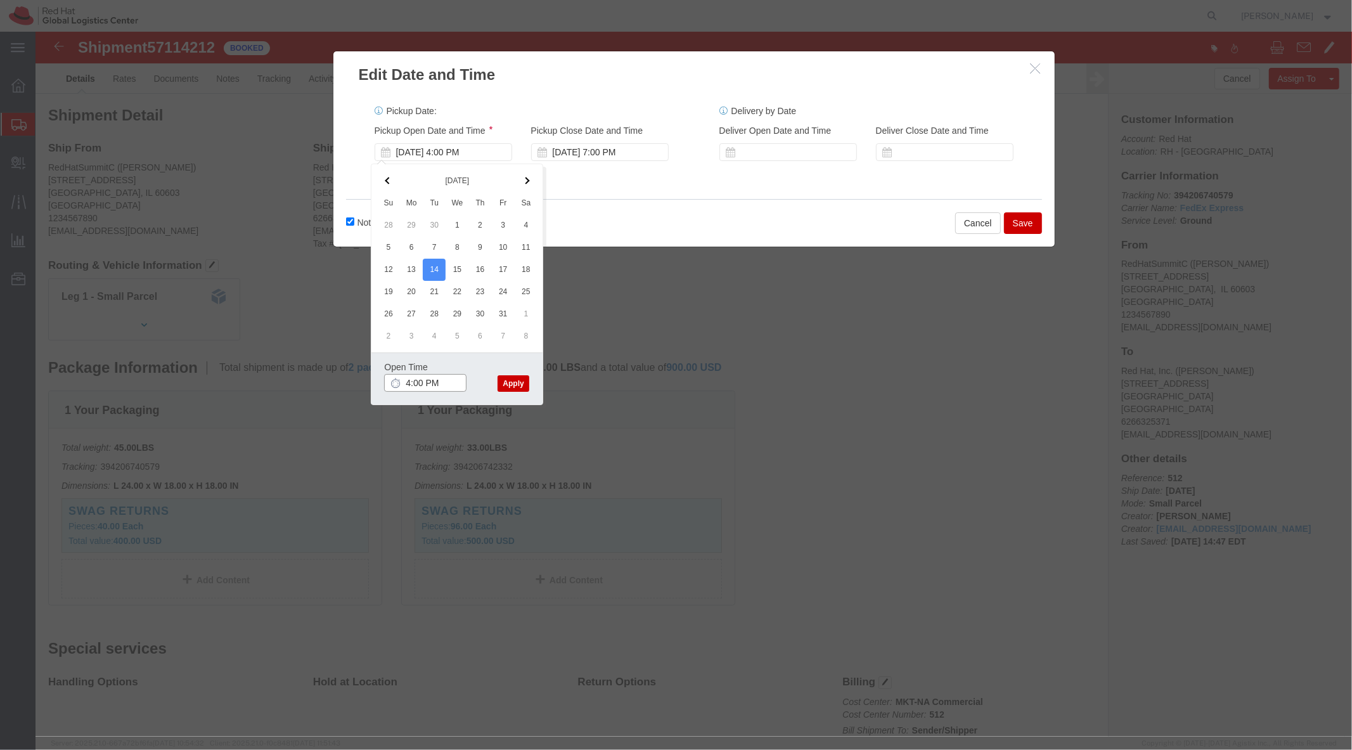
type input "2:00 PM"
click button "Apply"
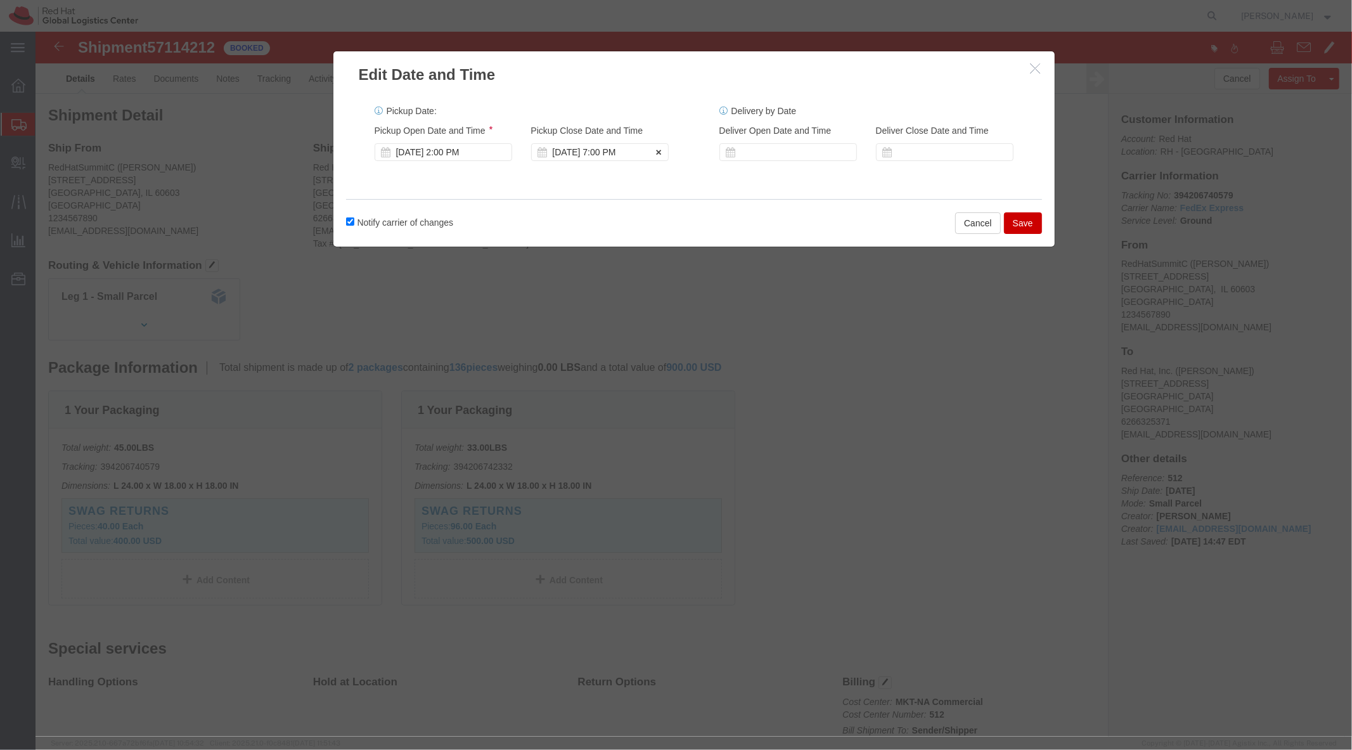
click div "Oct 14 2025 7:00 PM"
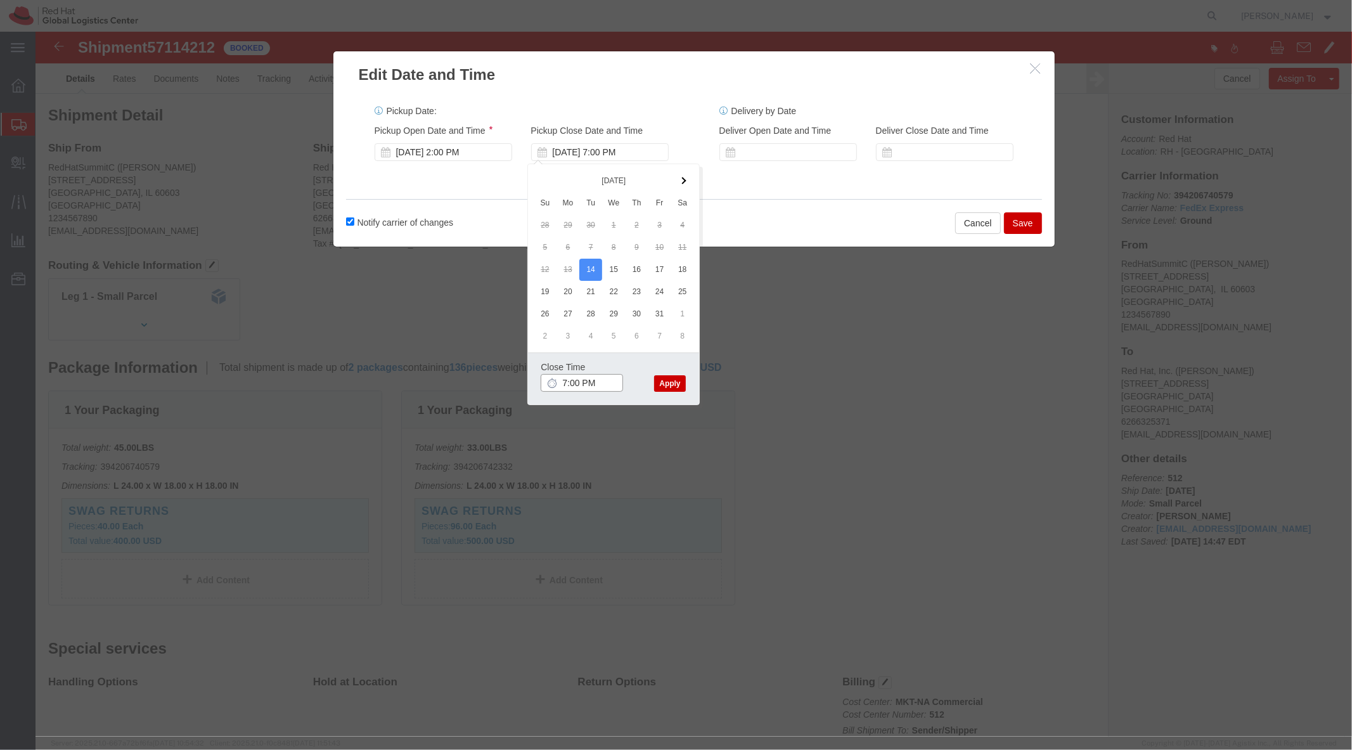
type input "5:00 PM"
click button "Apply"
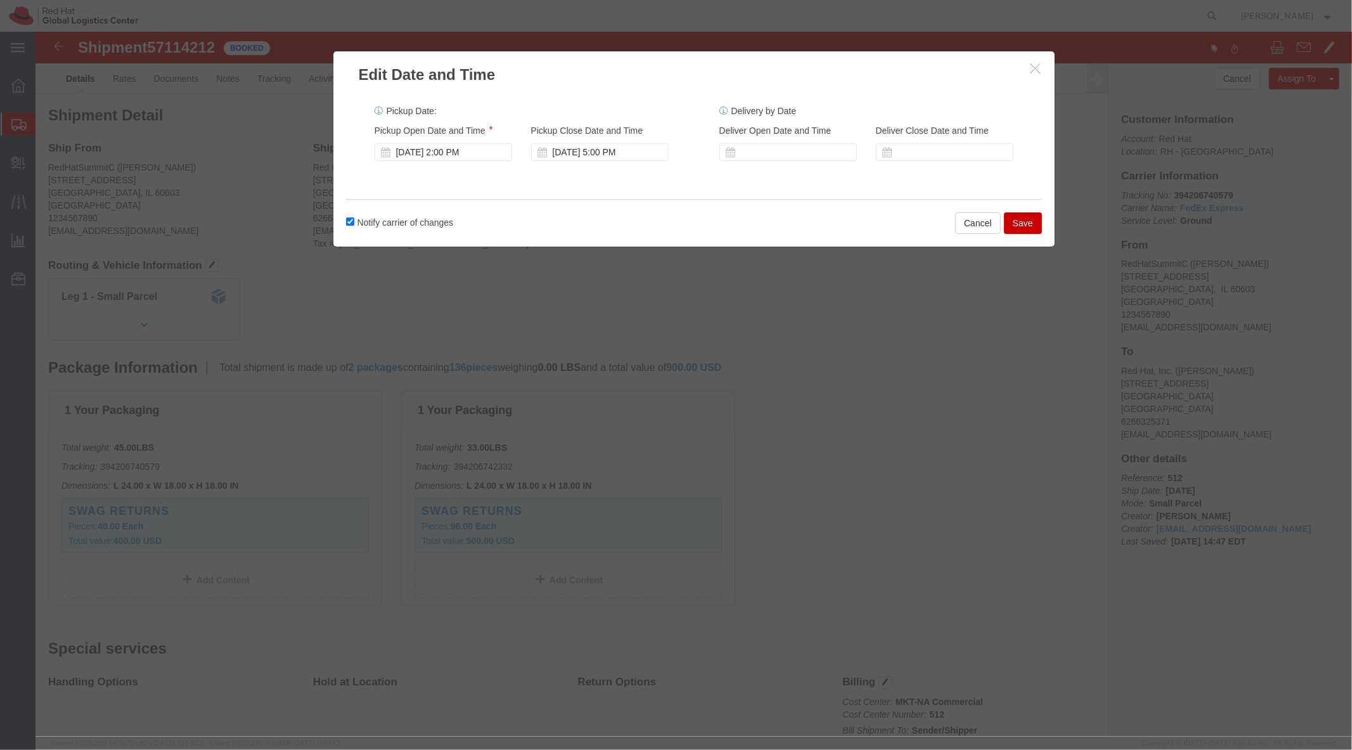
click button "Save"
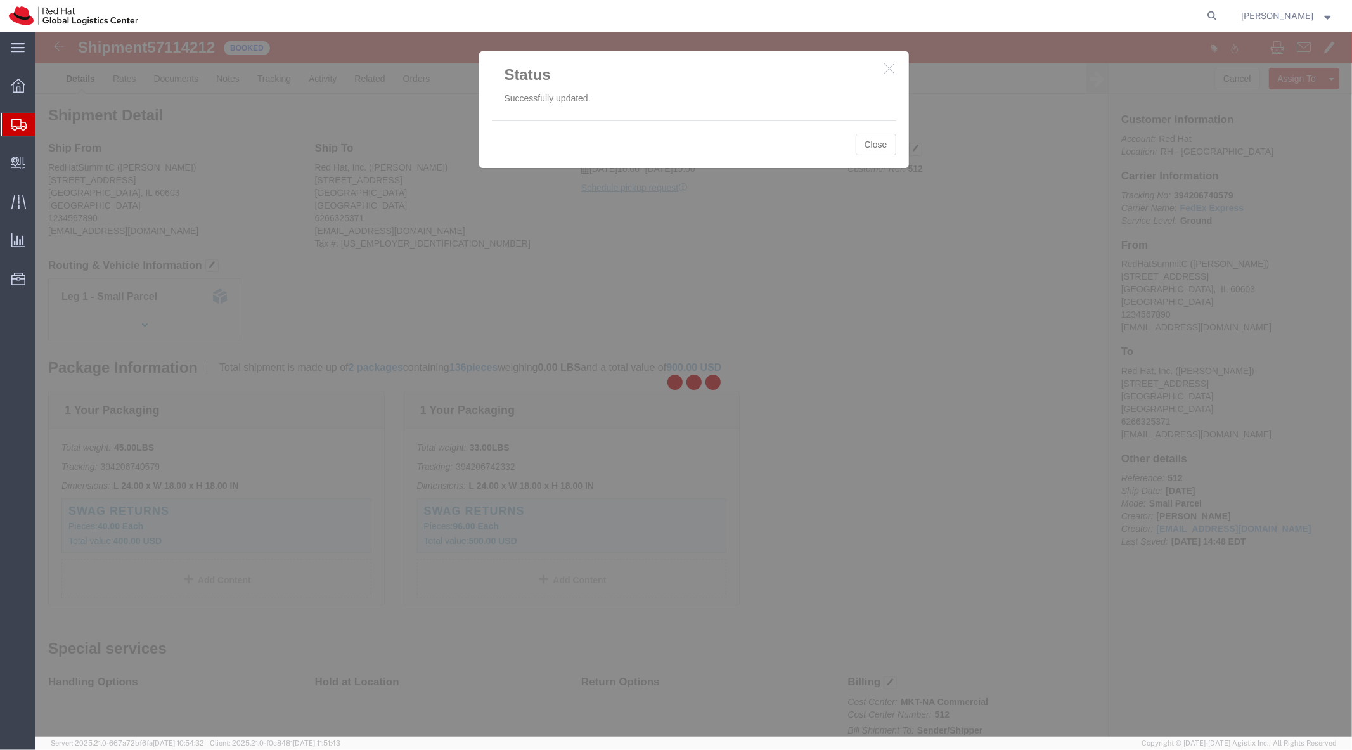
click at [882, 141] on div at bounding box center [693, 384] width 1316 height 705
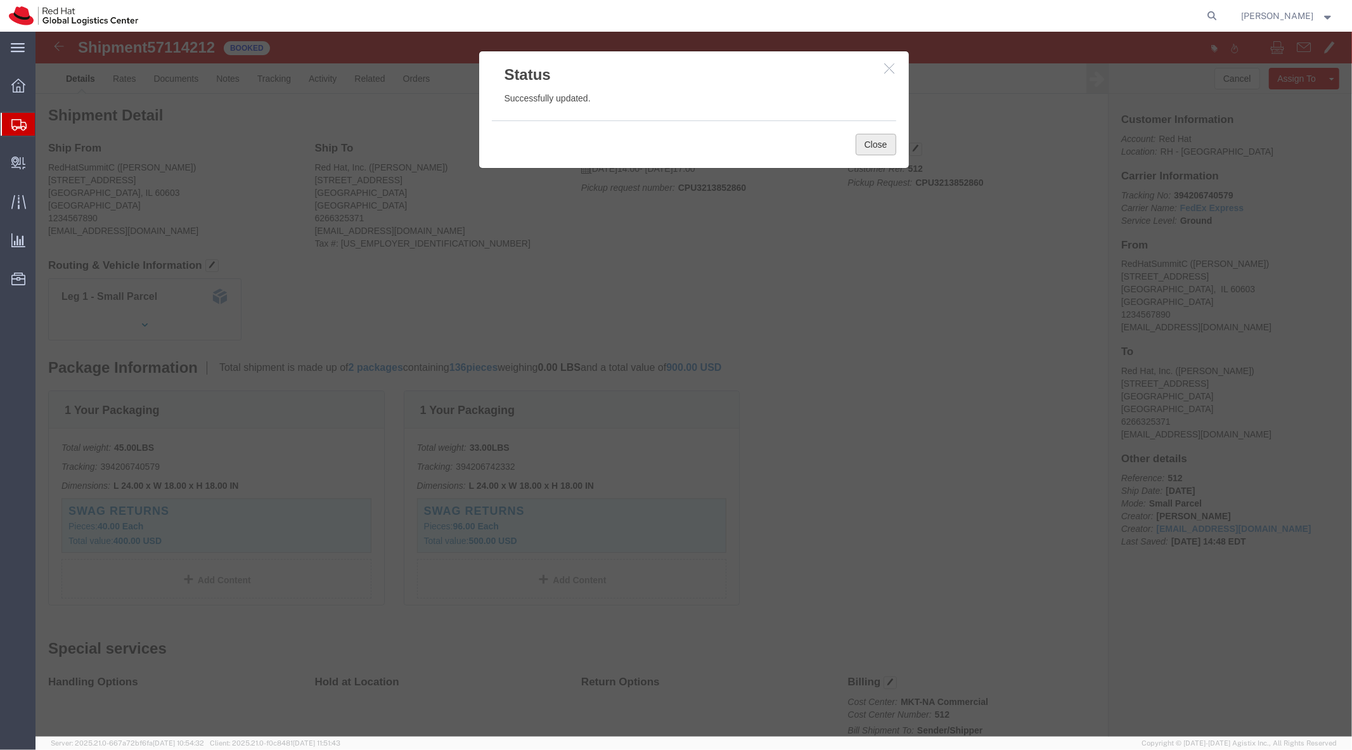
click button "Close"
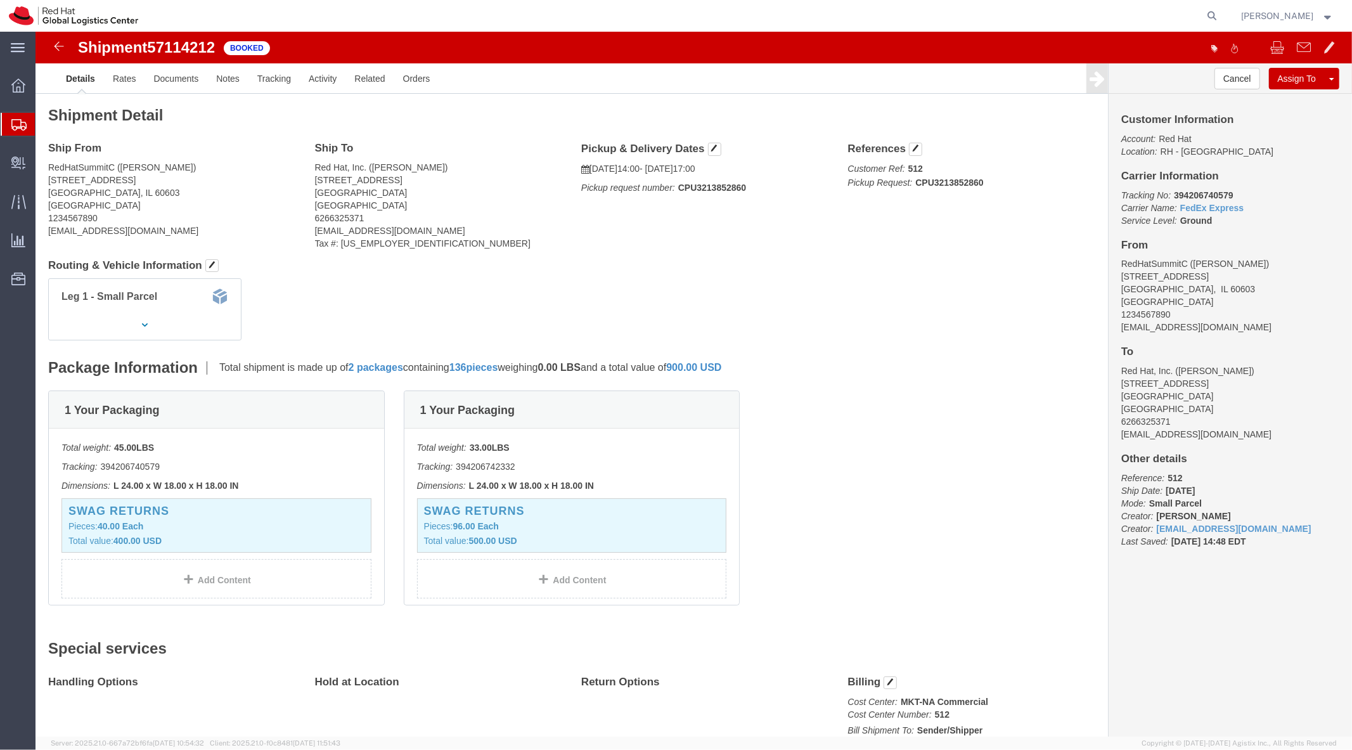
click b "CPU3213852860"
copy b "CPU3213852860"
click at [0, 0] on span "Shipment Manager" at bounding box center [0, 0] width 0 height 0
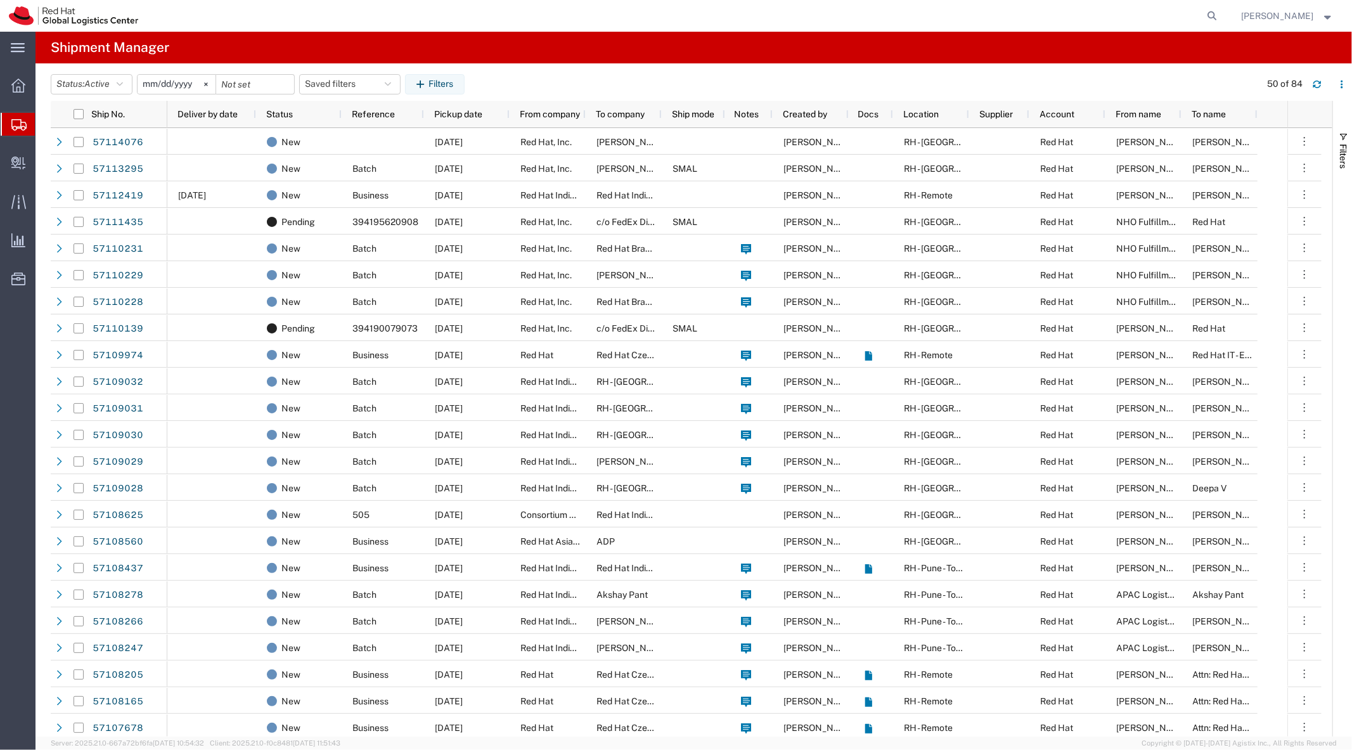
click at [1351, 743] on agx-app-version "Server: 2025.21.0-667a72bf6fa 2025-10-13 10:54:32 Client: 2025.21.0-f0c8481 202…" at bounding box center [693, 742] width 1316 height 13
